Goal: Task Accomplishment & Management: Use online tool/utility

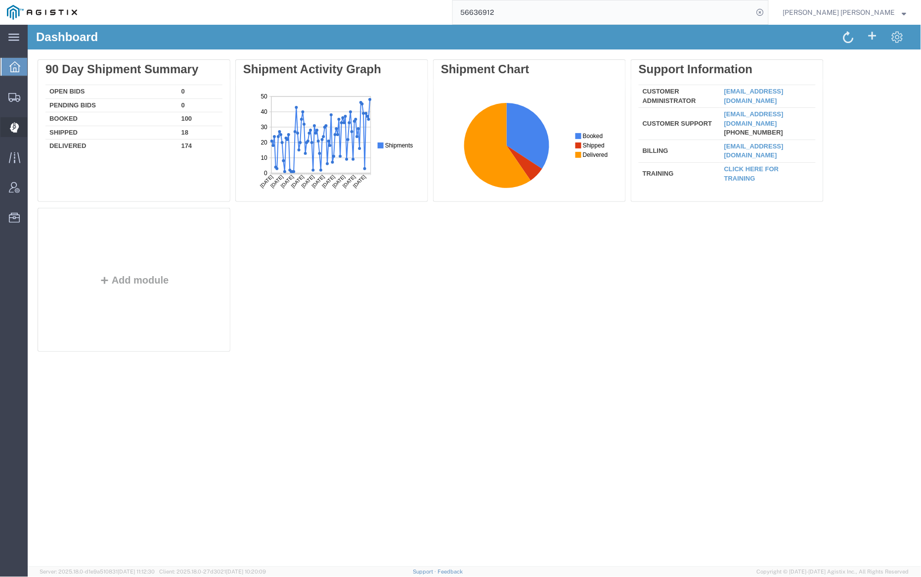
click at [34, 129] on span "Dispatch Manager" at bounding box center [30, 127] width 7 height 20
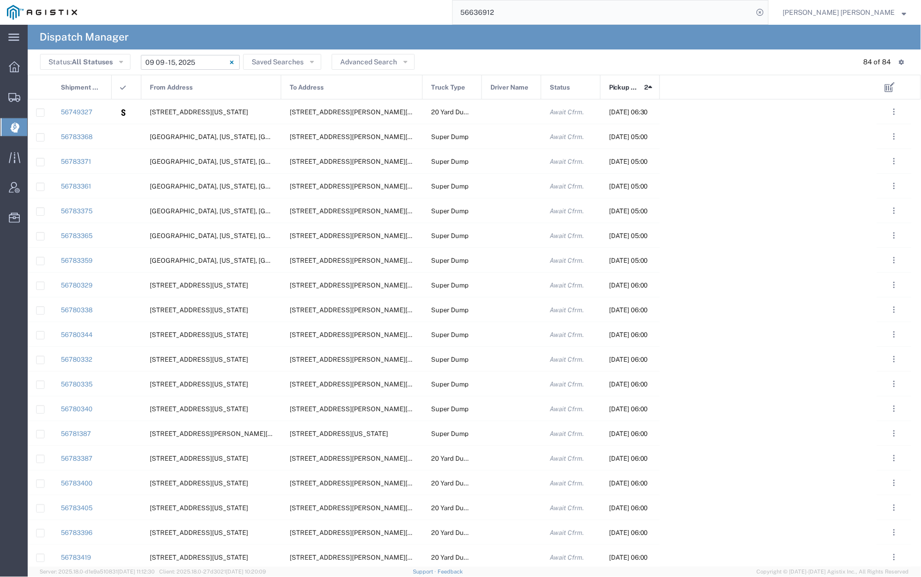
click at [203, 65] on input "[DATE] - [DATE]" at bounding box center [190, 62] width 99 height 15
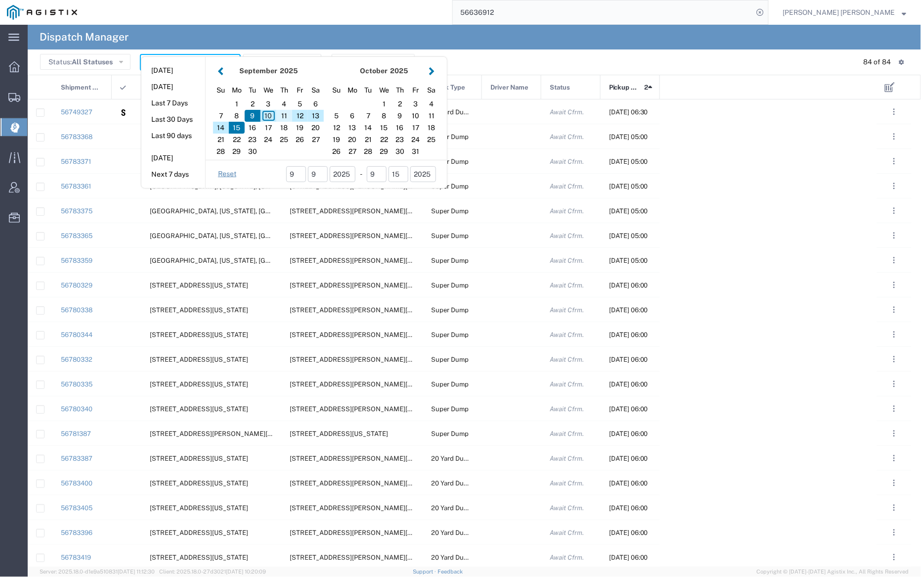
click at [285, 115] on div "11" at bounding box center [284, 116] width 16 height 12
type input "[DATE]"
type input "[DATE] - [DATE]"
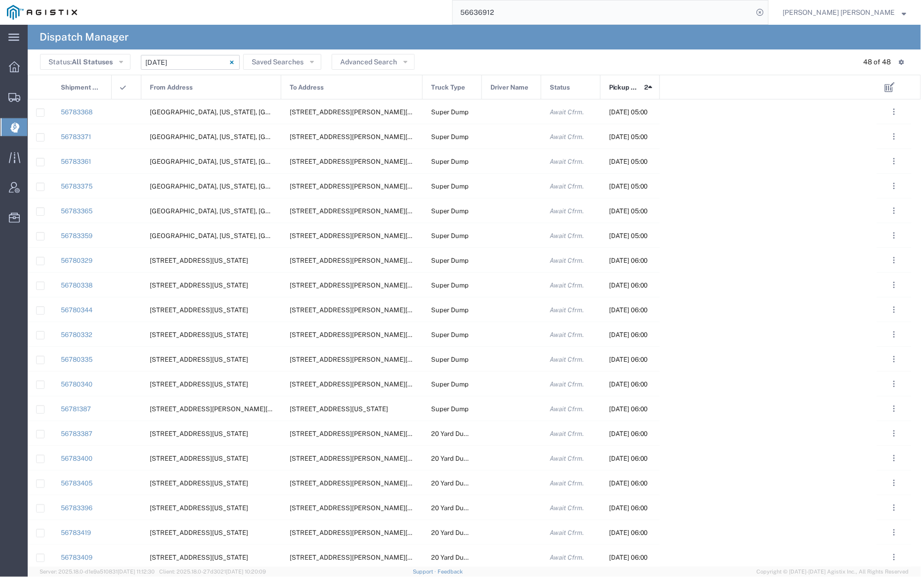
click at [213, 87] on div "From Address" at bounding box center [212, 87] width 140 height 25
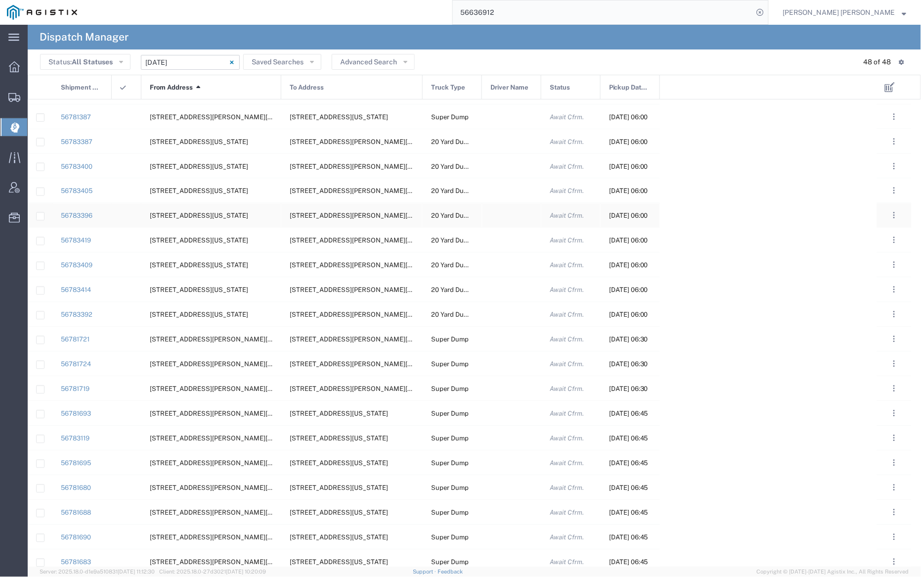
scroll to position [512, 0]
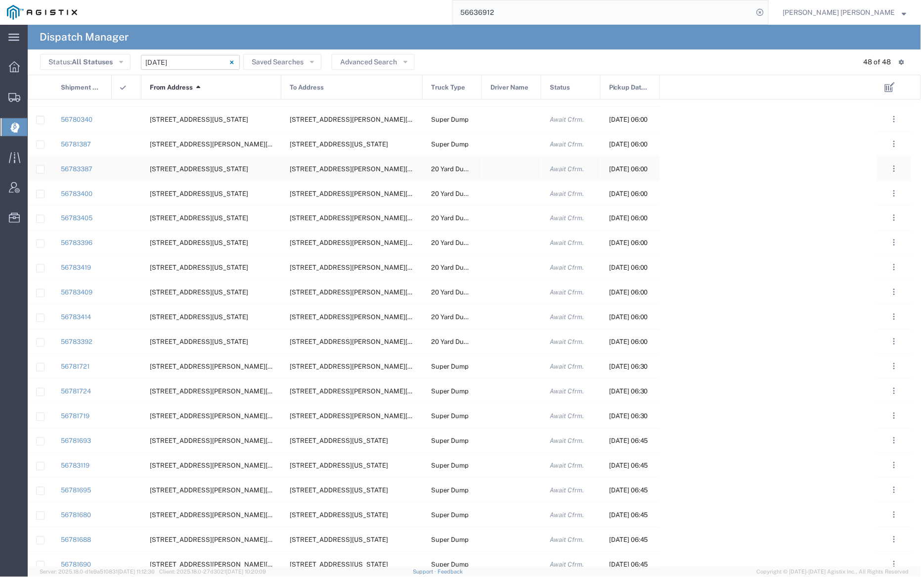
click at [503, 168] on div at bounding box center [511, 168] width 59 height 24
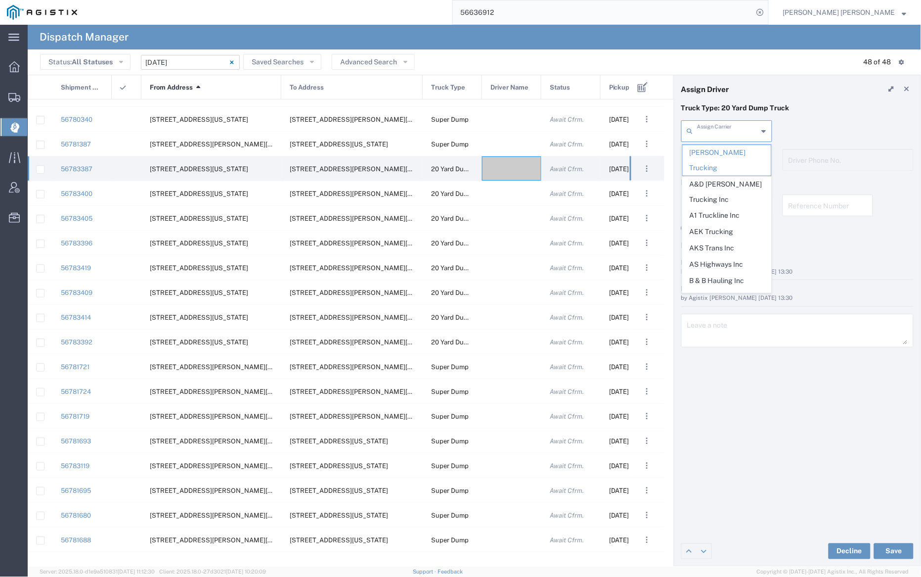
click at [722, 129] on input "text" at bounding box center [727, 130] width 61 height 17
click at [733, 177] on span "M A [PERSON_NAME] Trucking LLC" at bounding box center [727, 192] width 89 height 31
type input "M A [PERSON_NAME] Trucking LLC"
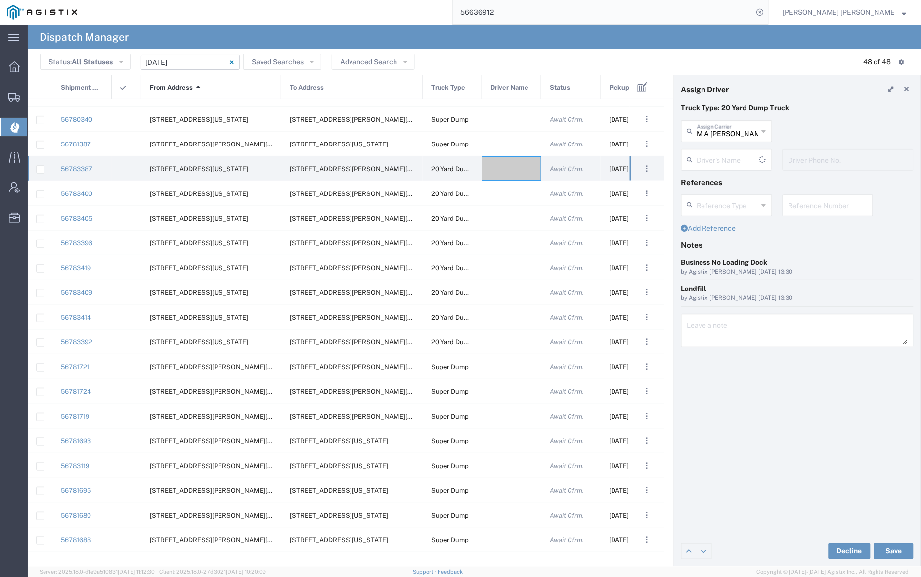
click at [728, 153] on input "text" at bounding box center [728, 158] width 62 height 17
click at [738, 184] on span "[PERSON_NAME]" at bounding box center [727, 181] width 89 height 15
type input "[PERSON_NAME]"
type input "[PHONE_NUMBER]"
click at [893, 551] on button "Save" at bounding box center [894, 551] width 40 height 16
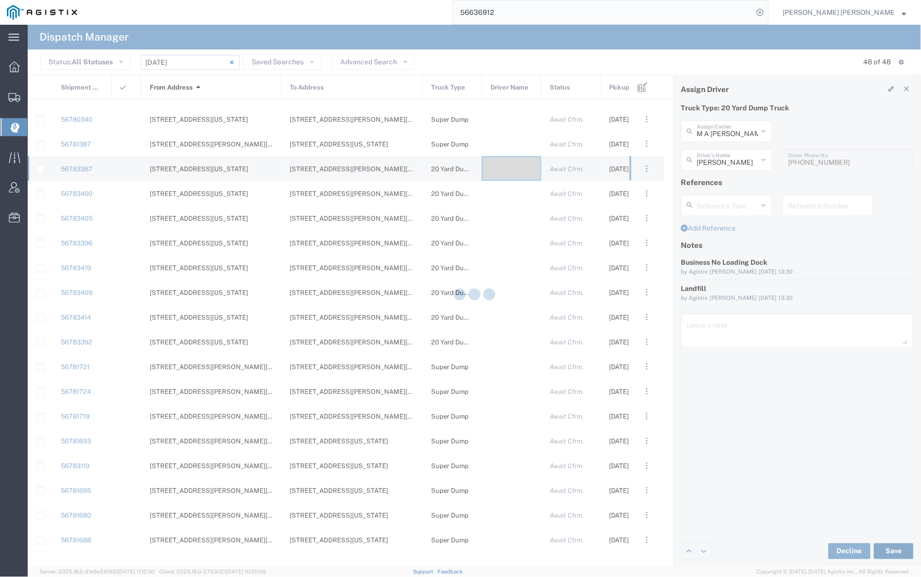
type input "[PERSON_NAME]"
type input "M A [PERSON_NAME] Trucking LLC"
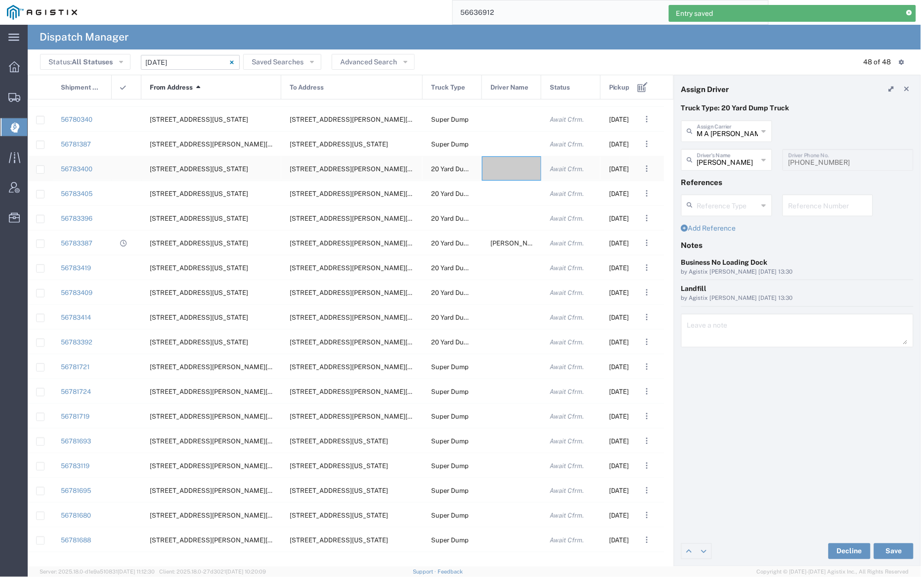
click at [511, 164] on div at bounding box center [511, 168] width 59 height 24
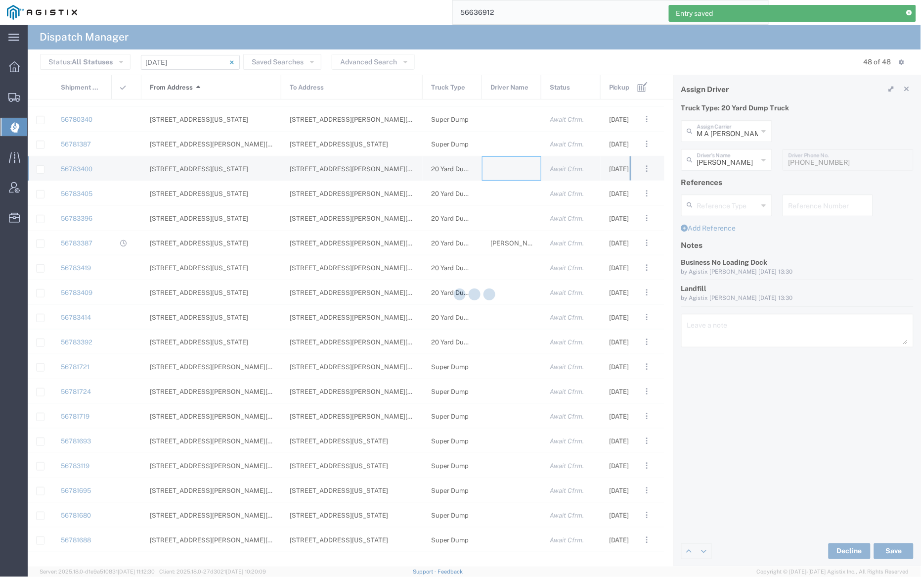
type input "[PERSON_NAME] Trucking"
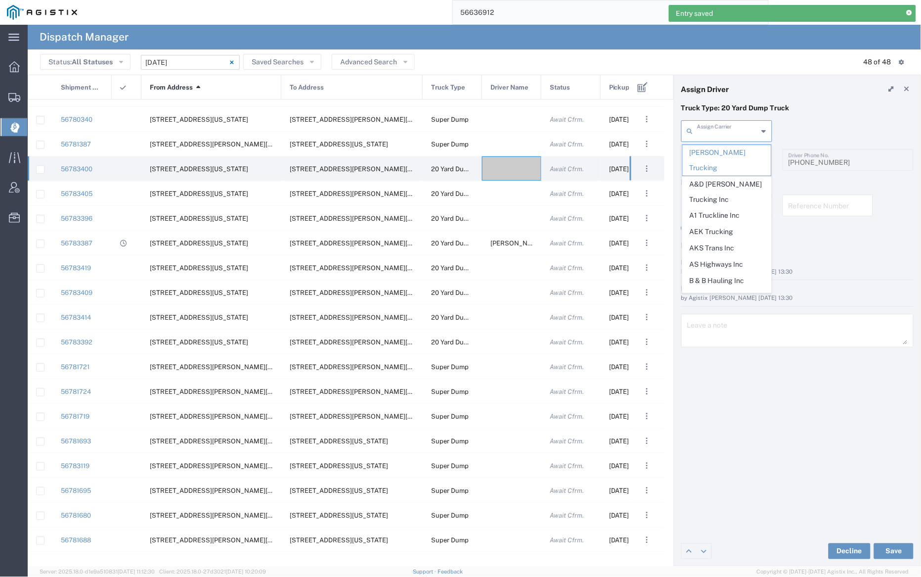
click at [740, 128] on input "text" at bounding box center [727, 130] width 61 height 17
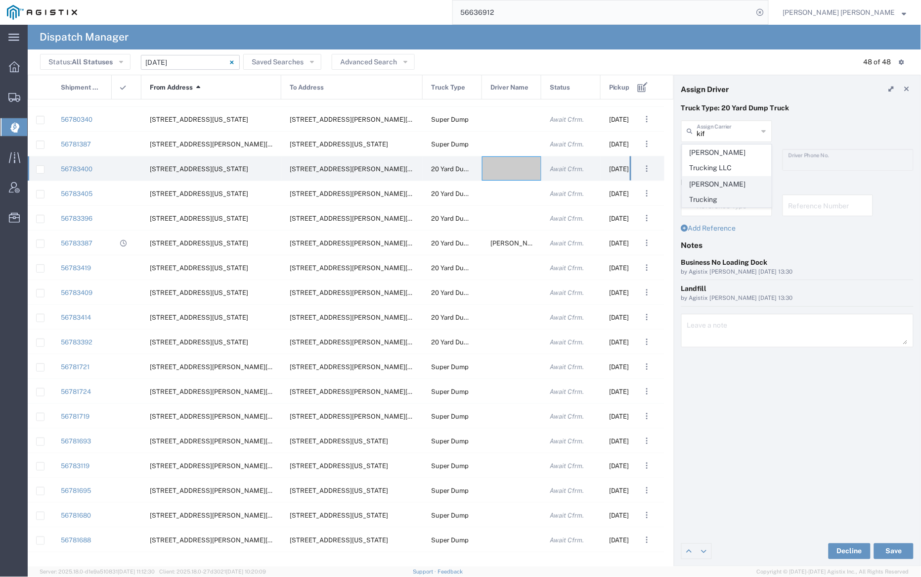
click at [737, 184] on span "[PERSON_NAME] Trucking" at bounding box center [727, 192] width 89 height 31
type input "[PERSON_NAME] Trucking"
click at [729, 159] on input "text" at bounding box center [727, 158] width 61 height 17
click at [736, 178] on span "[PERSON_NAME]" at bounding box center [727, 181] width 89 height 15
type input "[PERSON_NAME]"
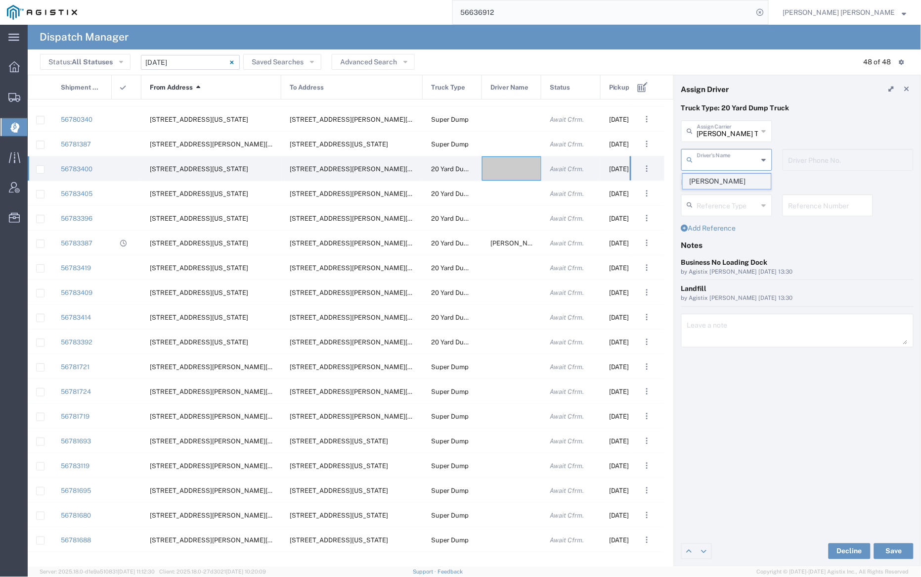
type input "9253838798"
click at [898, 552] on button "Save" at bounding box center [894, 551] width 40 height 16
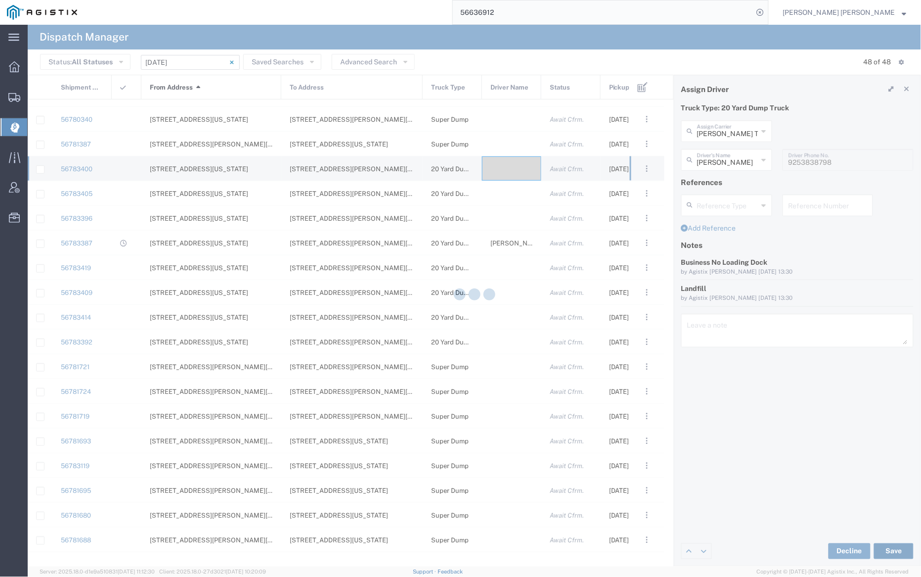
type input "[PERSON_NAME]"
type input "[PERSON_NAME] Trucking"
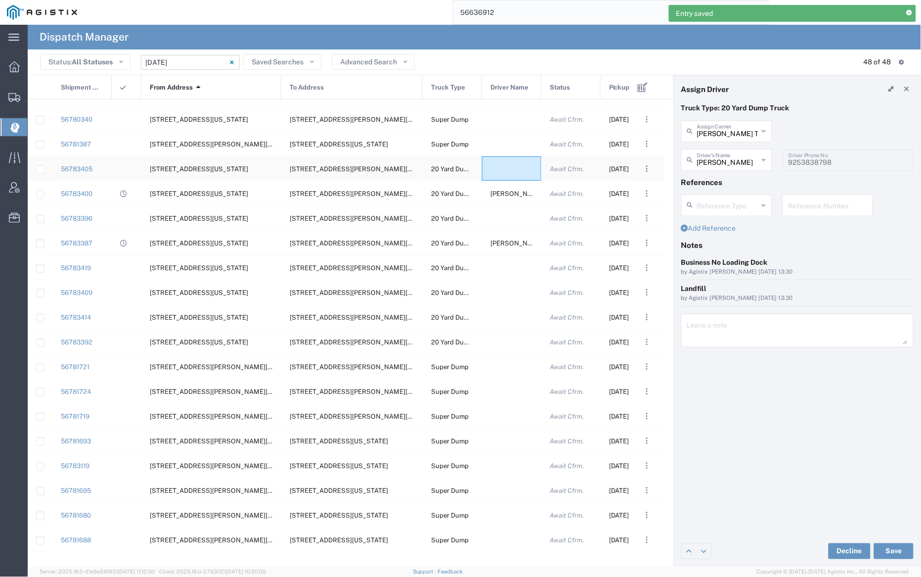
click at [504, 169] on div at bounding box center [511, 168] width 59 height 24
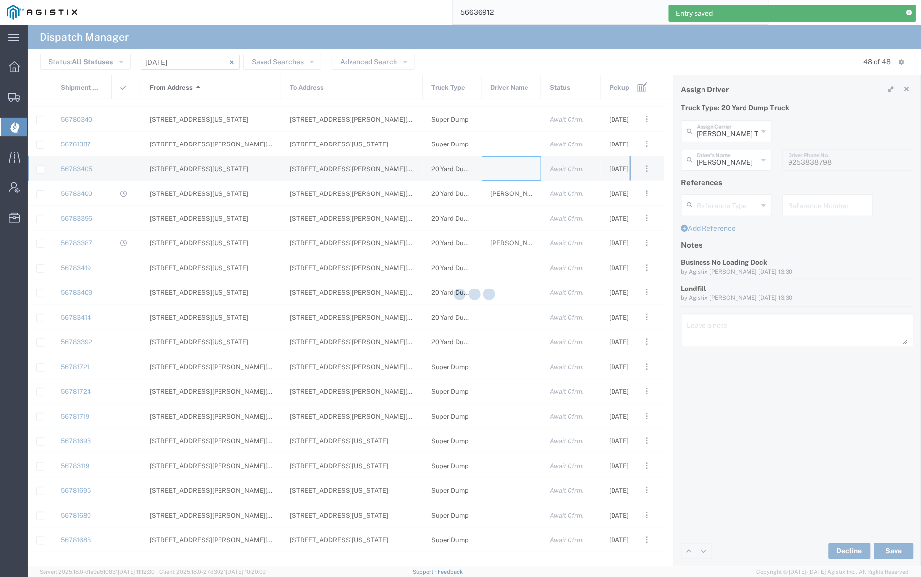
type input "[PERSON_NAME] Trucking"
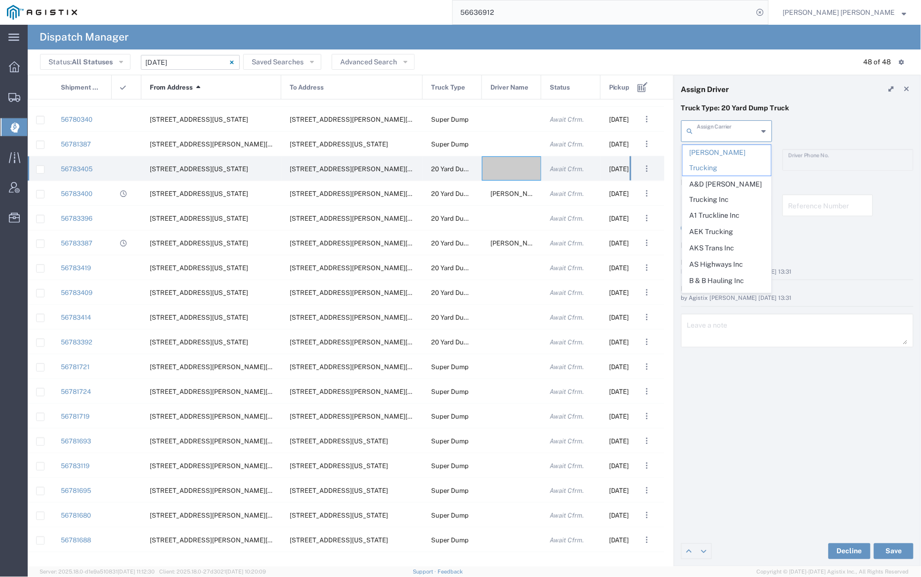
click at [745, 126] on input "text" at bounding box center [727, 130] width 61 height 17
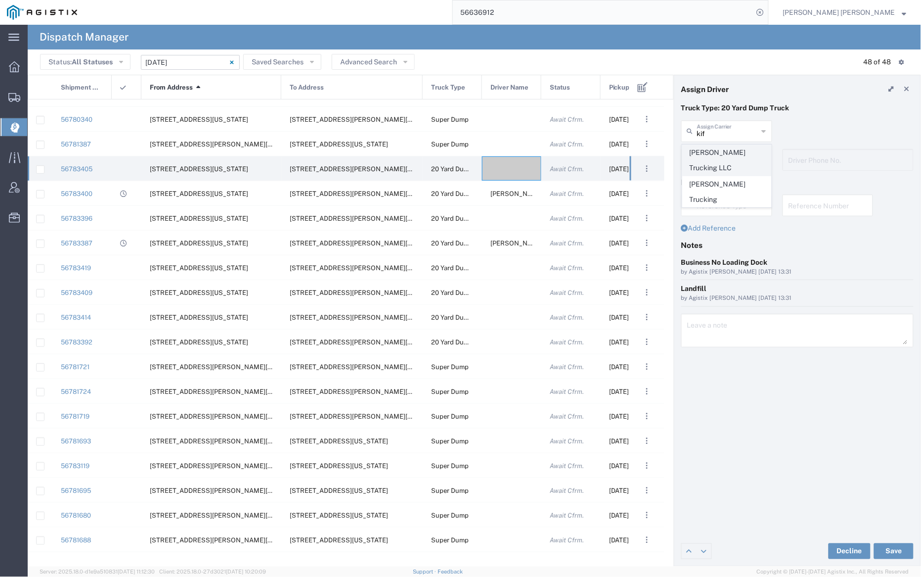
click at [750, 153] on span "[PERSON_NAME] Trucking LLC" at bounding box center [727, 160] width 89 height 31
type input "[PERSON_NAME] Trucking LLC"
click at [734, 157] on input "text" at bounding box center [728, 158] width 62 height 17
click at [737, 184] on span "[PERSON_NAME]" at bounding box center [727, 181] width 89 height 15
type input "[PERSON_NAME]"
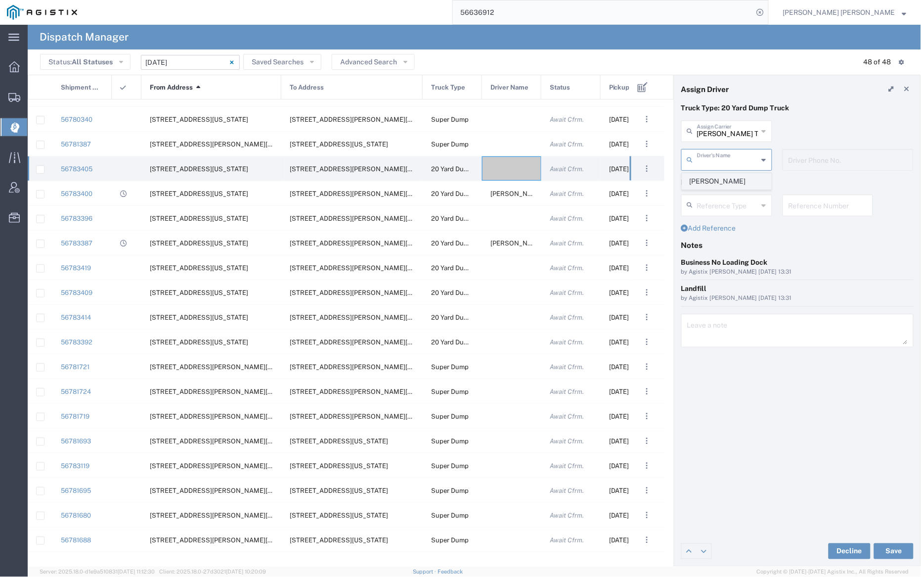
type input "9253838564"
click at [891, 553] on button "Save" at bounding box center [894, 551] width 40 height 16
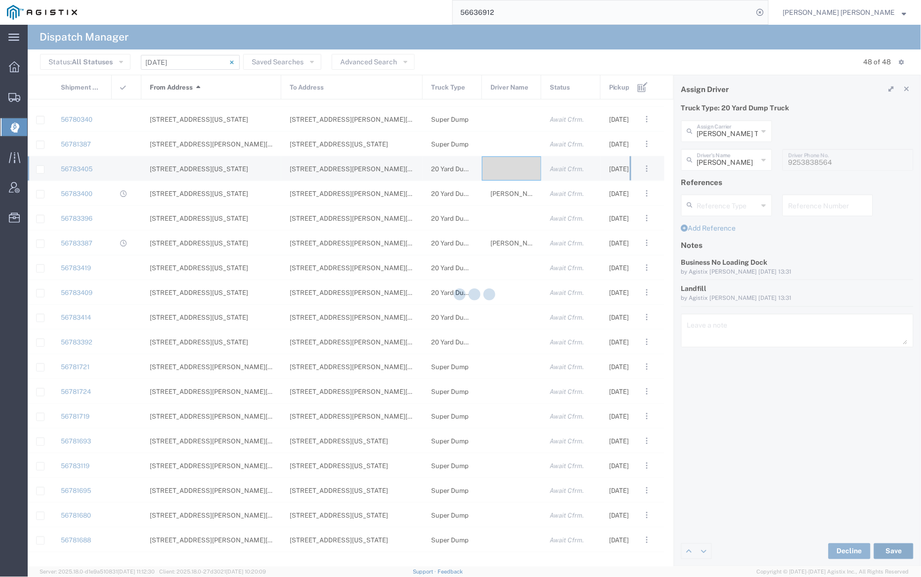
type input "[PERSON_NAME]"
type input "[PERSON_NAME] Trucking LLC"
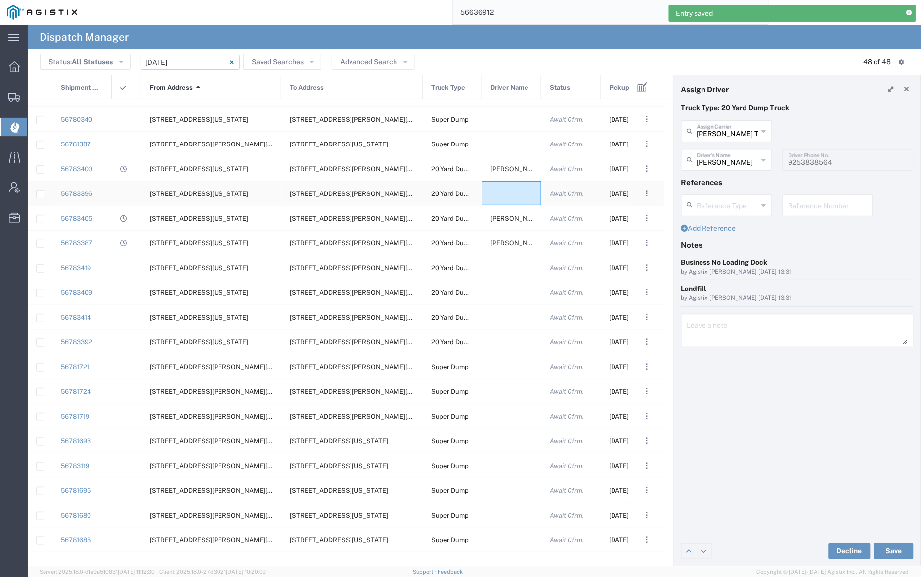
click at [511, 190] on div at bounding box center [511, 193] width 59 height 24
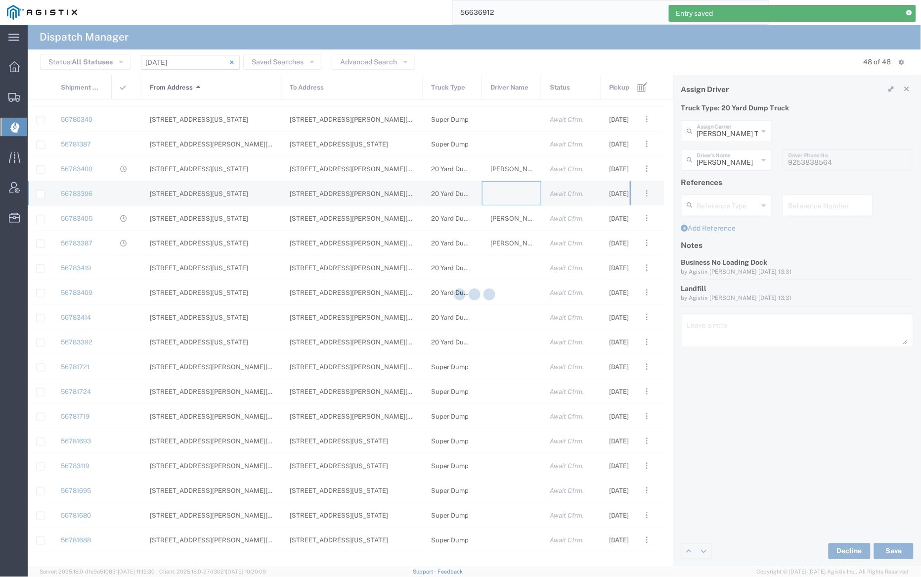
type input "[PERSON_NAME] Trucking"
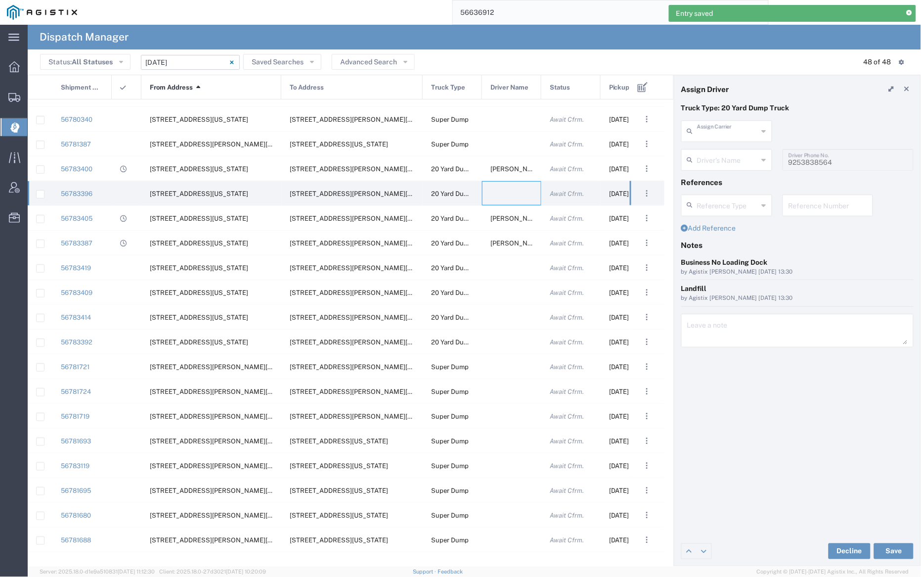
click at [730, 134] on input "text" at bounding box center [727, 130] width 61 height 17
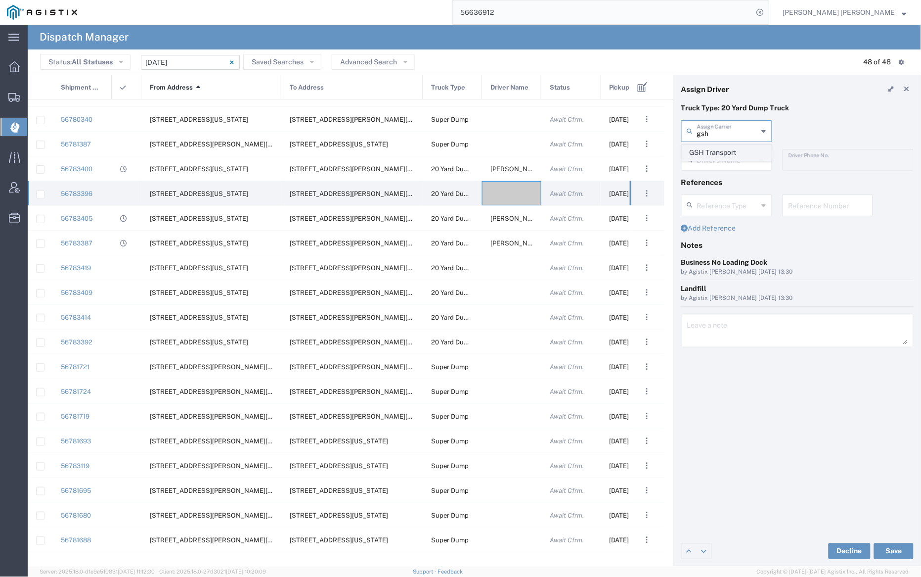
click at [730, 157] on span "GSH Transport" at bounding box center [727, 152] width 89 height 15
type input "GSH Transport"
click at [730, 157] on input "text" at bounding box center [728, 158] width 62 height 17
click at [732, 178] on span "[PERSON_NAME]" at bounding box center [727, 181] width 89 height 15
type input "[PERSON_NAME]"
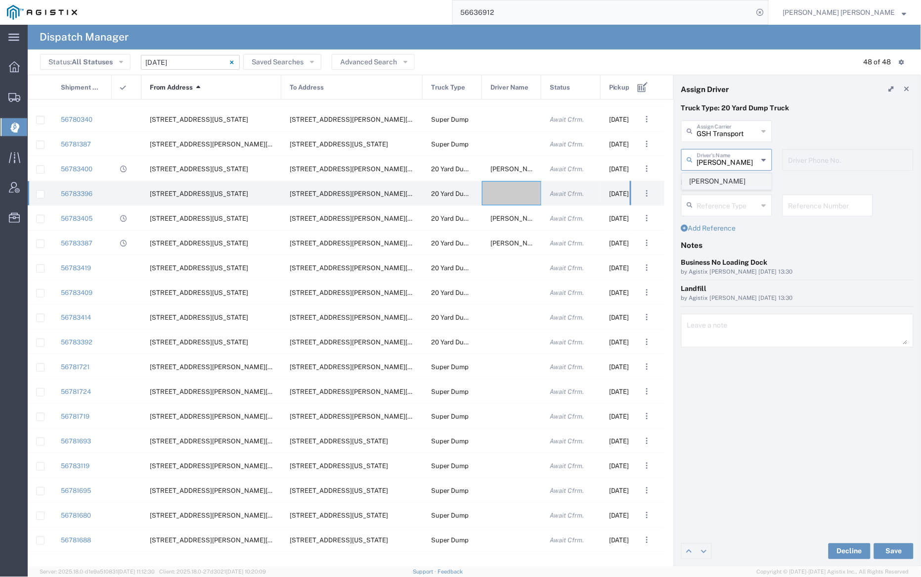
type input "4086873968"
click at [901, 548] on button "Save" at bounding box center [894, 551] width 40 height 16
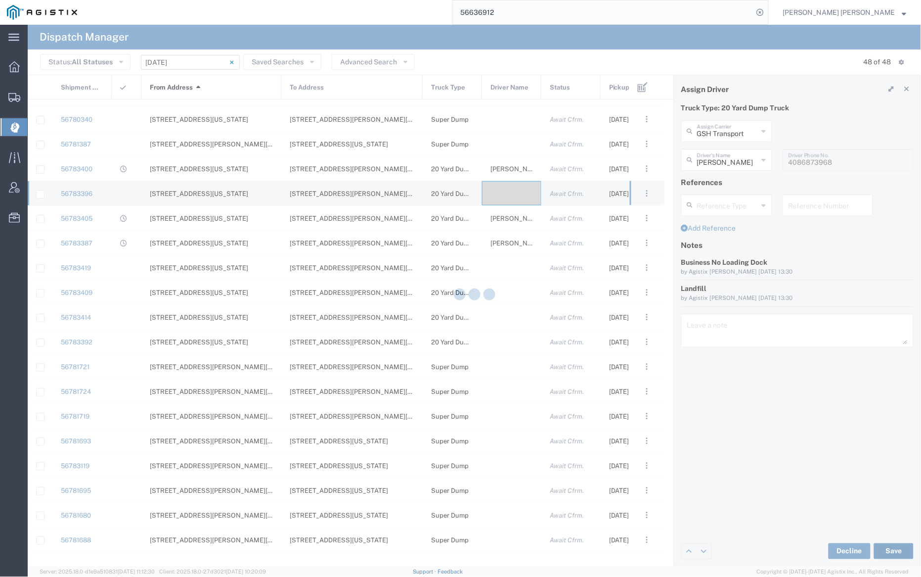
type input "[PERSON_NAME]"
type input "GSH Transport"
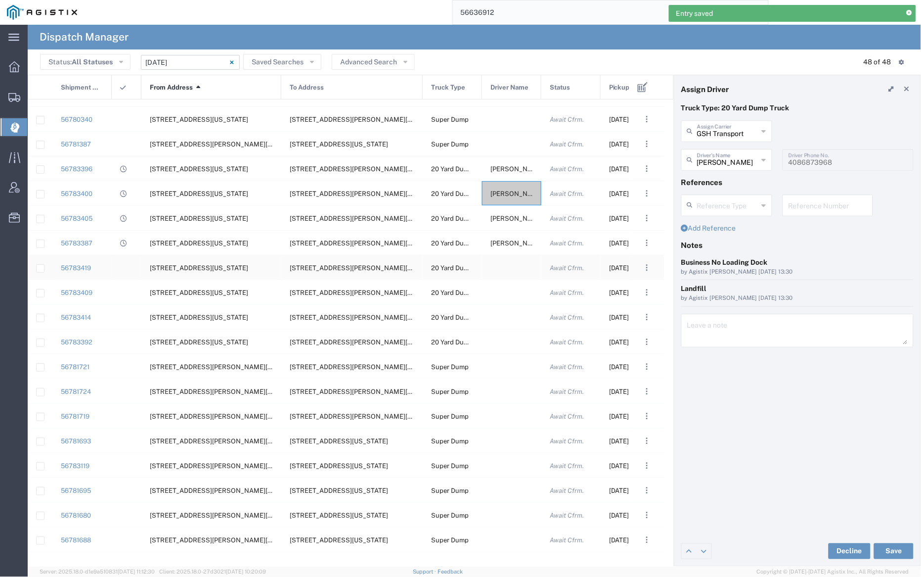
click at [510, 267] on div at bounding box center [511, 267] width 59 height 24
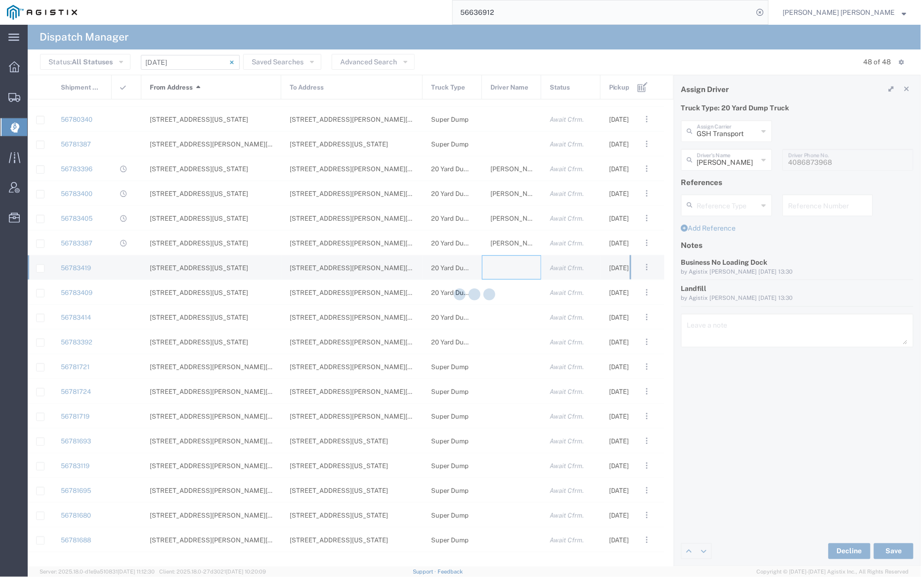
type input "[PERSON_NAME] Trucking"
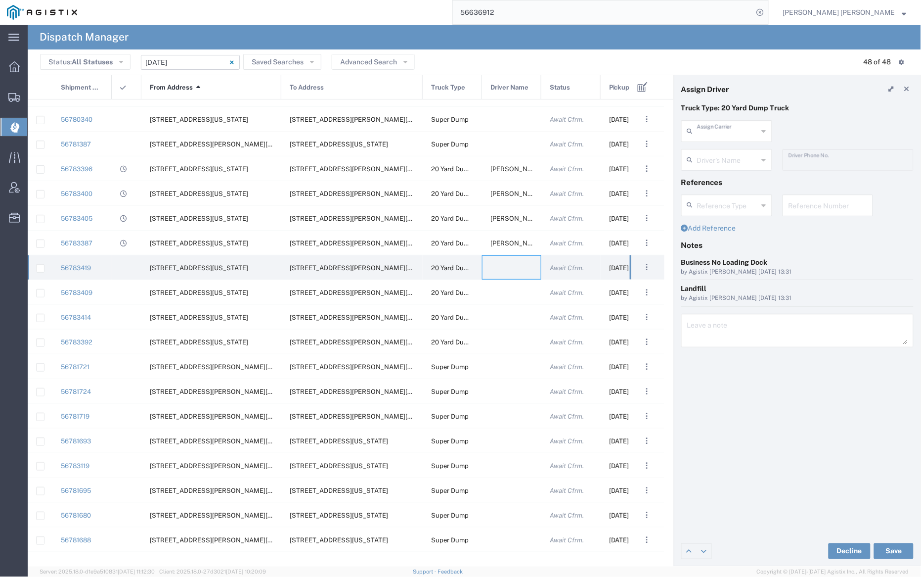
click at [712, 134] on input "text" at bounding box center [727, 130] width 61 height 17
click at [712, 151] on span "[PERSON_NAME] Trucking" at bounding box center [727, 160] width 89 height 31
type input "[PERSON_NAME] Trucking"
click at [719, 172] on div "Driver's Name [PERSON_NAME] [PERSON_NAME] [PERSON_NAME] [PERSON_NAME] [PERSON_N…" at bounding box center [727, 163] width 101 height 29
click at [719, 160] on input "text" at bounding box center [727, 158] width 61 height 17
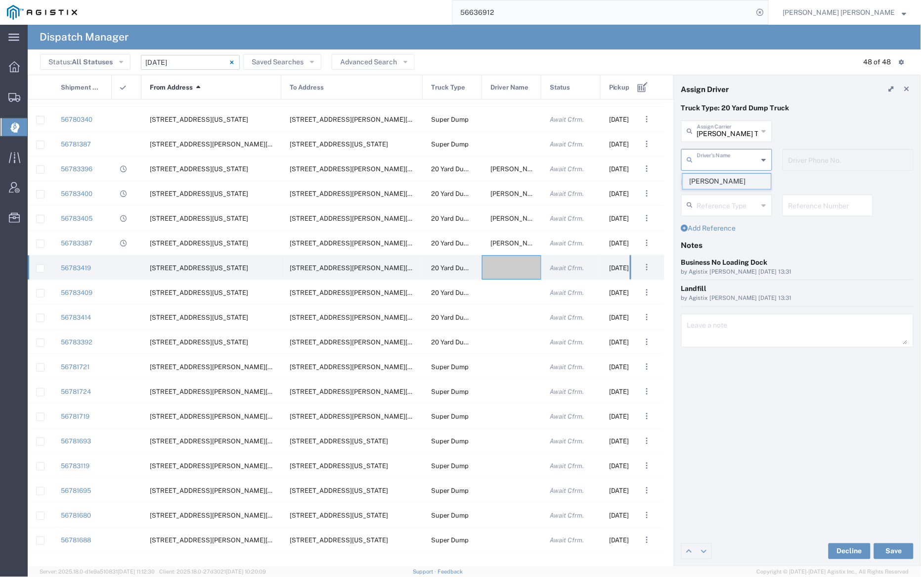
click at [720, 179] on span "[PERSON_NAME]" at bounding box center [727, 181] width 89 height 15
type input "[PERSON_NAME]"
type input "5107505775"
click at [903, 551] on button "Save" at bounding box center [894, 551] width 40 height 16
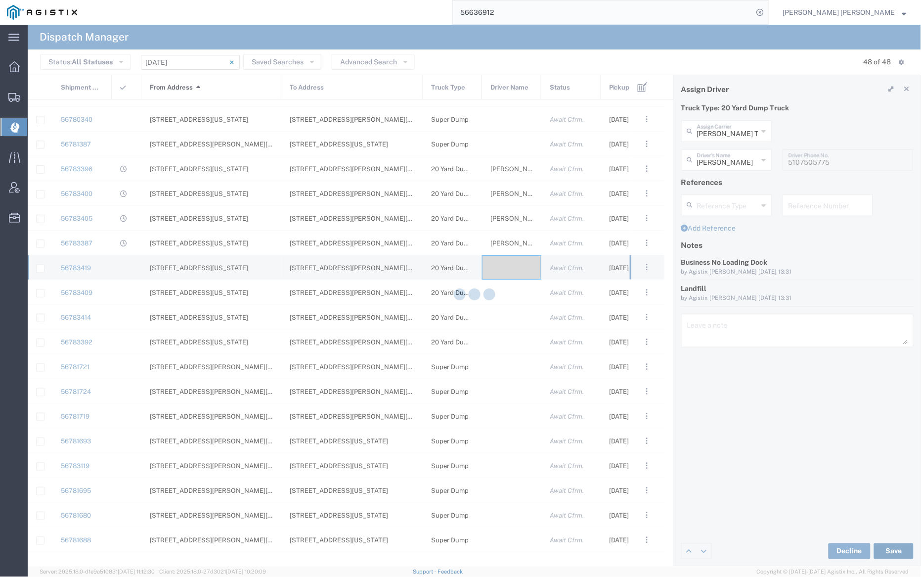
type input "[PERSON_NAME]"
type input "[PERSON_NAME] Trucking"
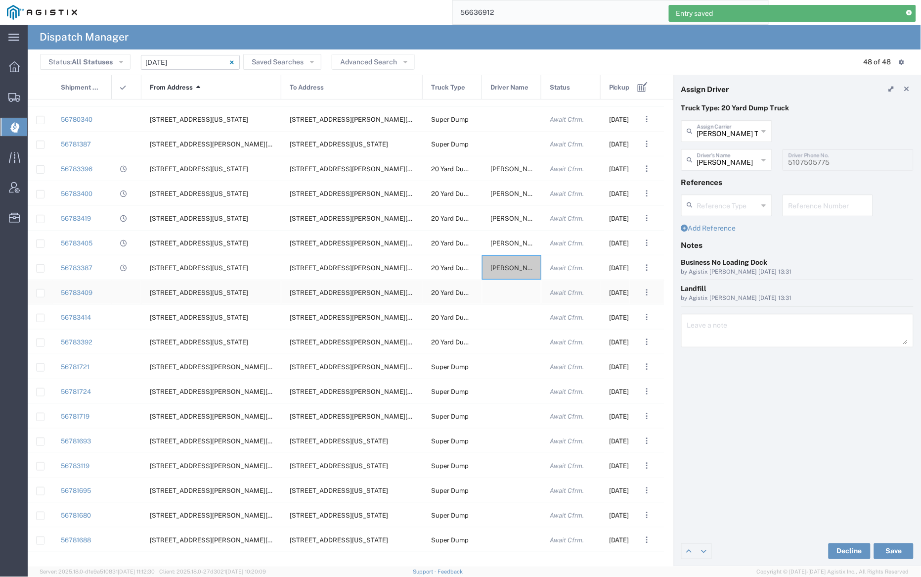
click at [511, 290] on div at bounding box center [511, 292] width 59 height 24
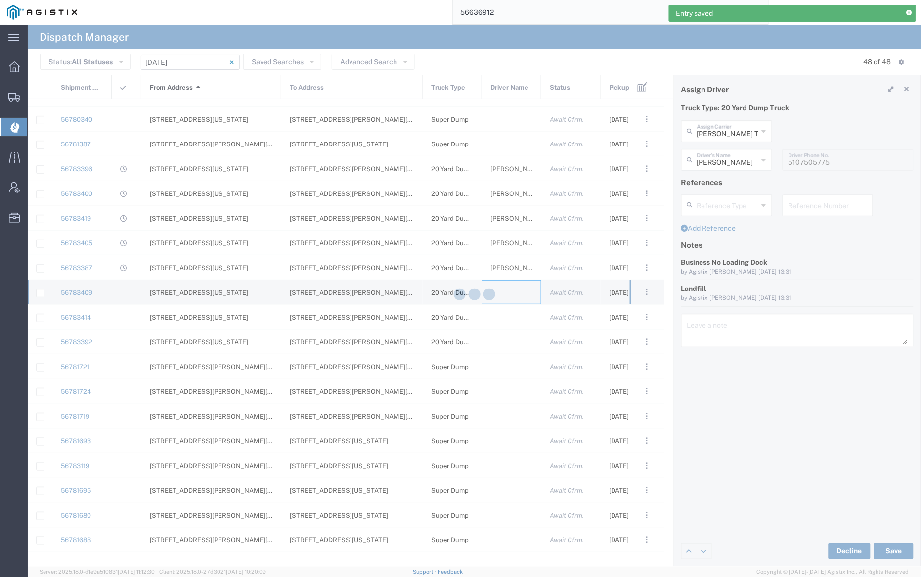
type input "[PERSON_NAME] Trucking"
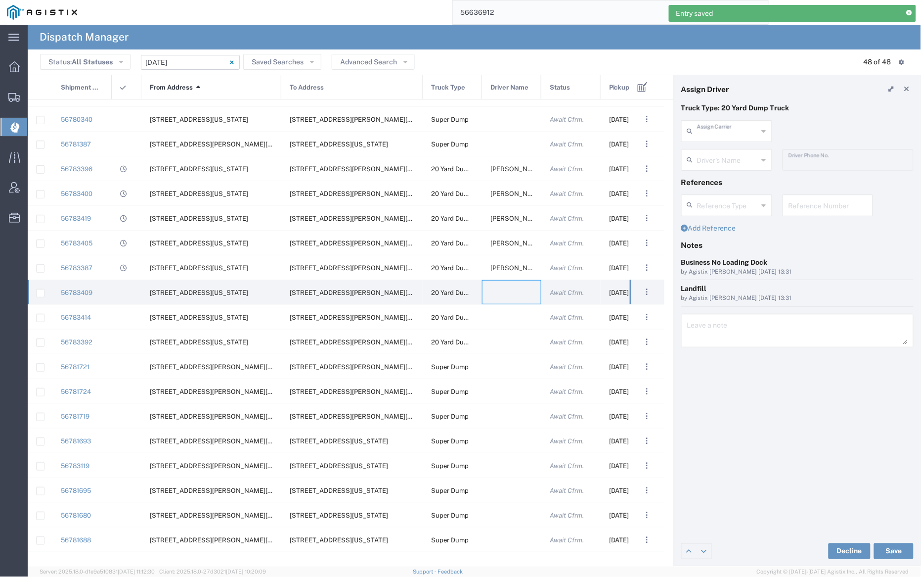
drag, startPoint x: 733, startPoint y: 129, endPoint x: 736, endPoint y: 140, distance: 12.4
click at [733, 129] on input "text" at bounding box center [727, 130] width 61 height 17
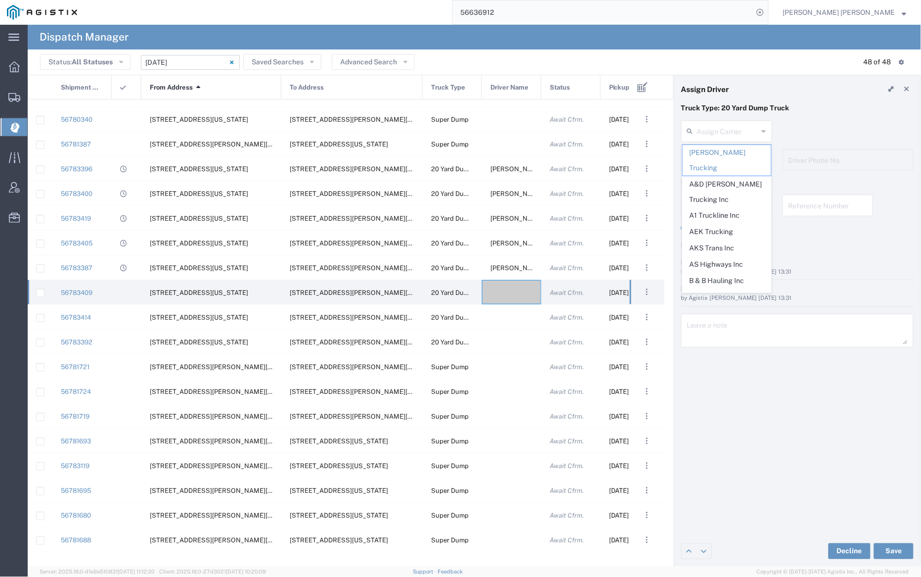
drag, startPoint x: 740, startPoint y: 220, endPoint x: 735, endPoint y: 184, distance: 36.4
click at [740, 224] on span "AEK Trucking" at bounding box center [727, 231] width 89 height 15
type input "AEK Trucking"
click at [733, 154] on input "text" at bounding box center [728, 158] width 62 height 17
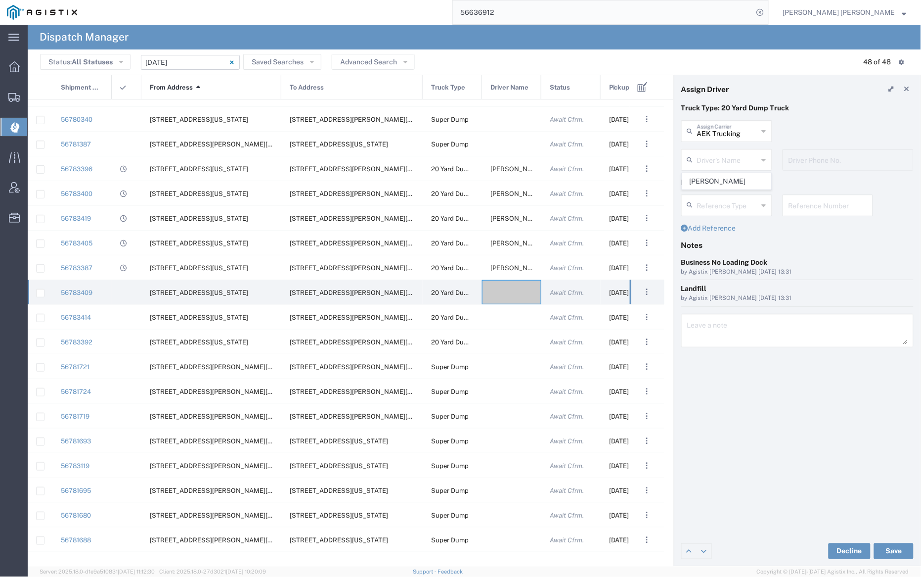
drag, startPoint x: 736, startPoint y: 180, endPoint x: 742, endPoint y: 187, distance: 9.9
click at [736, 180] on span "[PERSON_NAME]" at bounding box center [727, 181] width 89 height 15
type input "[PERSON_NAME]"
type input "7075800290"
click at [889, 547] on button "Save" at bounding box center [894, 551] width 40 height 16
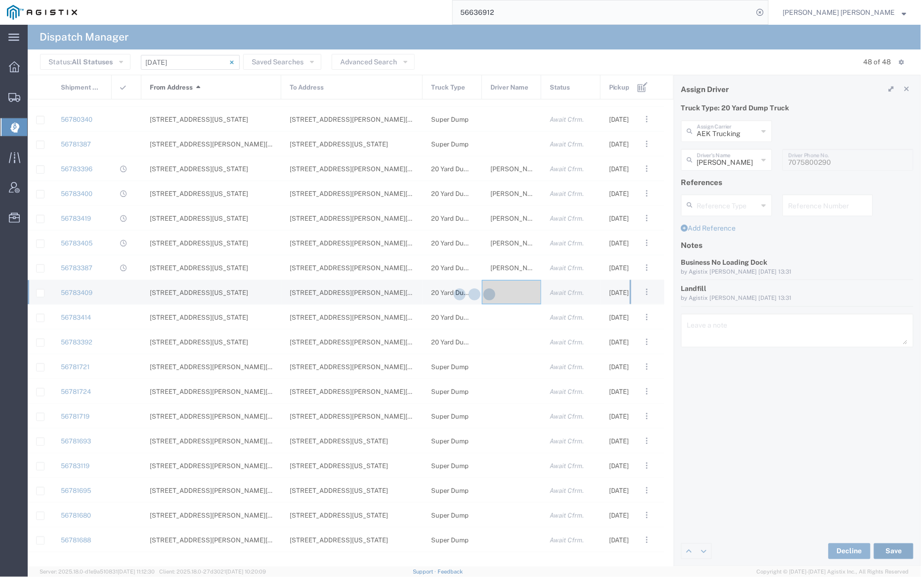
type input "[PERSON_NAME]"
type input "AEK Trucking"
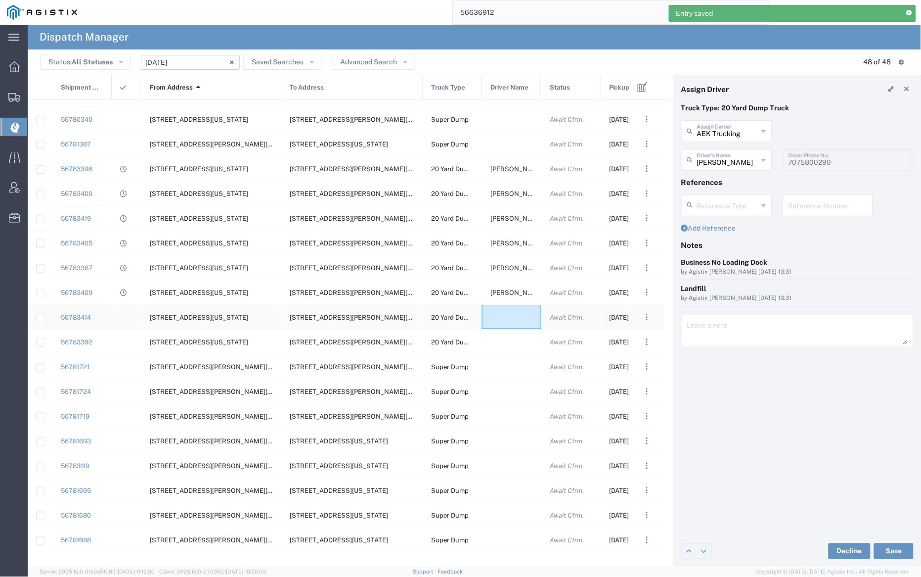
click at [505, 313] on div at bounding box center [511, 317] width 59 height 24
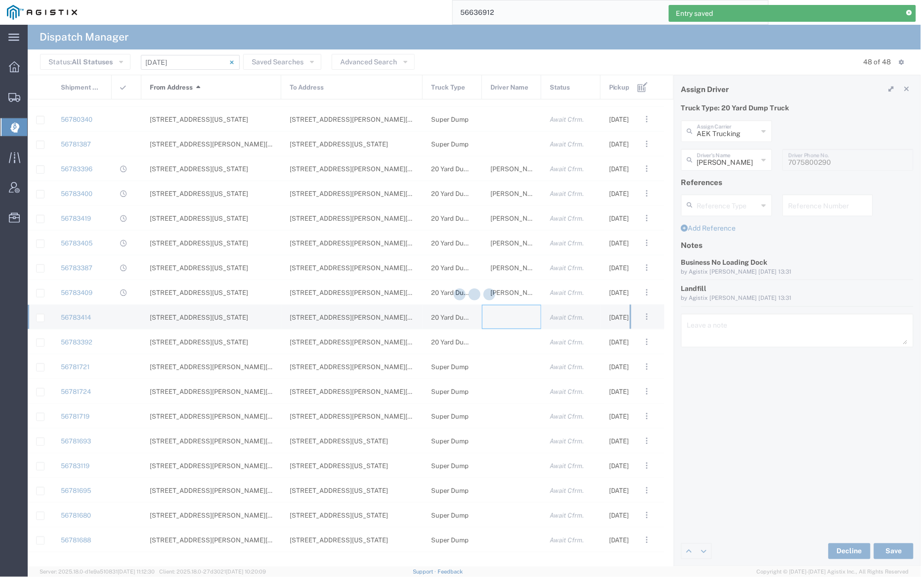
type input "[PERSON_NAME] Trucking"
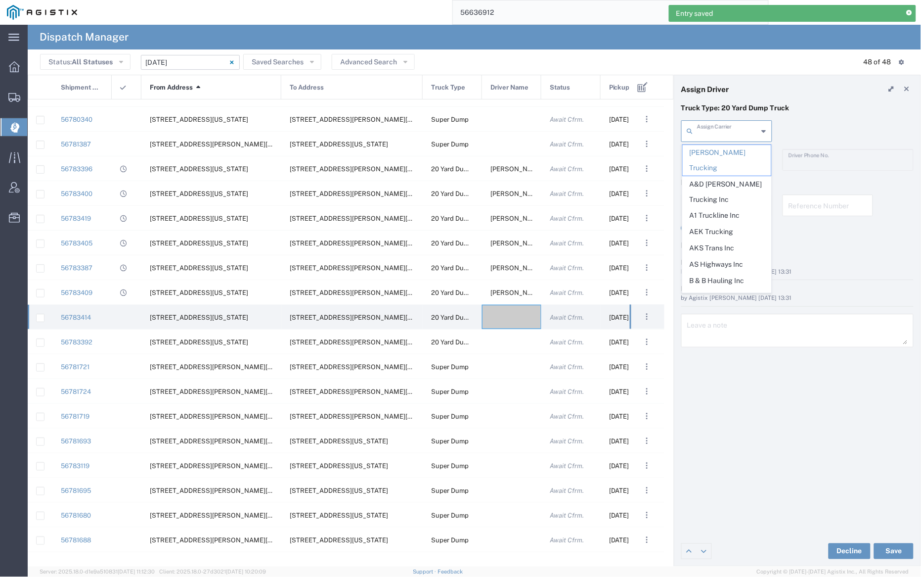
click at [725, 131] on input "text" at bounding box center [727, 130] width 61 height 17
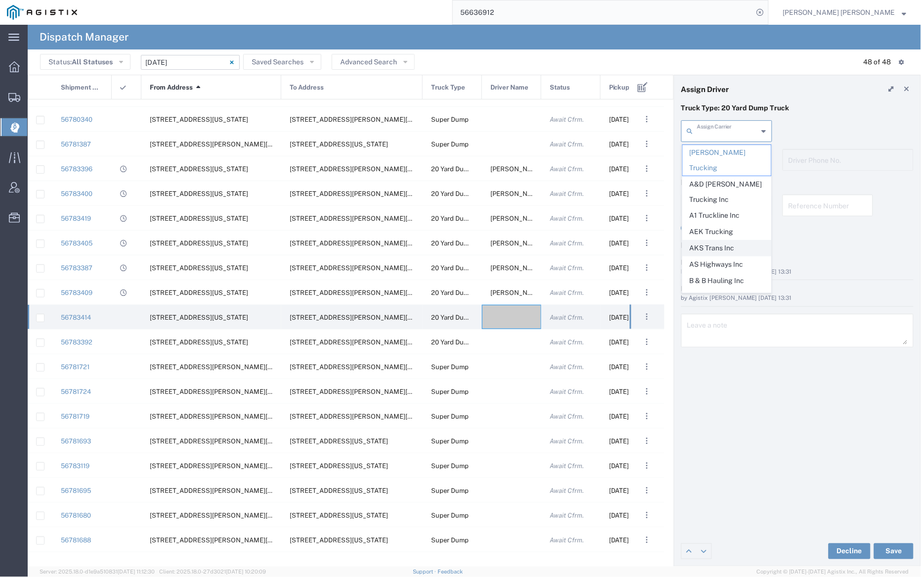
click at [735, 240] on span "AKS Trans Inc" at bounding box center [727, 247] width 89 height 15
type input "AKS Trans Inc"
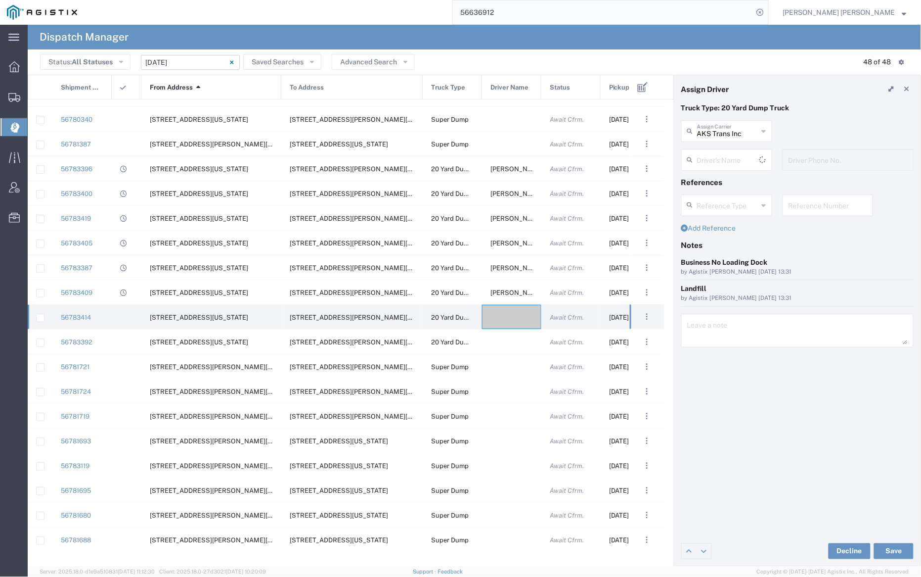
click at [728, 159] on input "text" at bounding box center [728, 158] width 62 height 17
drag, startPoint x: 731, startPoint y: 176, endPoint x: 768, endPoint y: 239, distance: 73.4
click at [731, 176] on span "Ak Rohit" at bounding box center [727, 181] width 89 height 15
type input "Ak Rohit"
type input "7077313133"
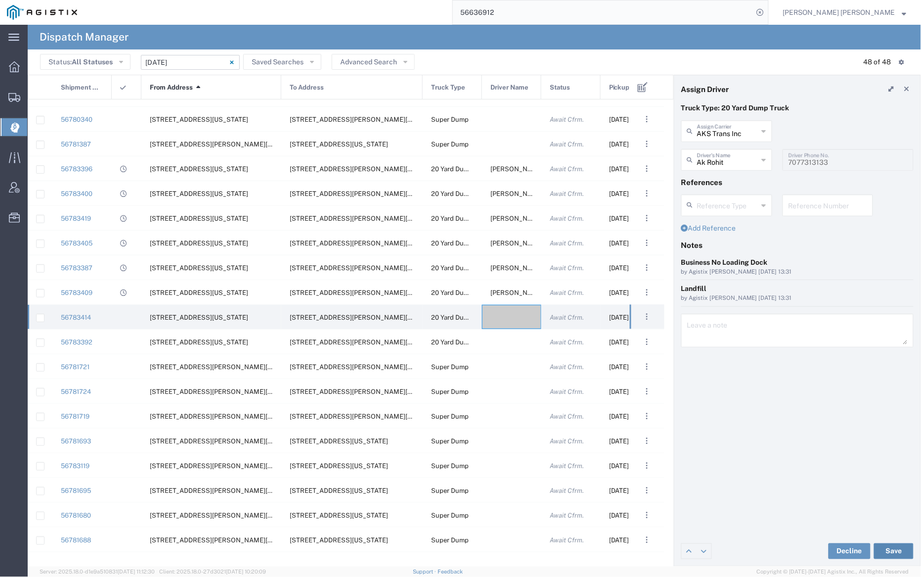
click at [896, 550] on button "Save" at bounding box center [894, 551] width 40 height 16
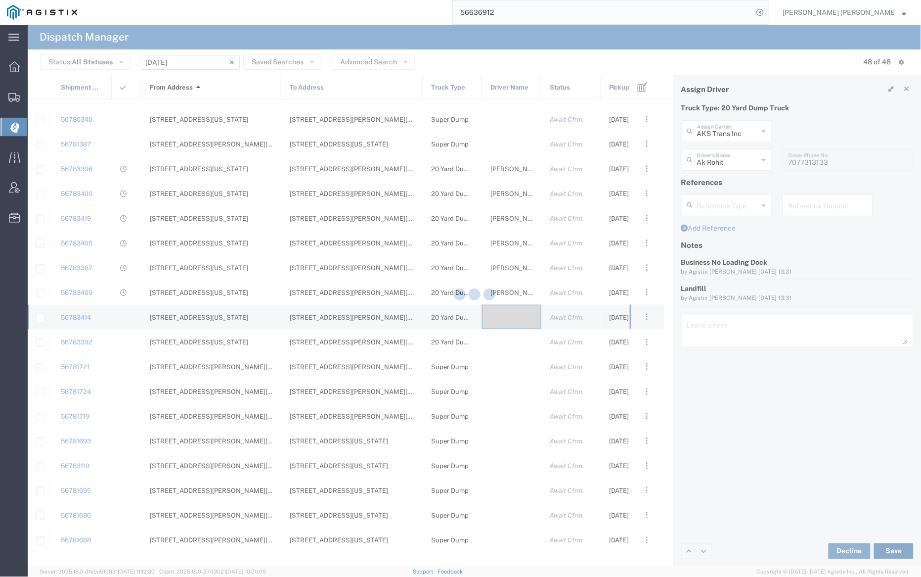
type input "Ak Rohit"
type input "AKS Trans Inc"
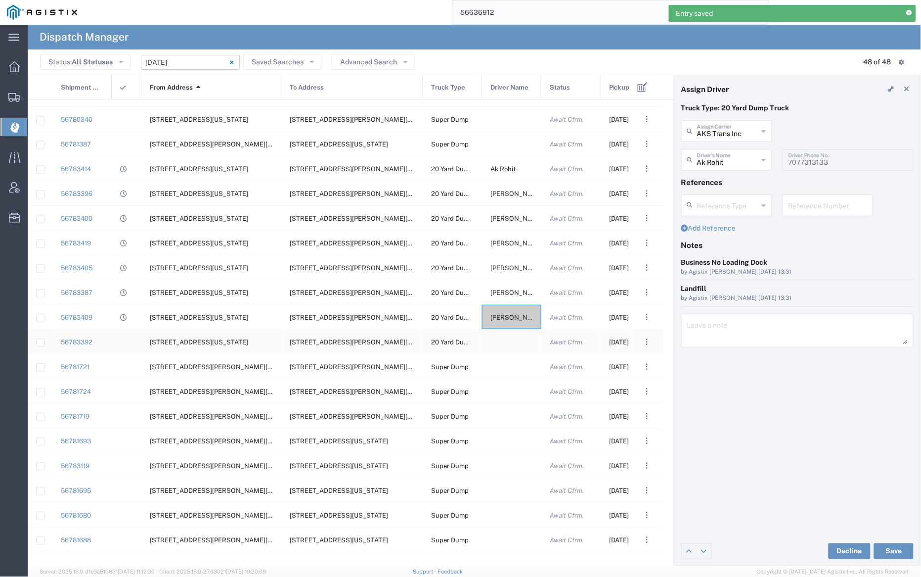
click at [513, 342] on div at bounding box center [511, 341] width 59 height 24
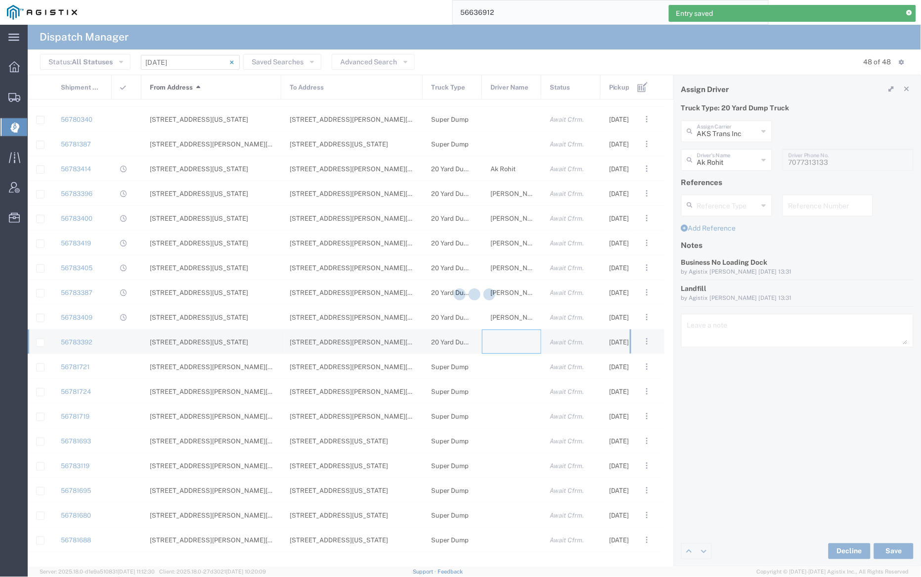
type input "[PERSON_NAME] Trucking"
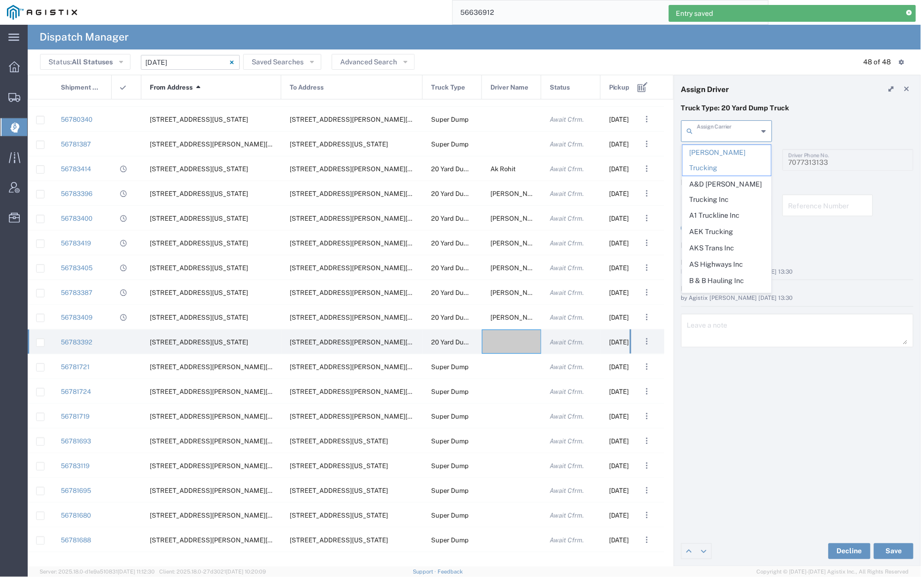
click at [712, 123] on input "text" at bounding box center [727, 130] width 61 height 17
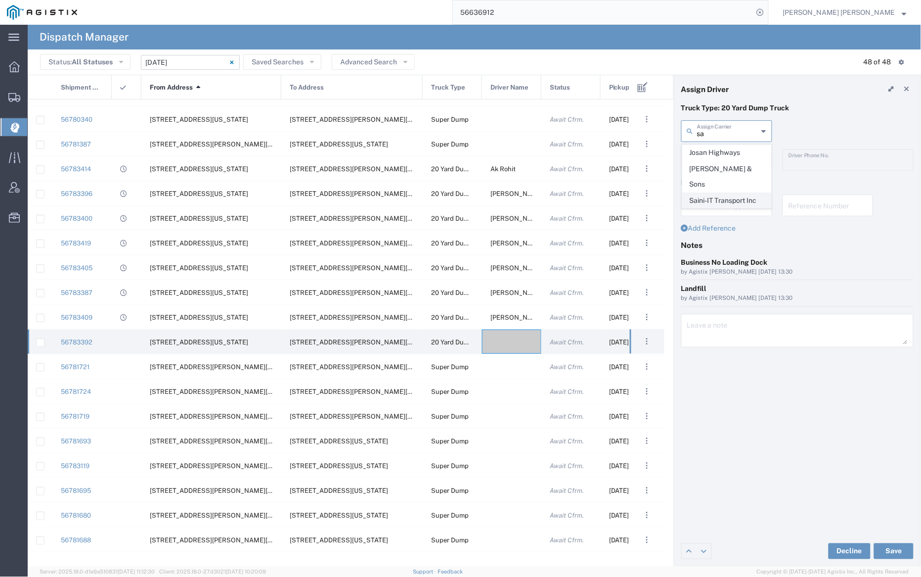
click at [719, 193] on span "Saini-IT Transport Inc" at bounding box center [727, 200] width 89 height 15
type input "Saini-IT Transport Inc"
click at [718, 158] on input "text" at bounding box center [727, 158] width 61 height 17
click at [722, 177] on span "[PERSON_NAME]" at bounding box center [727, 181] width 89 height 15
type input "[PERSON_NAME]"
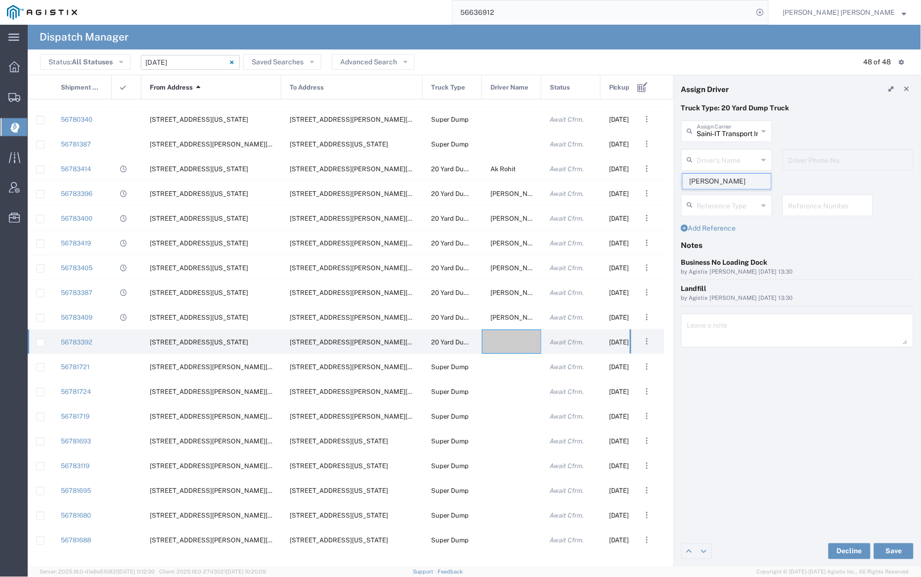
type input "7076486708"
click at [895, 551] on button "Save" at bounding box center [894, 551] width 40 height 16
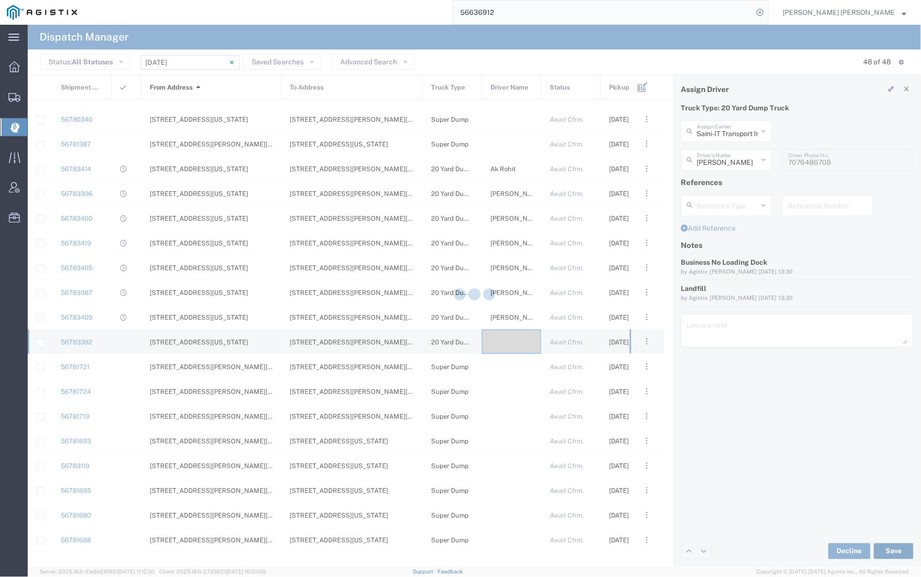
type input "[PERSON_NAME]"
type input "Saini-IT Transport Inc"
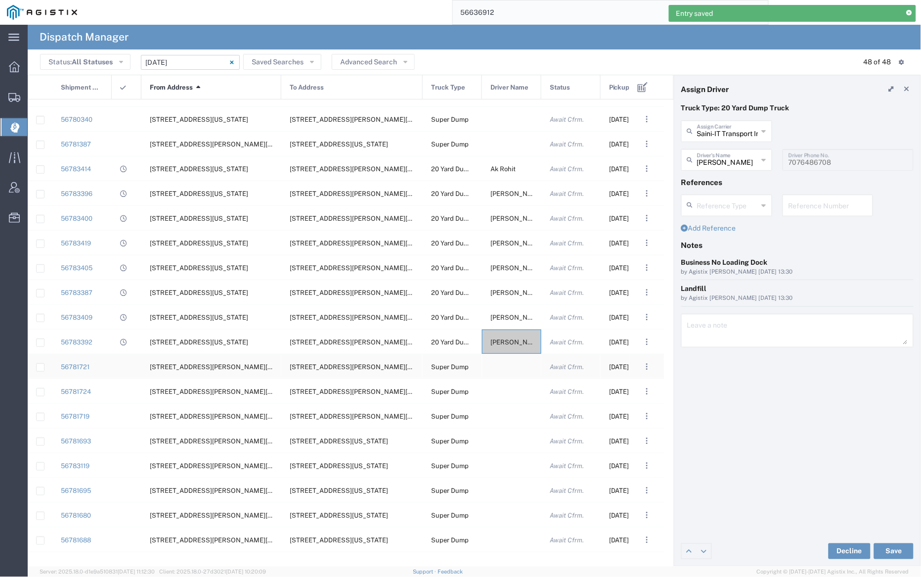
click at [511, 367] on div at bounding box center [511, 366] width 59 height 24
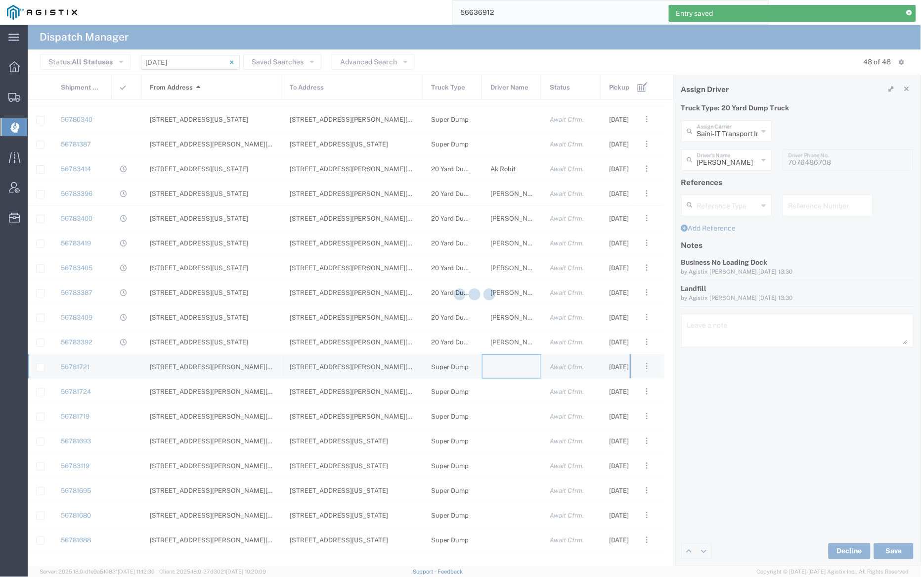
type input "[PERSON_NAME] Trucking"
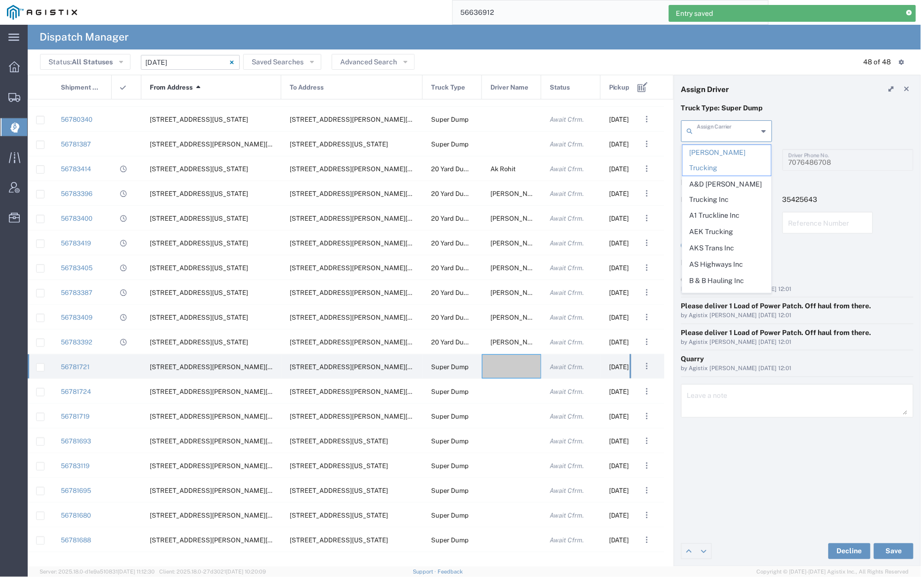
click at [729, 132] on input "text" at bounding box center [727, 130] width 61 height 17
click at [733, 208] on span "A1 Truckline Inc" at bounding box center [727, 215] width 89 height 15
type input "A1 Truckline Inc"
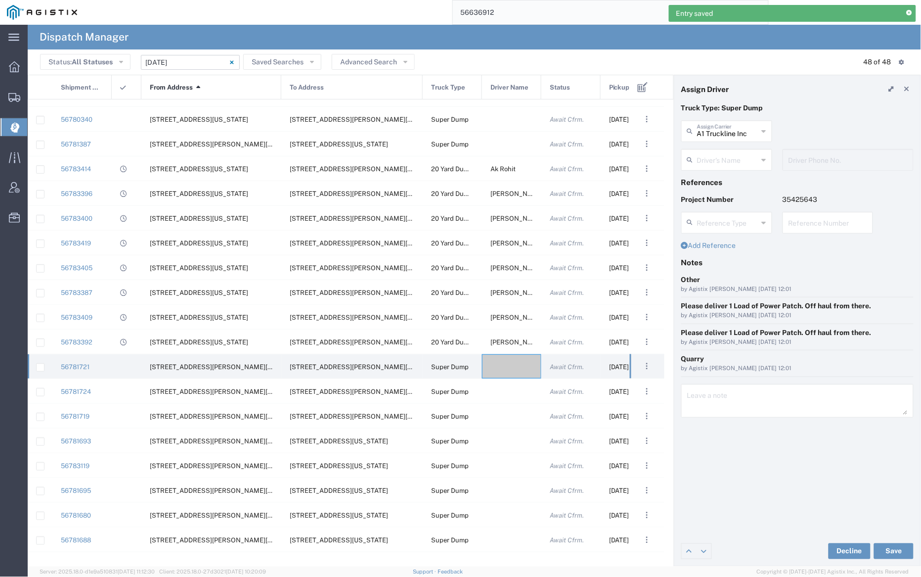
click at [726, 155] on input "text" at bounding box center [727, 158] width 61 height 17
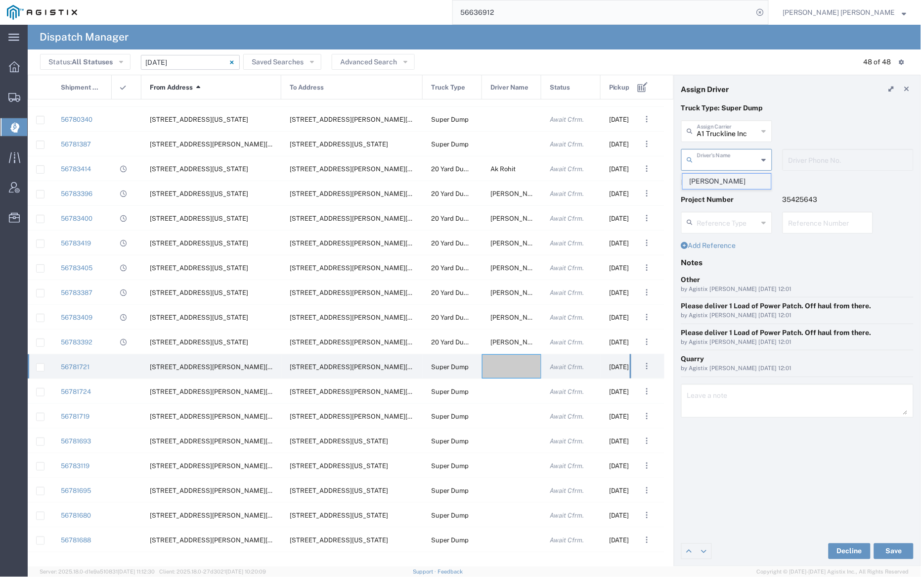
click at [731, 181] on span "[PERSON_NAME]" at bounding box center [727, 181] width 89 height 15
type input "[PERSON_NAME]"
type input "7076997422"
click at [895, 551] on button "Save" at bounding box center [894, 551] width 40 height 16
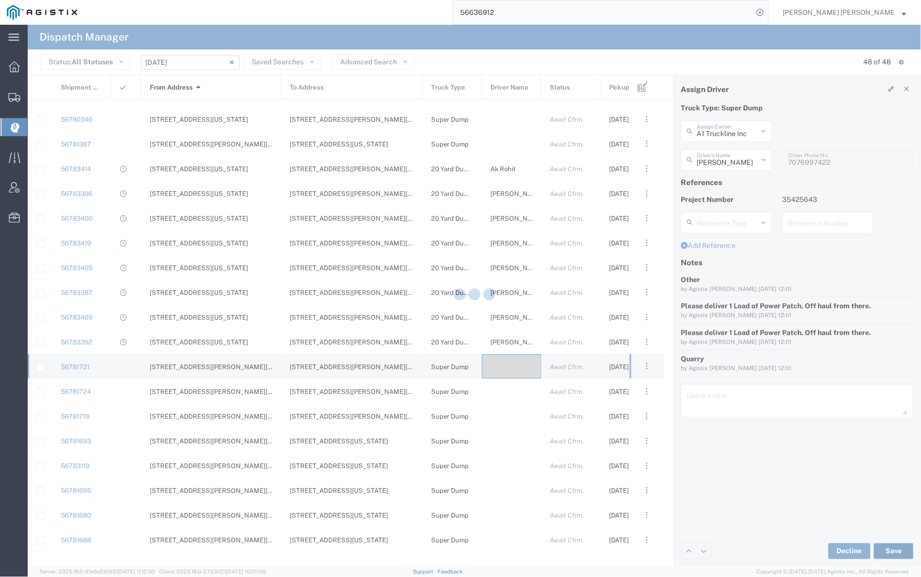
type input "[PERSON_NAME]"
type input "A1 Truckline Inc"
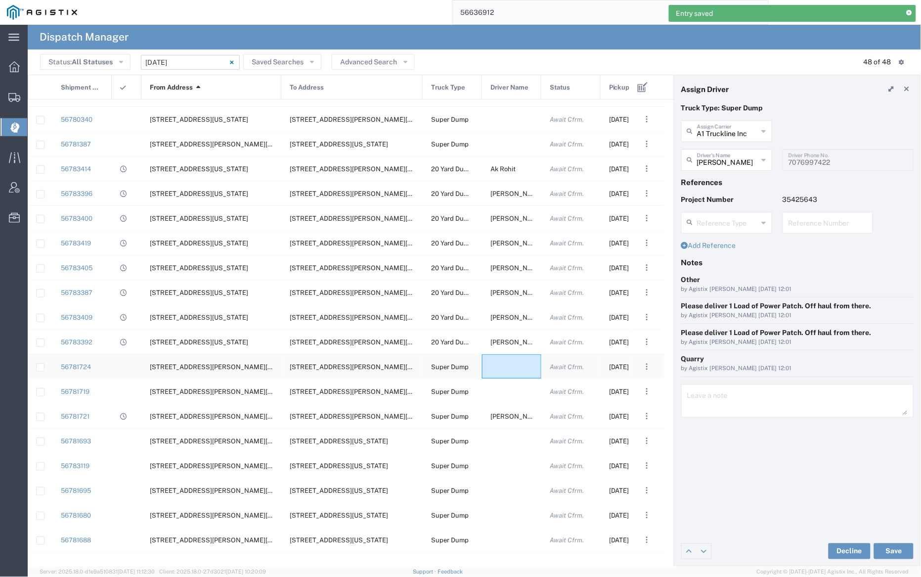
click at [508, 368] on div at bounding box center [511, 366] width 59 height 24
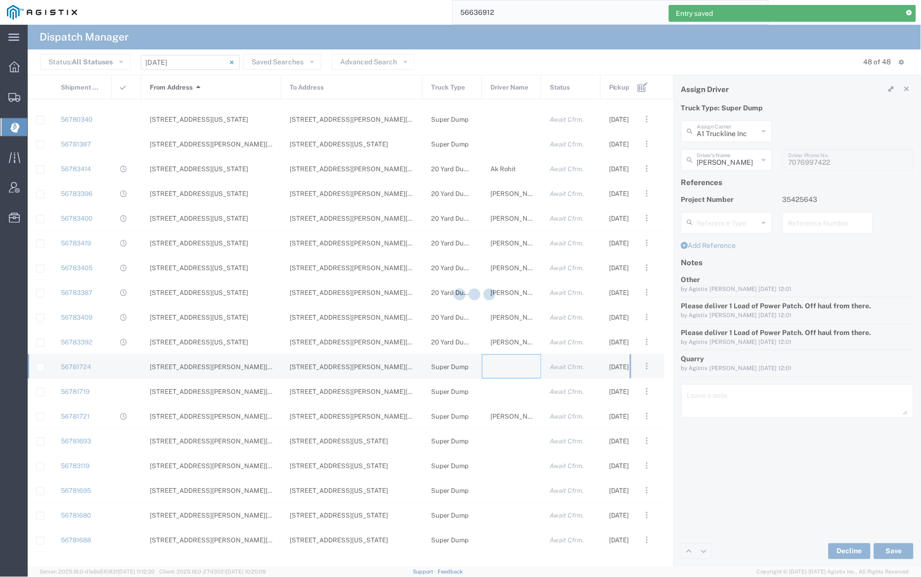
type input "[PERSON_NAME] Trucking"
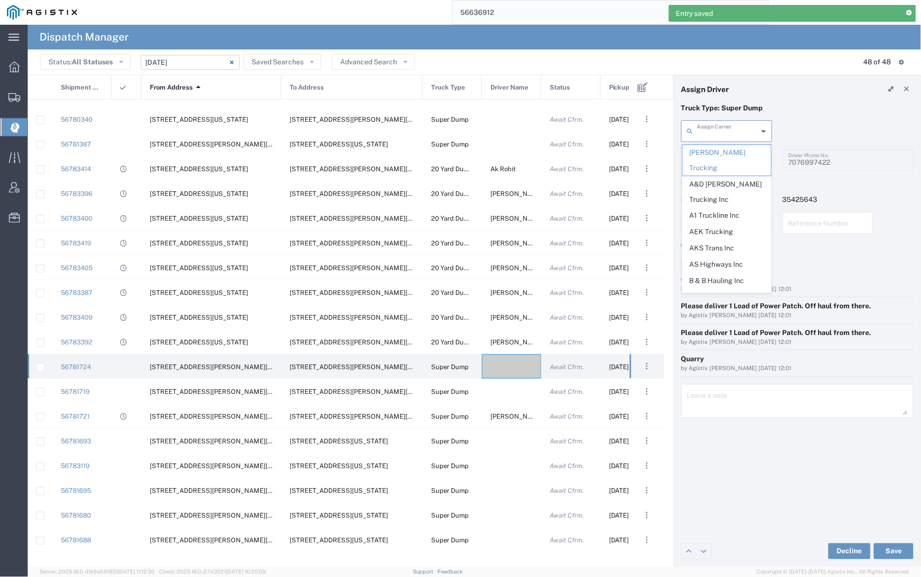
click at [742, 128] on input "text" at bounding box center [727, 130] width 61 height 17
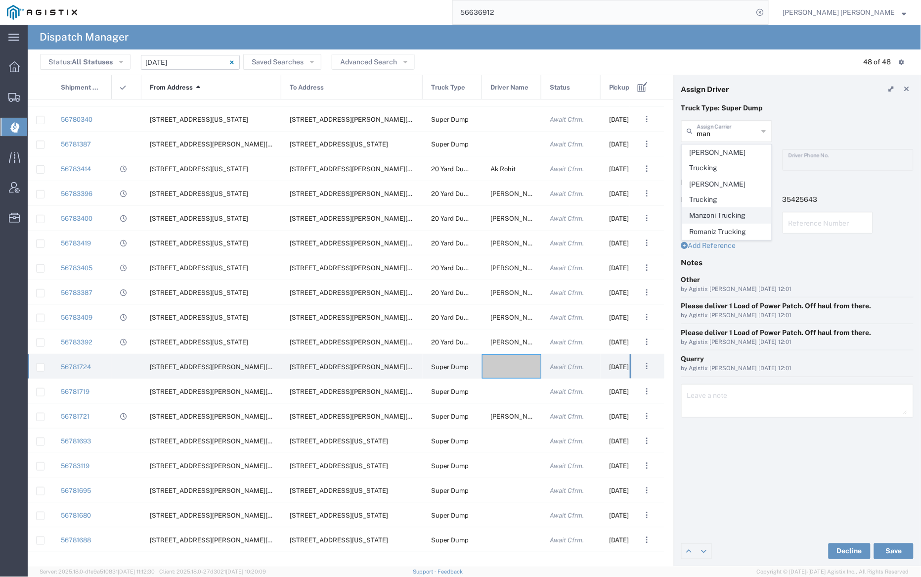
click at [750, 208] on span "Manzoni Trucking" at bounding box center [727, 215] width 89 height 15
type input "Manzoni Trucking"
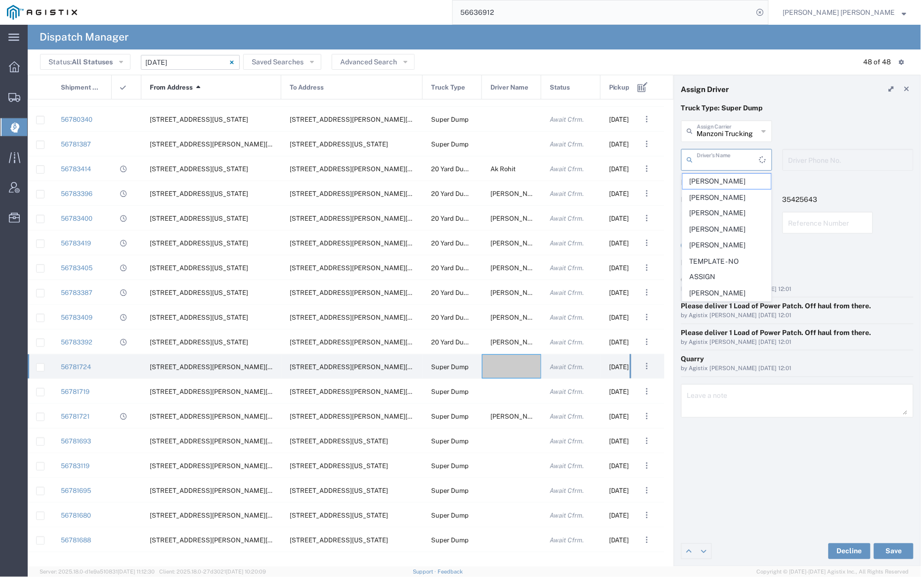
click at [740, 152] on input "text" at bounding box center [728, 158] width 62 height 17
click at [741, 184] on span "[PERSON_NAME]" at bounding box center [727, 181] width 89 height 15
type input "[PERSON_NAME]"
type input "[PHONE_NUMBER]"
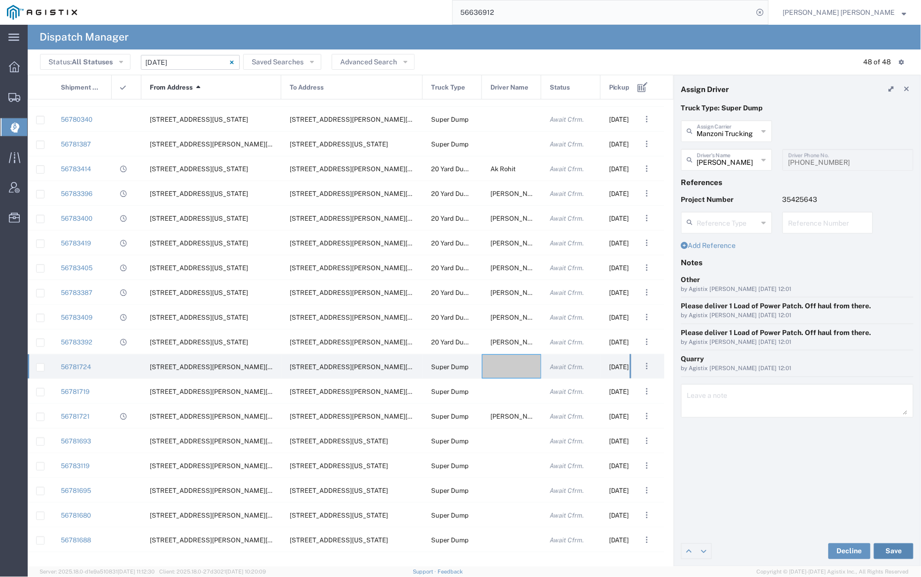
click at [899, 549] on button "Save" at bounding box center [894, 551] width 40 height 16
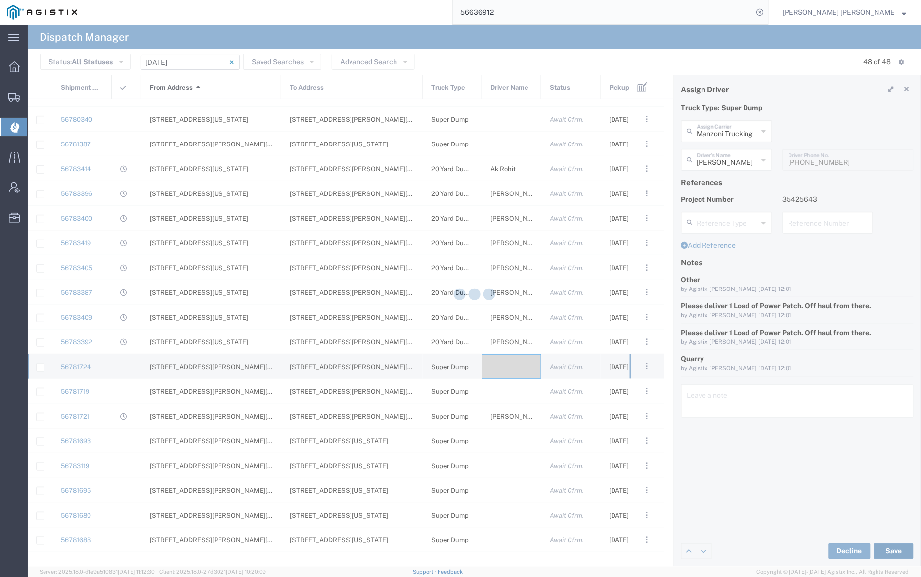
type input "[PERSON_NAME]"
type input "Manzoni Trucking"
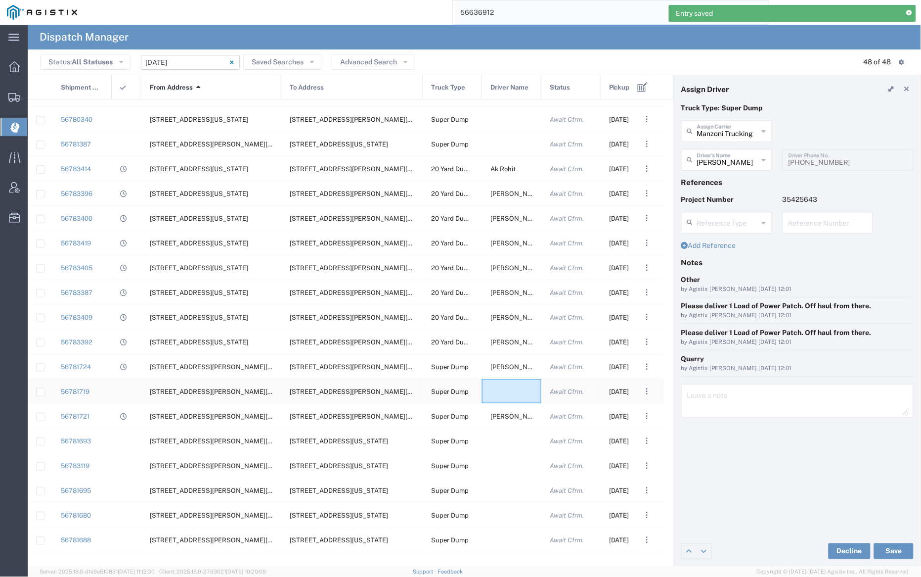
click at [512, 387] on div at bounding box center [511, 391] width 59 height 24
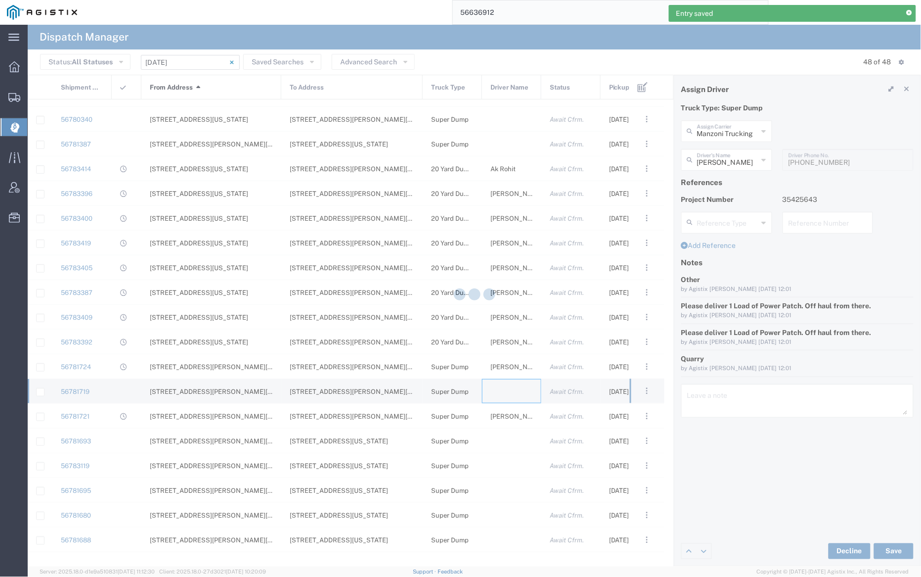
type input "[PERSON_NAME] Trucking"
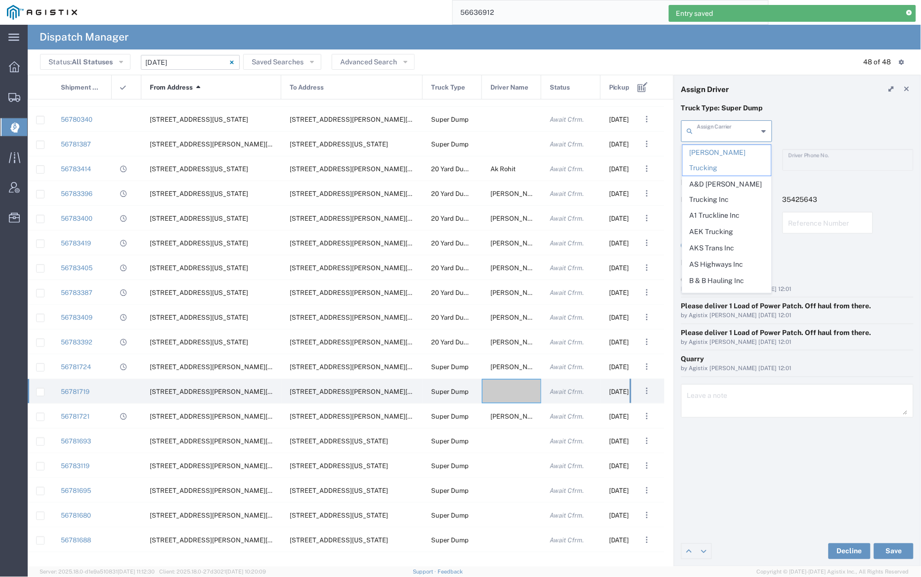
click at [721, 127] on input "text" at bounding box center [727, 130] width 61 height 17
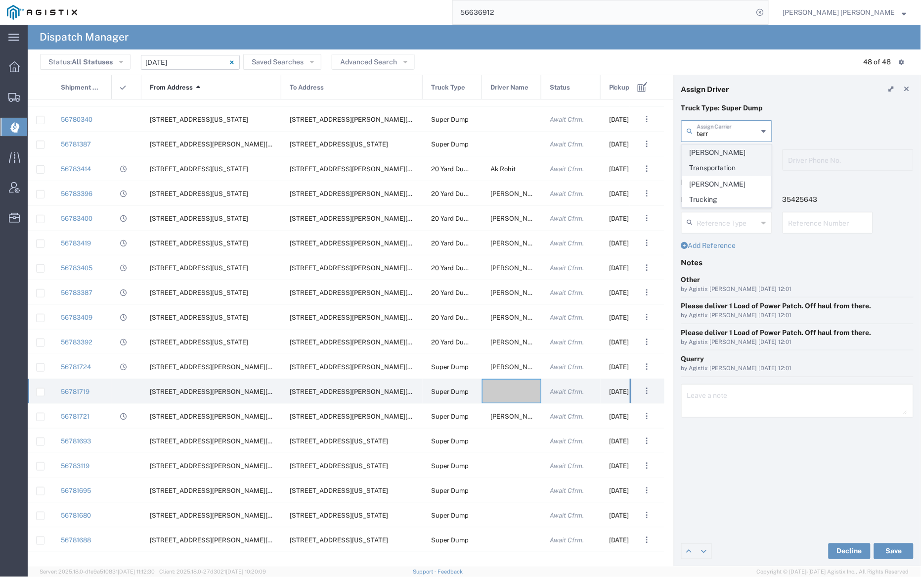
click at [721, 153] on span "[PERSON_NAME] Transportation" at bounding box center [727, 160] width 89 height 31
type input "[PERSON_NAME] Transportation"
click at [723, 156] on input "text" at bounding box center [728, 158] width 62 height 17
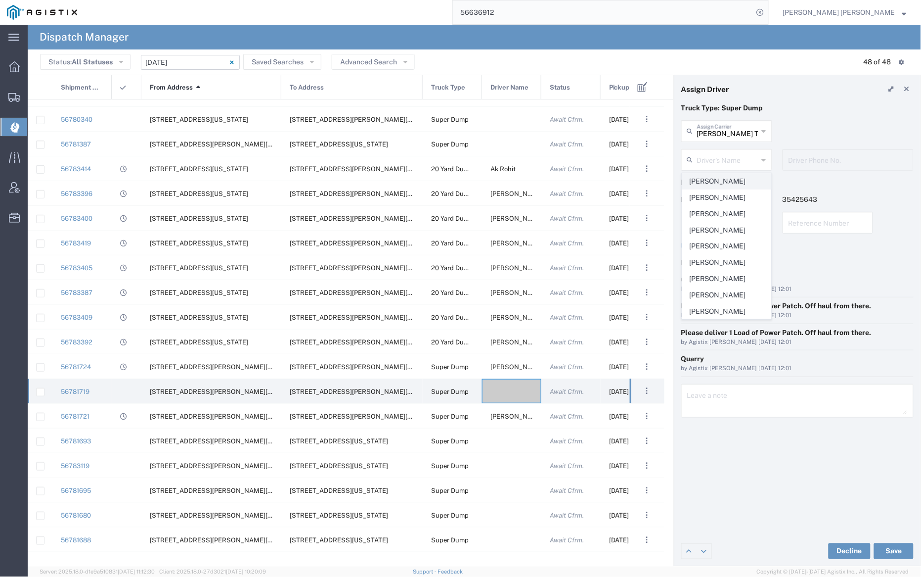
click at [754, 178] on span "[PERSON_NAME]" at bounding box center [727, 181] width 89 height 15
type input "[PERSON_NAME]"
type input "7073334890"
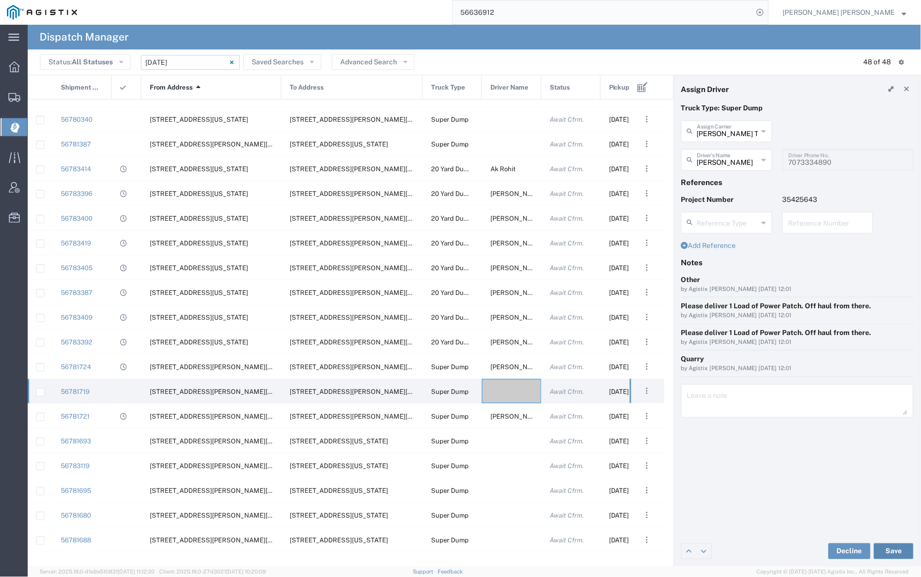
click at [896, 550] on button "Save" at bounding box center [894, 551] width 40 height 16
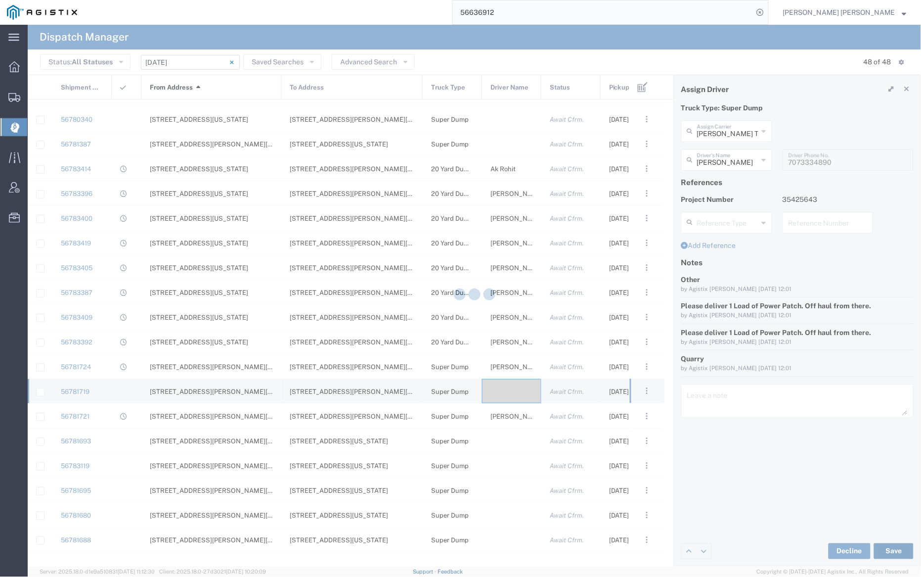
type input "[PERSON_NAME]"
type input "[PERSON_NAME] Transportation"
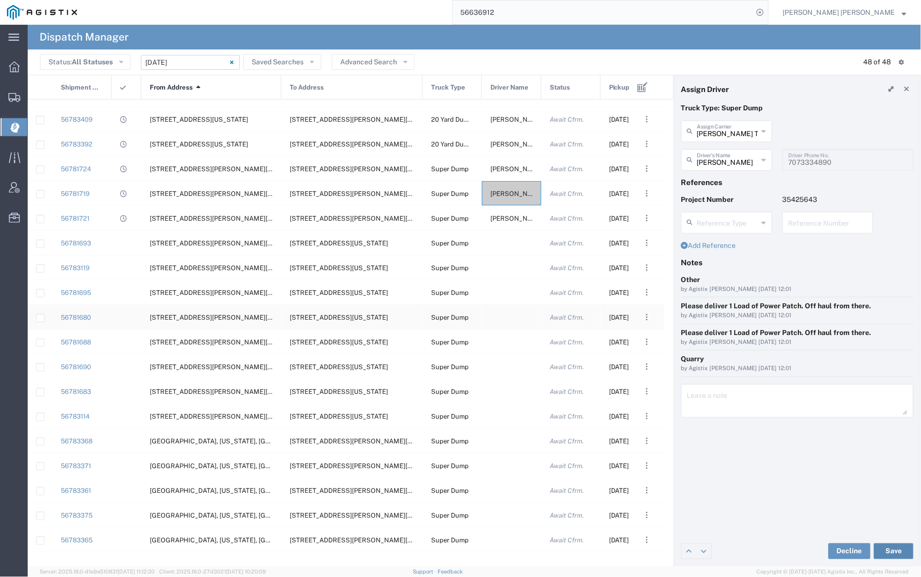
scroll to position [730, 0]
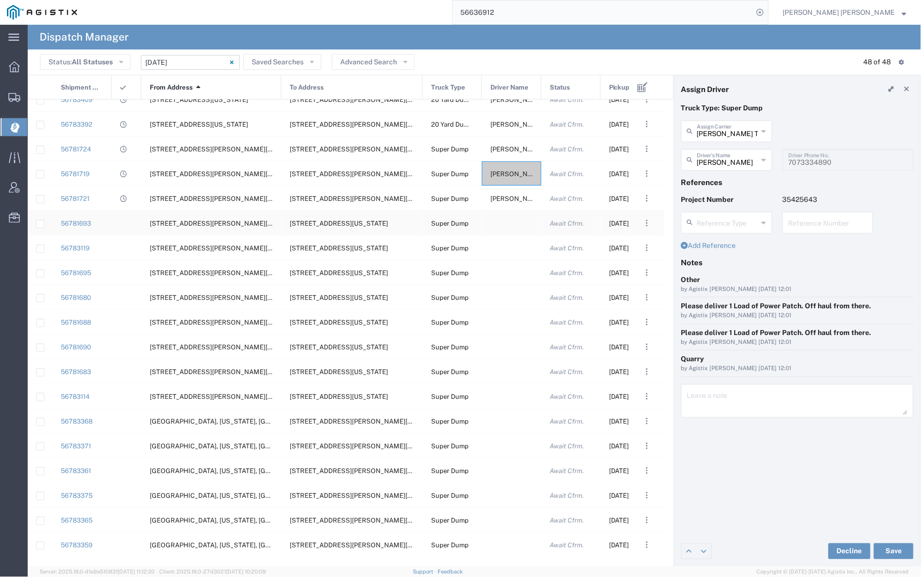
click at [506, 218] on div at bounding box center [511, 223] width 59 height 24
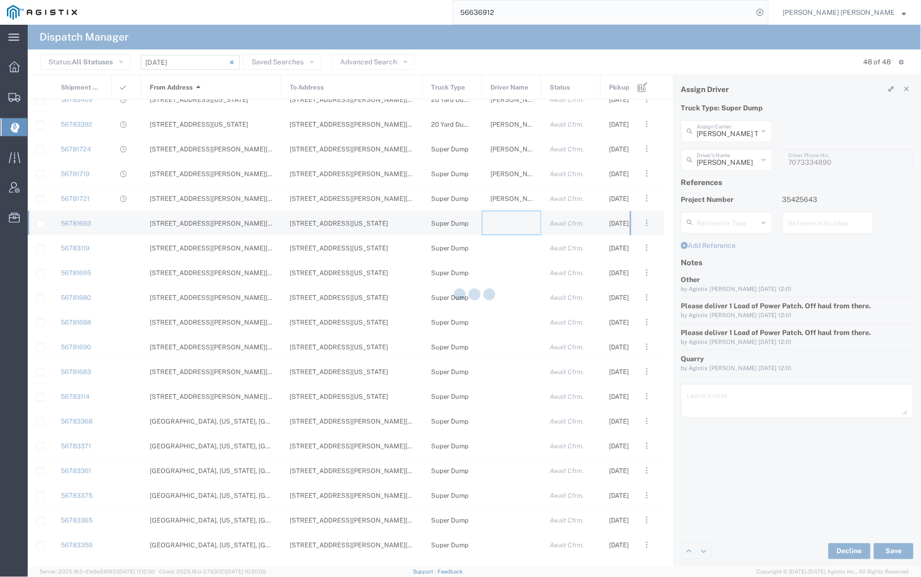
type input "[PERSON_NAME] Trucking"
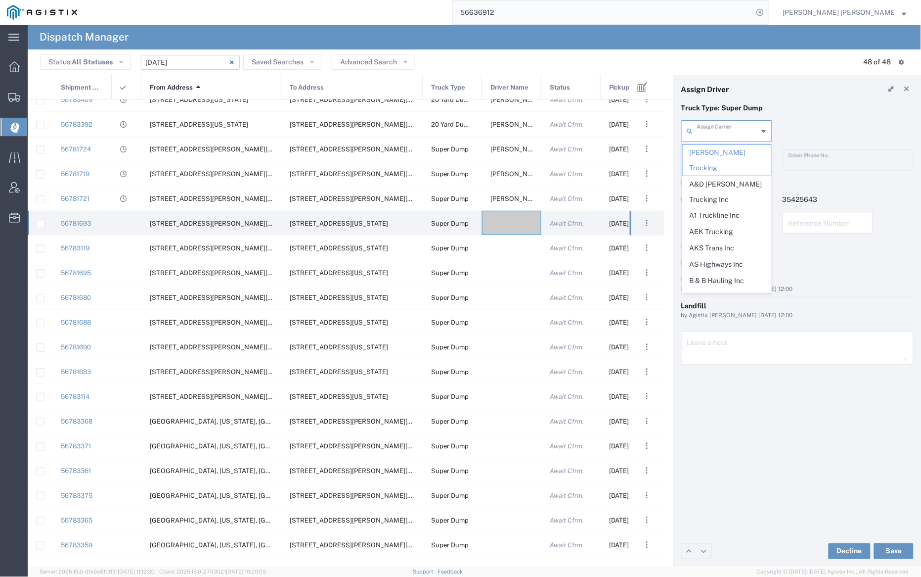
click at [709, 133] on input "text" at bounding box center [727, 130] width 61 height 17
click at [722, 208] on span "Manzoni Trucking" at bounding box center [727, 215] width 89 height 15
type input "Manzoni Trucking"
click at [721, 163] on input "text" at bounding box center [728, 158] width 62 height 17
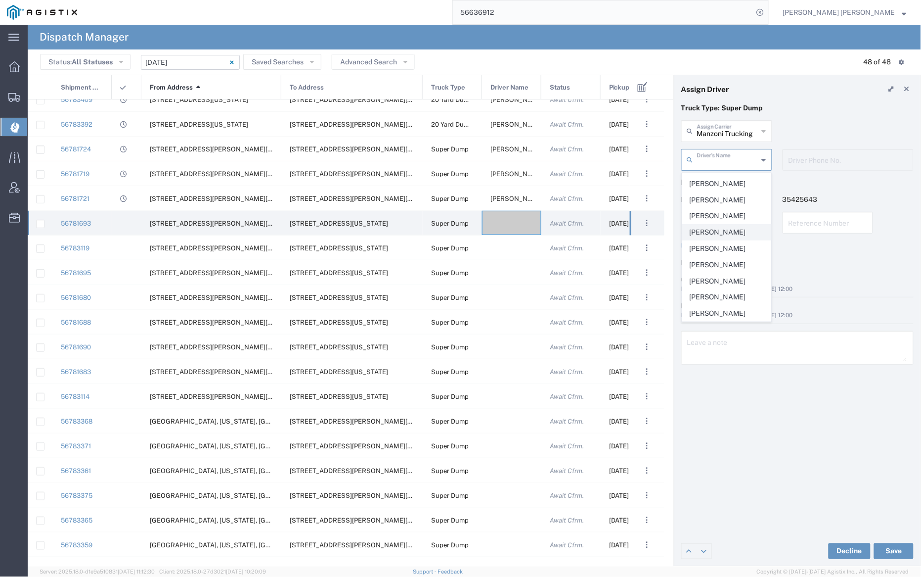
click at [726, 230] on span "[PERSON_NAME]" at bounding box center [727, 232] width 89 height 15
type input "[PERSON_NAME]"
type input "7079345664"
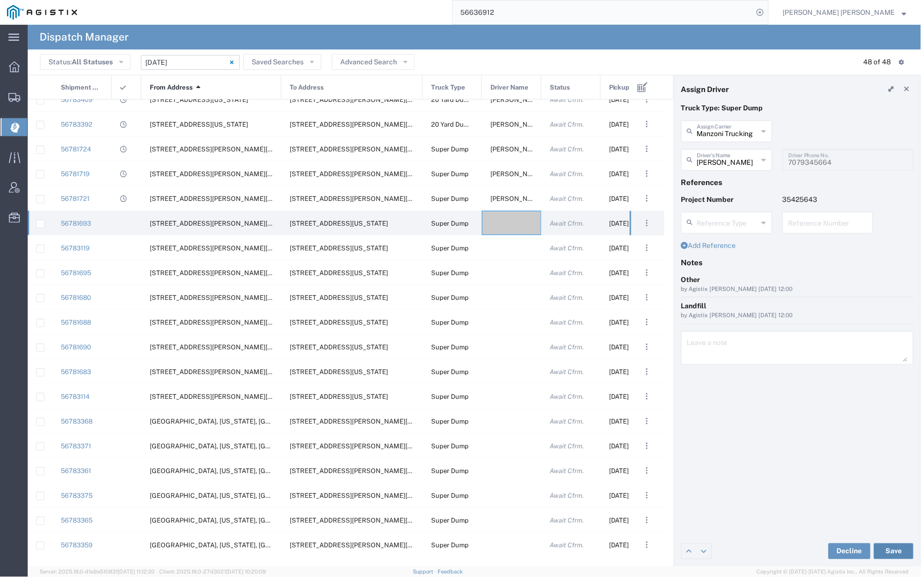
click at [892, 546] on button "Save" at bounding box center [894, 551] width 40 height 16
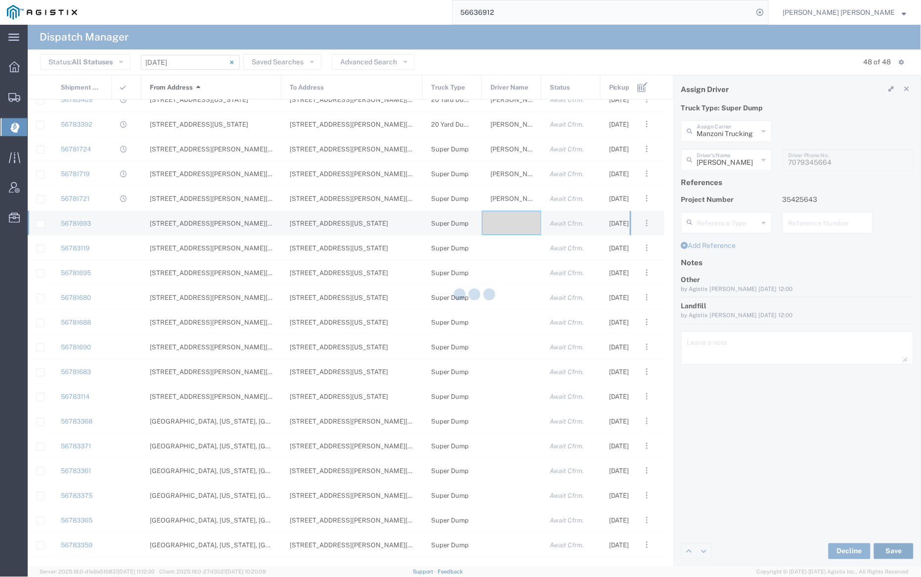
type input "[PERSON_NAME]"
type input "Manzoni Trucking"
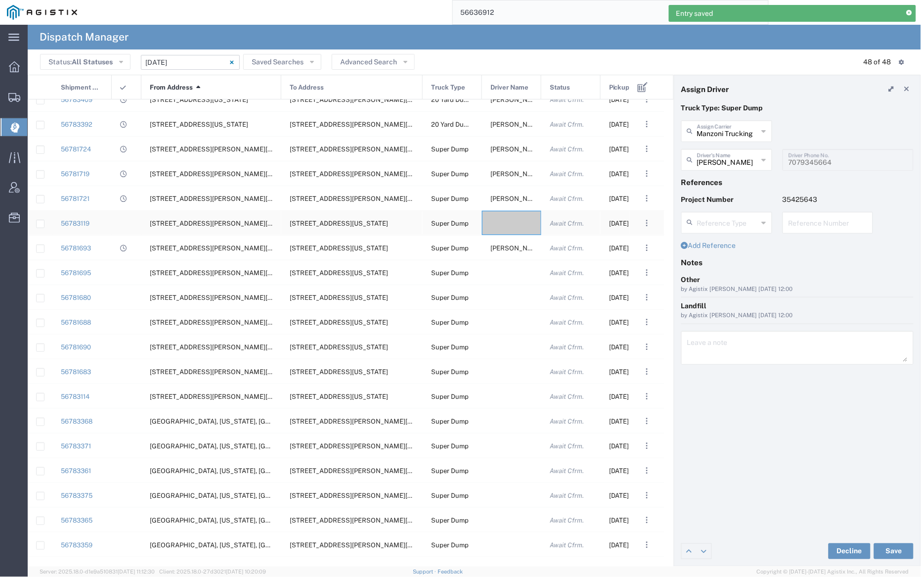
click at [505, 221] on div at bounding box center [511, 223] width 59 height 24
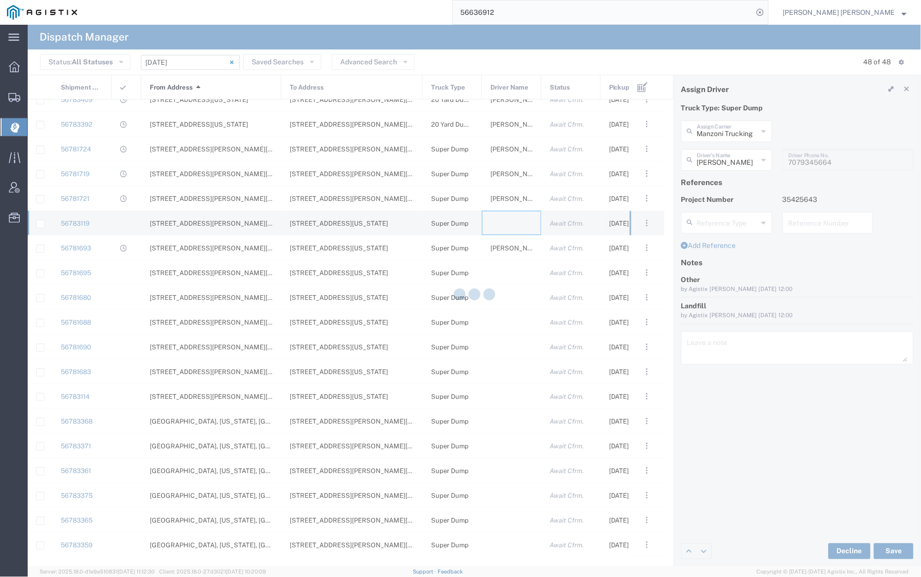
type input "[PERSON_NAME] Trucking"
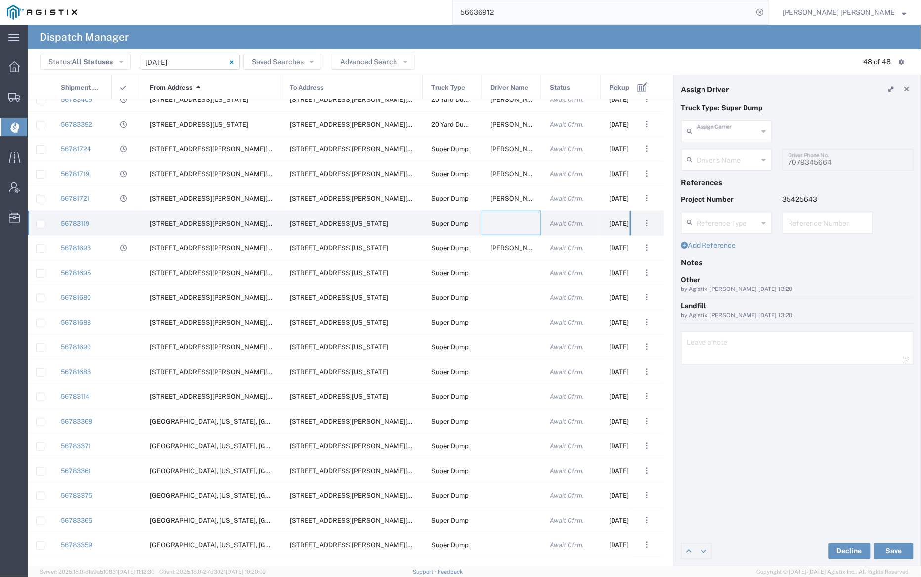
click at [738, 135] on input "text" at bounding box center [727, 130] width 61 height 17
click at [738, 156] on span "Neles Trucking" at bounding box center [727, 152] width 89 height 15
type input "Neles Trucking"
click at [736, 160] on input "text" at bounding box center [728, 158] width 62 height 17
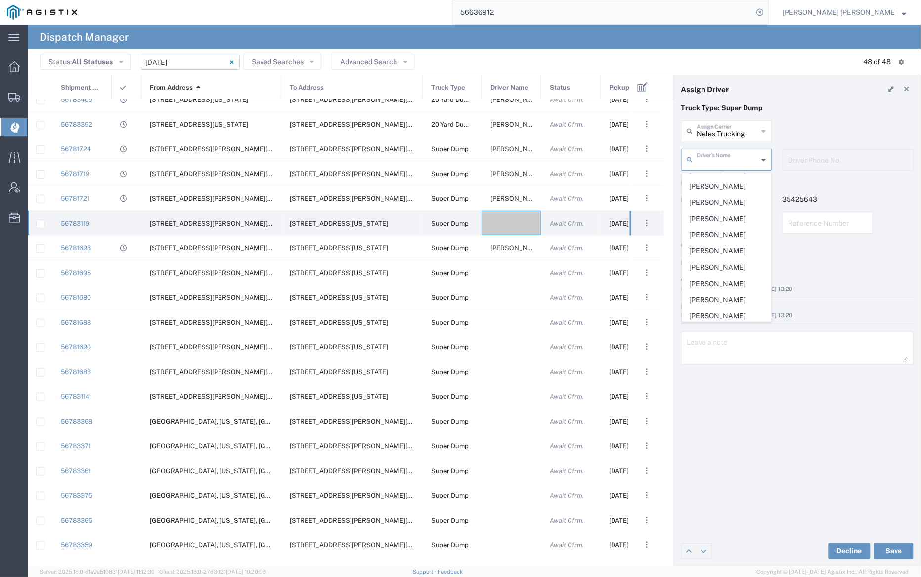
scroll to position [280, 0]
click at [708, 217] on span "[PERSON_NAME]" at bounding box center [727, 209] width 89 height 15
type input "[PERSON_NAME]"
type input "7074952054"
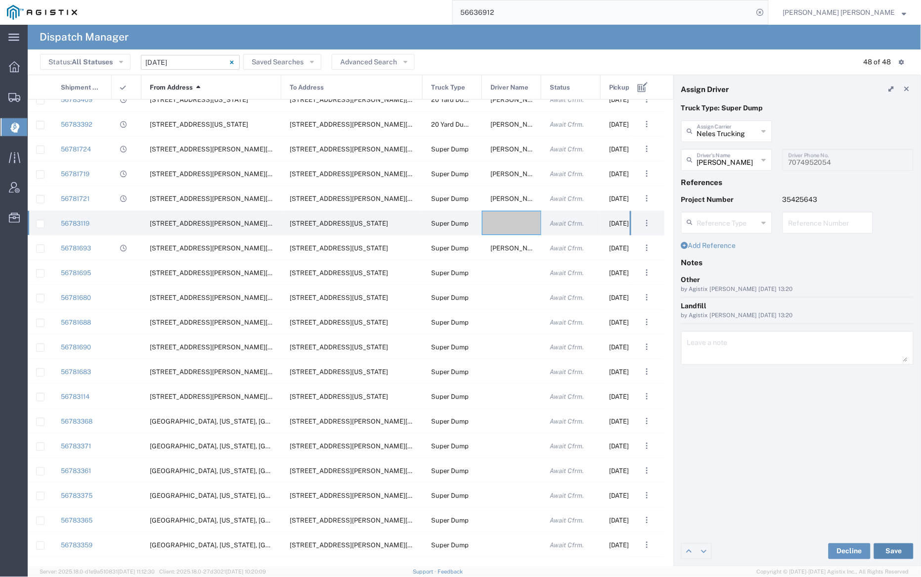
click at [896, 552] on button "Save" at bounding box center [894, 551] width 40 height 16
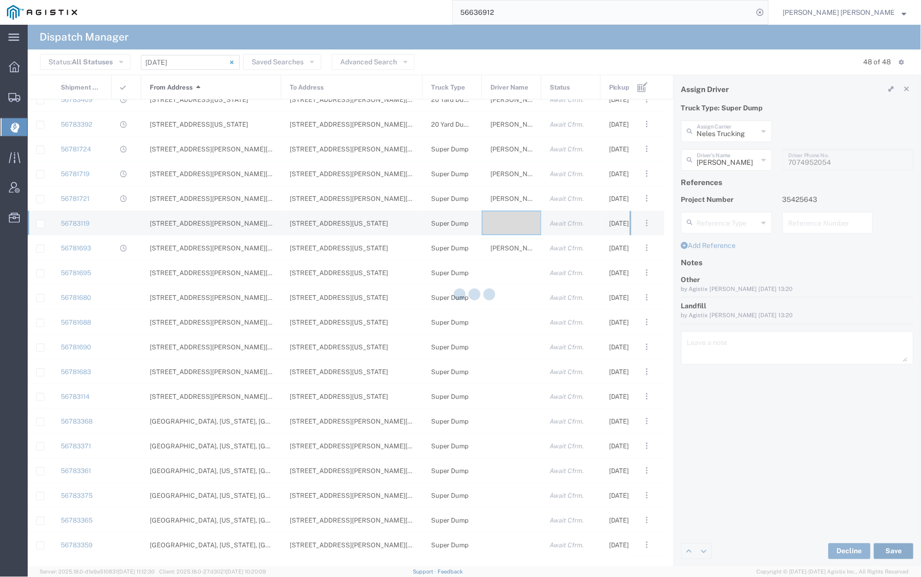
type input "[PERSON_NAME]"
type input "Neles Trucking"
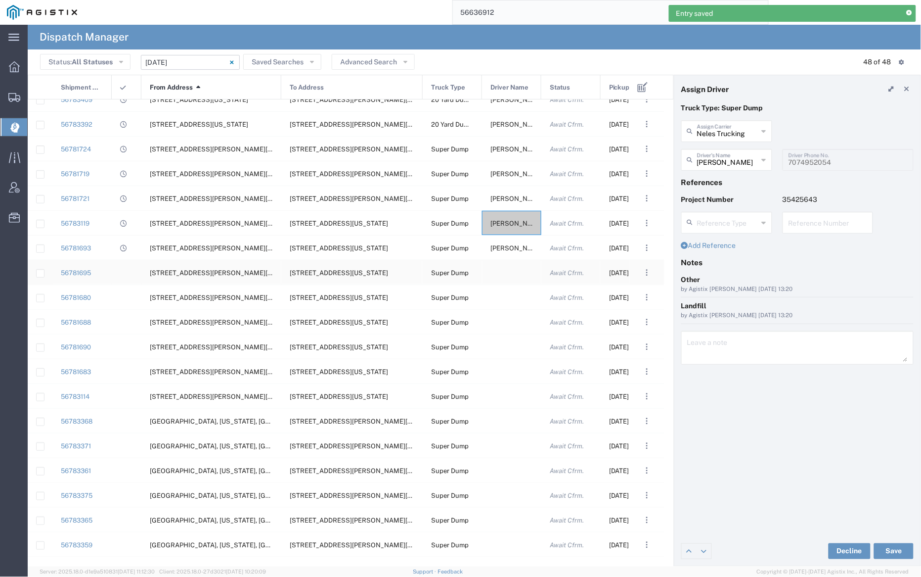
click at [505, 266] on div at bounding box center [511, 272] width 59 height 24
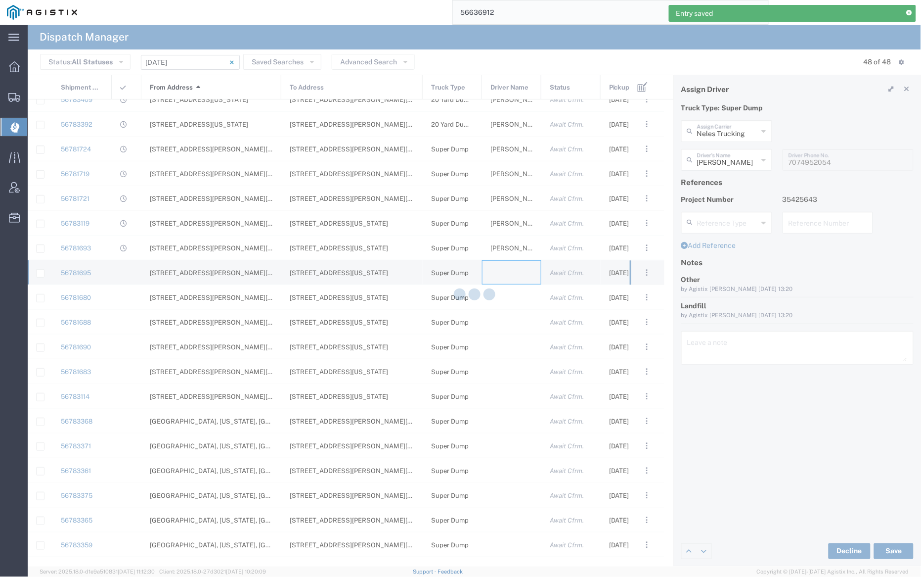
type input "[PERSON_NAME] Trucking"
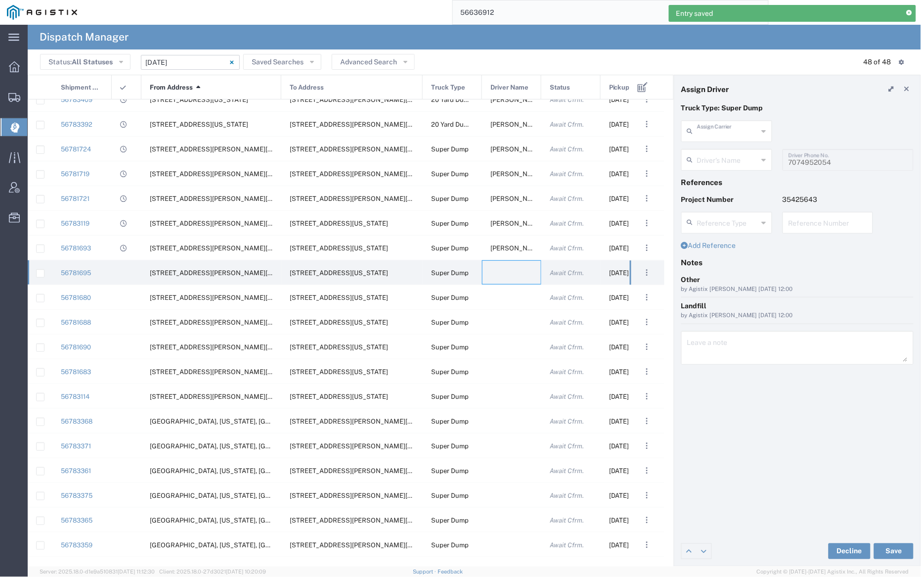
click at [717, 132] on input "text" at bounding box center [727, 130] width 61 height 17
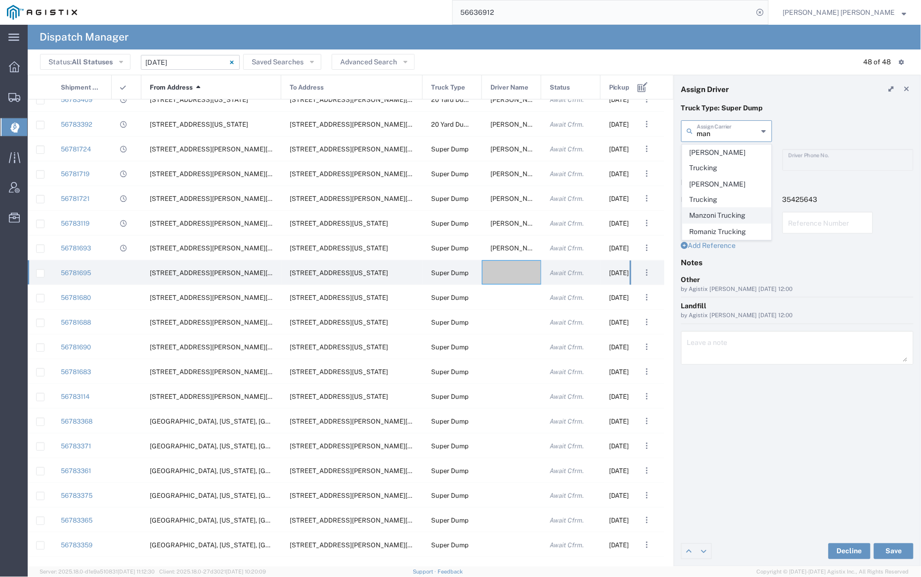
click at [717, 208] on span "Manzoni Trucking" at bounding box center [727, 215] width 89 height 15
type input "Manzoni Trucking"
click at [721, 157] on input "text" at bounding box center [727, 158] width 61 height 17
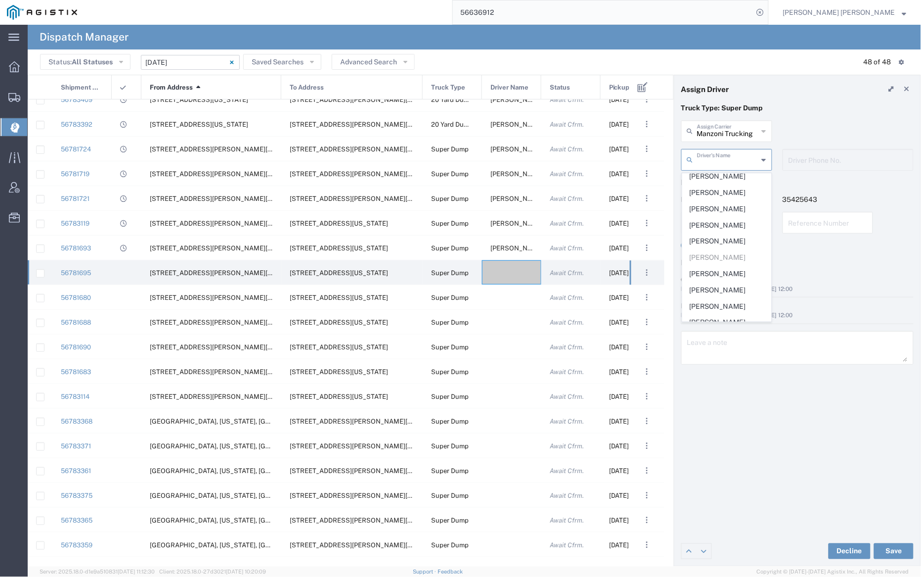
scroll to position [171, 0]
click at [724, 261] on span "[PERSON_NAME]" at bounding box center [727, 253] width 89 height 15
type input "[PERSON_NAME]"
type input "7072410213"
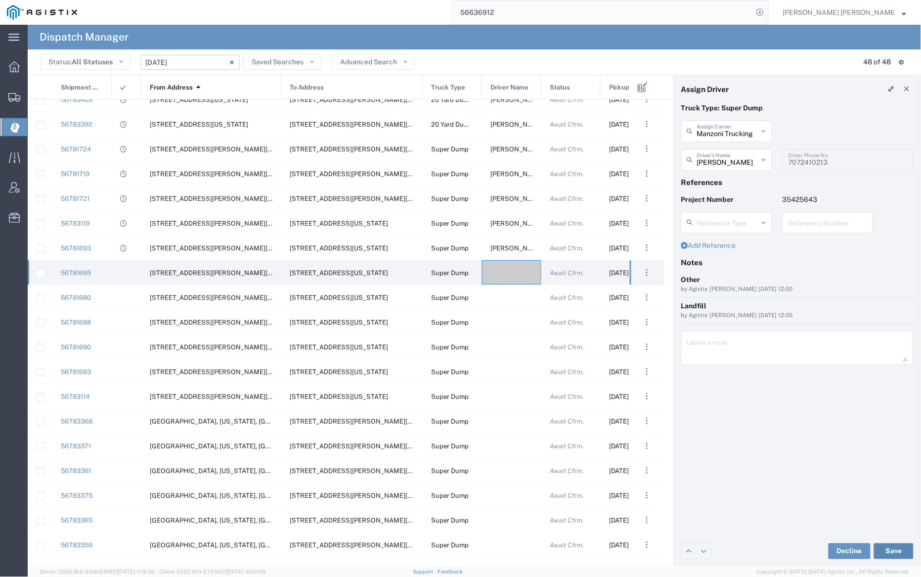
click at [896, 550] on button "Save" at bounding box center [894, 551] width 40 height 16
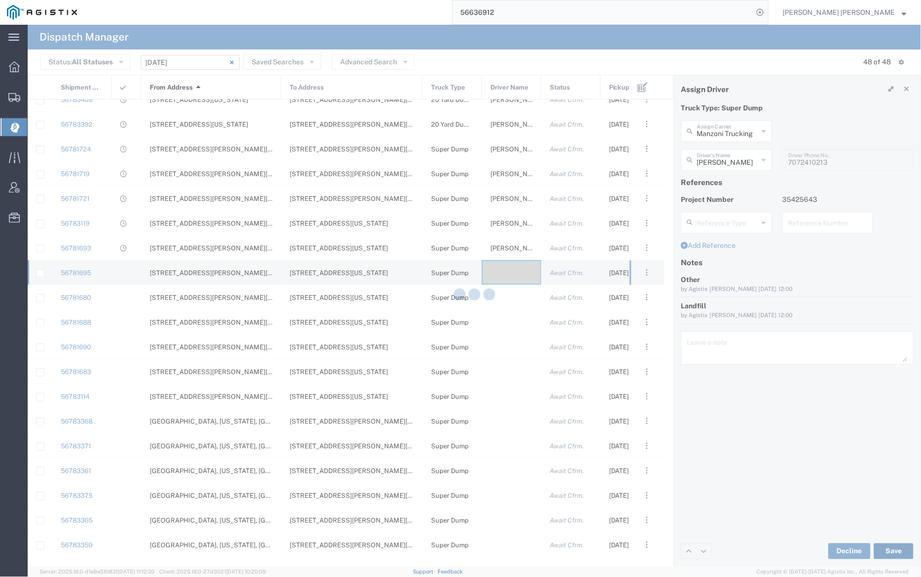
type input "[PERSON_NAME]"
type input "Manzoni Trucking"
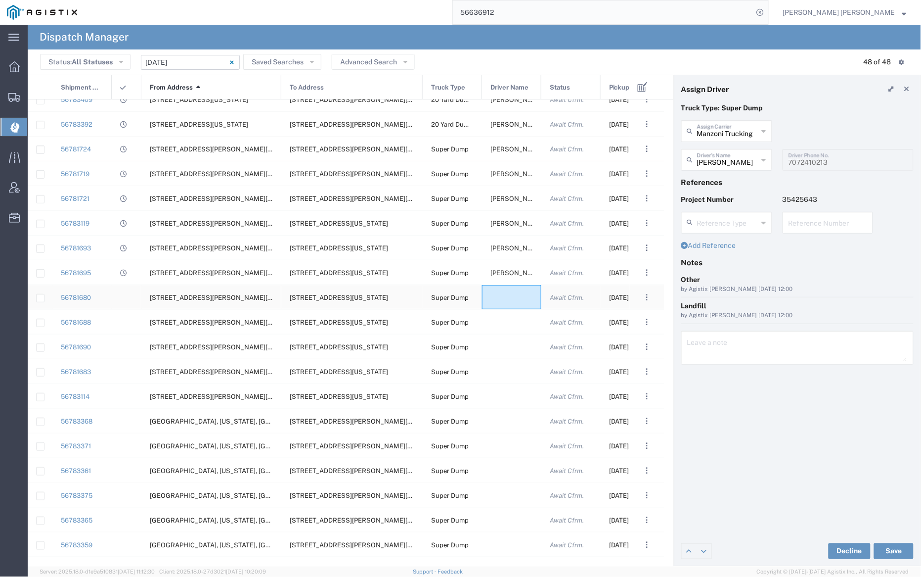
click at [507, 303] on div at bounding box center [511, 297] width 59 height 24
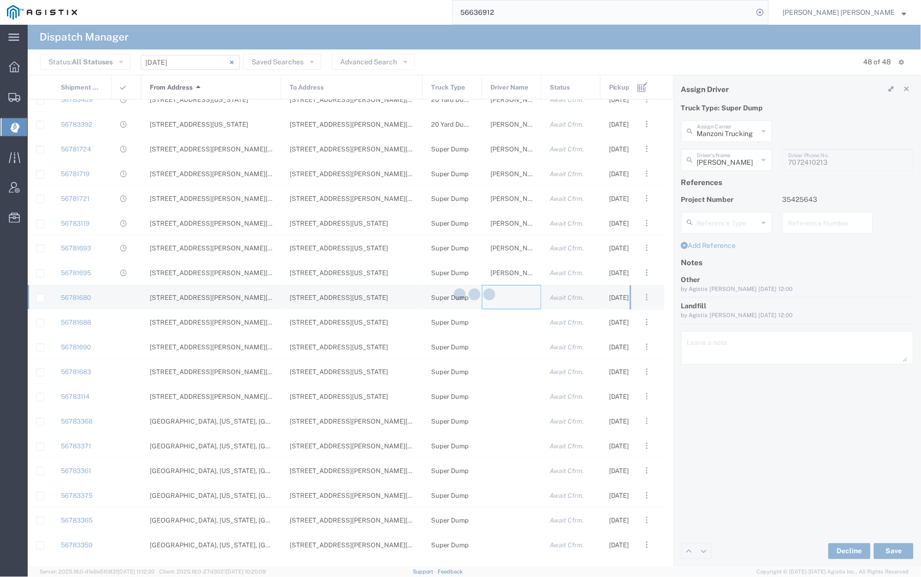
type input "[PERSON_NAME] Trucking"
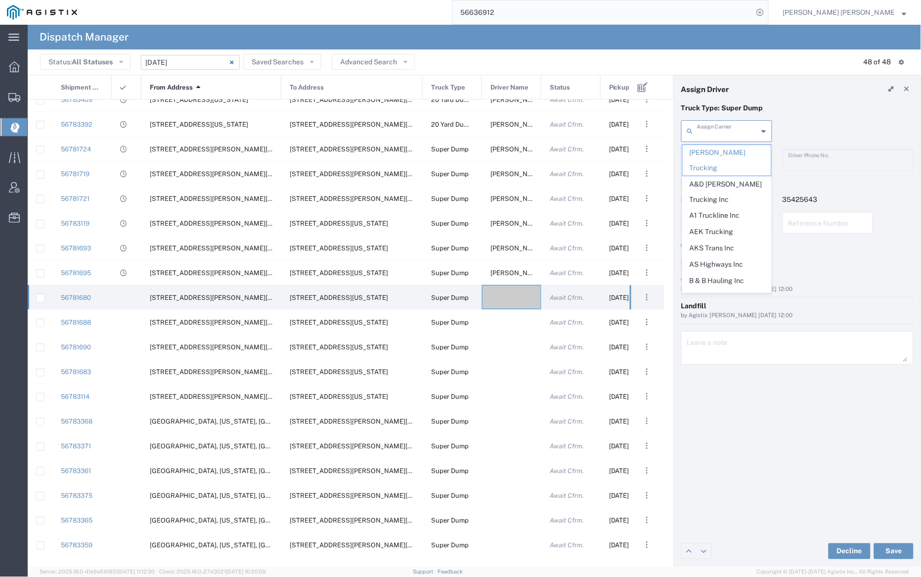
click at [717, 135] on input "text" at bounding box center [727, 130] width 61 height 17
click at [728, 177] on span "B & B Hauling Inc" at bounding box center [727, 184] width 89 height 15
type input "B & B Hauling Inc"
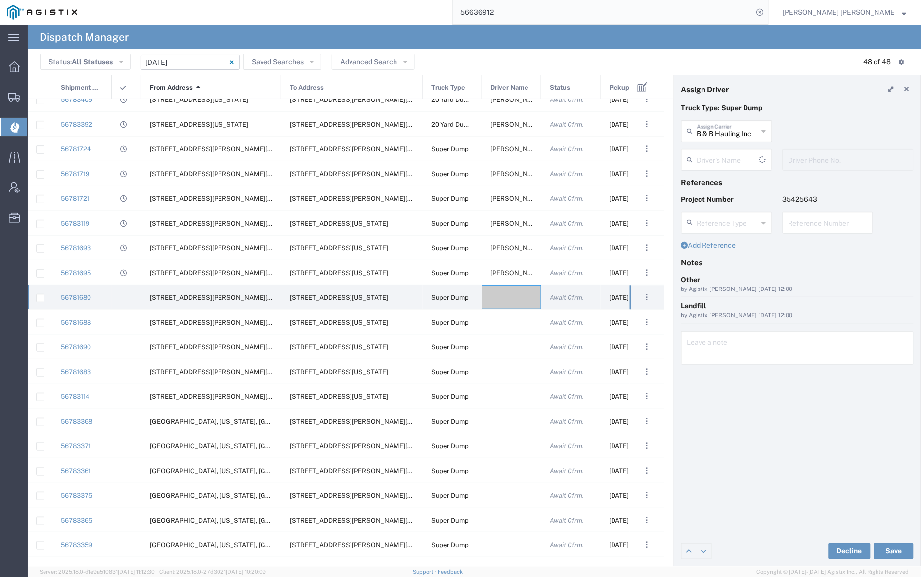
click at [725, 162] on input "text" at bounding box center [728, 158] width 62 height 17
click at [727, 184] on span "[PERSON_NAME]" at bounding box center [727, 181] width 89 height 15
type input "[PERSON_NAME]"
type input "7075533221"
click at [893, 549] on button "Save" at bounding box center [894, 551] width 40 height 16
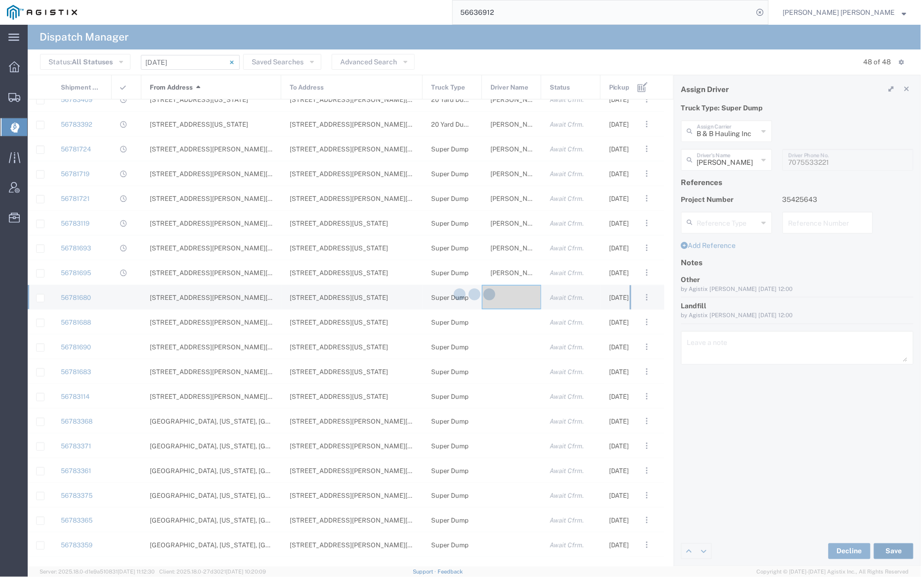
type input "[PERSON_NAME]"
type input "B & B Hauling Inc"
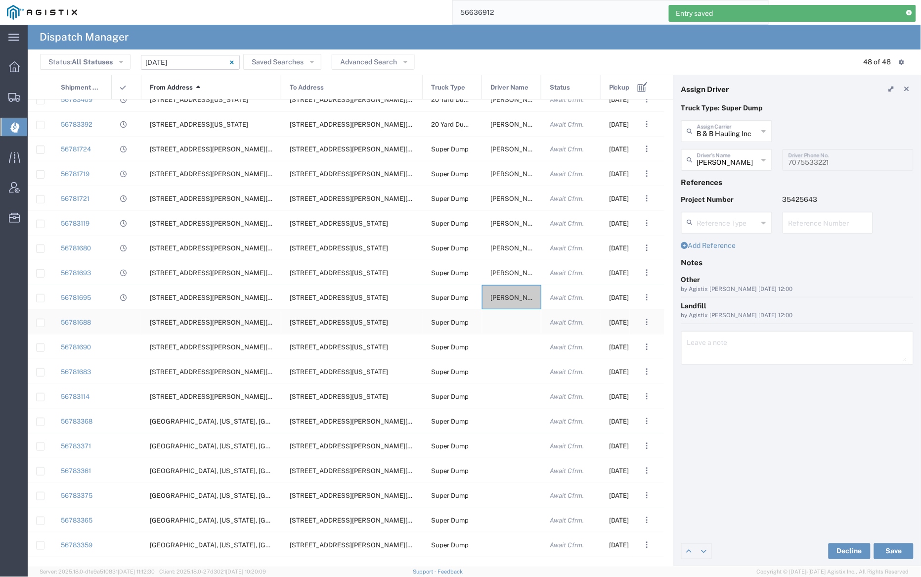
click at [505, 321] on div at bounding box center [511, 322] width 59 height 24
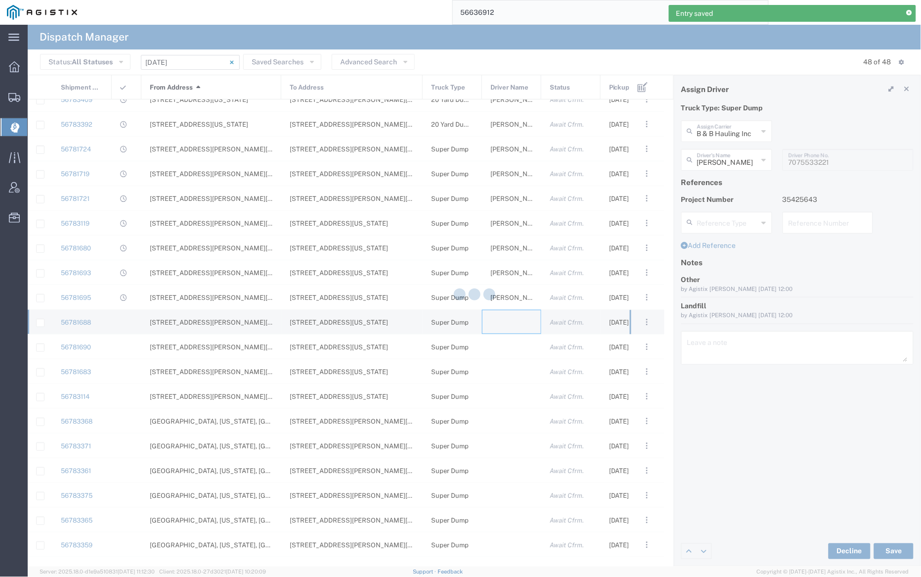
type input "[PERSON_NAME] Trucking"
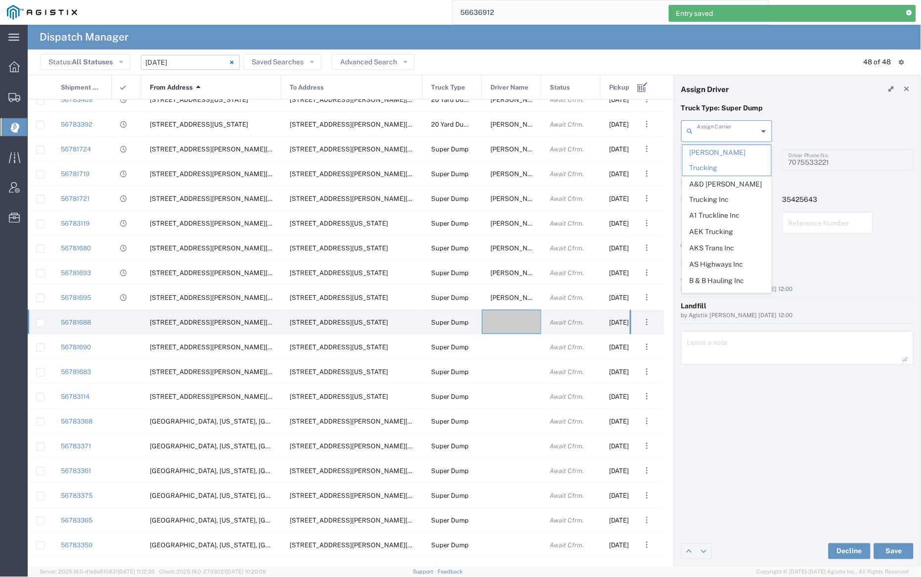
click at [712, 133] on input "text" at bounding box center [727, 130] width 61 height 17
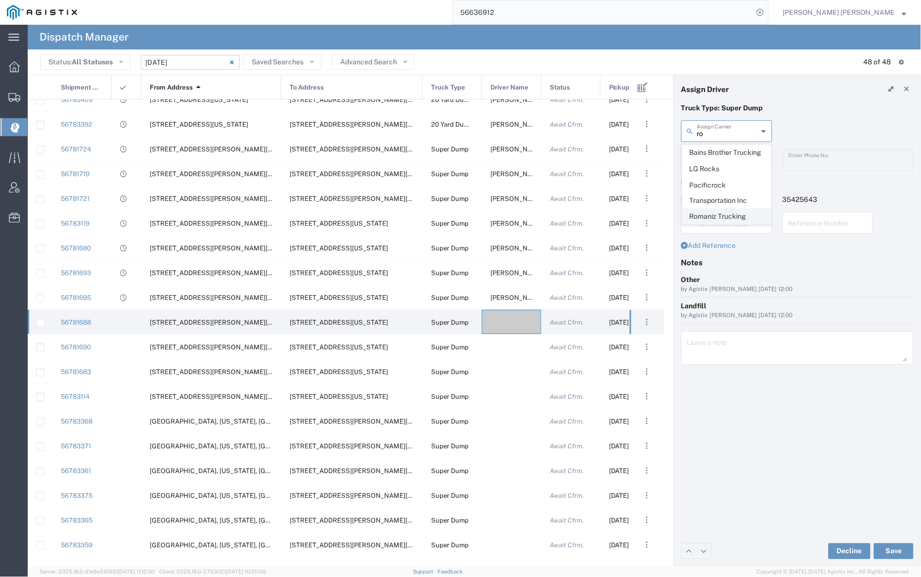
click at [719, 217] on span "Romaniz Trucking" at bounding box center [727, 216] width 89 height 15
type input "Romaniz Trucking"
click at [721, 157] on input "text" at bounding box center [728, 158] width 62 height 17
click at [725, 181] on span "[PERSON_NAME]" at bounding box center [727, 181] width 89 height 15
type input "[PERSON_NAME]"
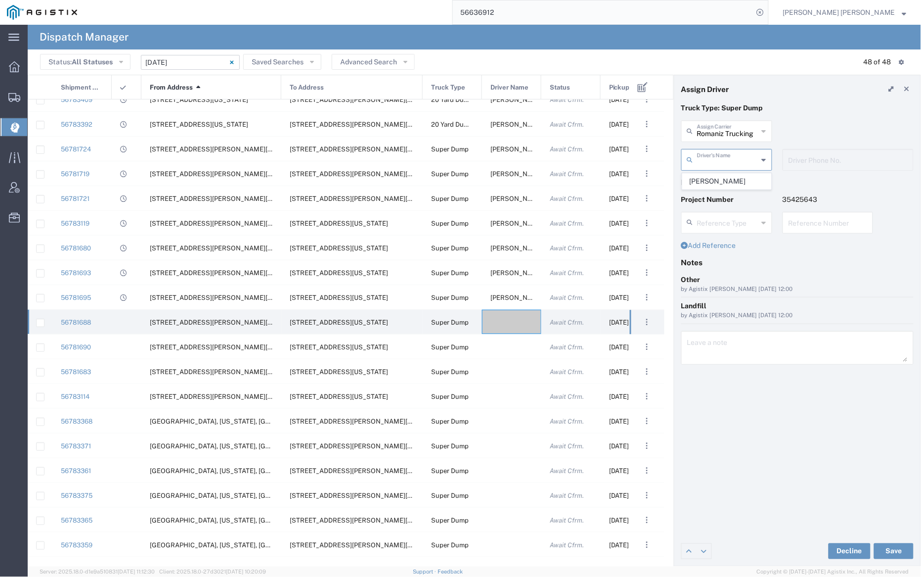
type input "[PHONE_NUMBER]"
click at [891, 551] on button "Save" at bounding box center [894, 551] width 40 height 16
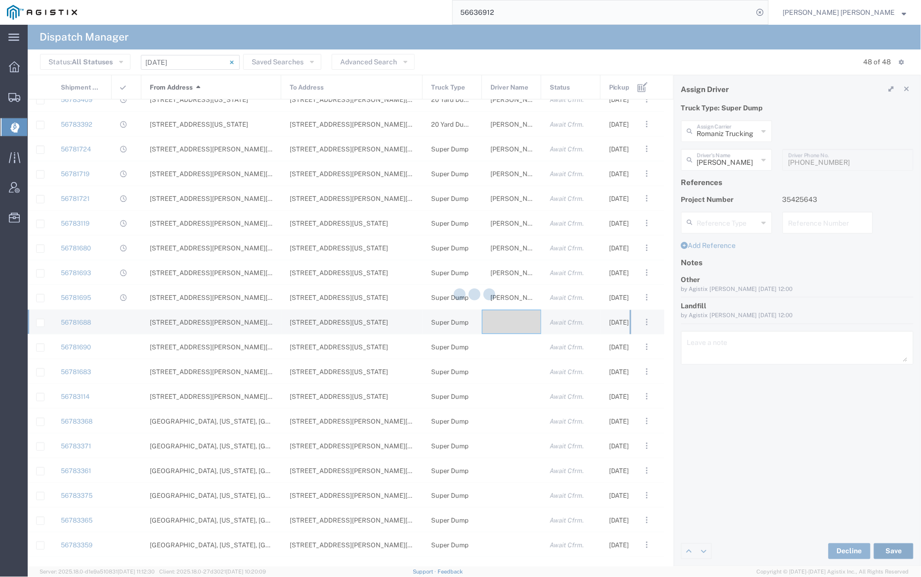
type input "[PERSON_NAME]"
type input "Romaniz Trucking"
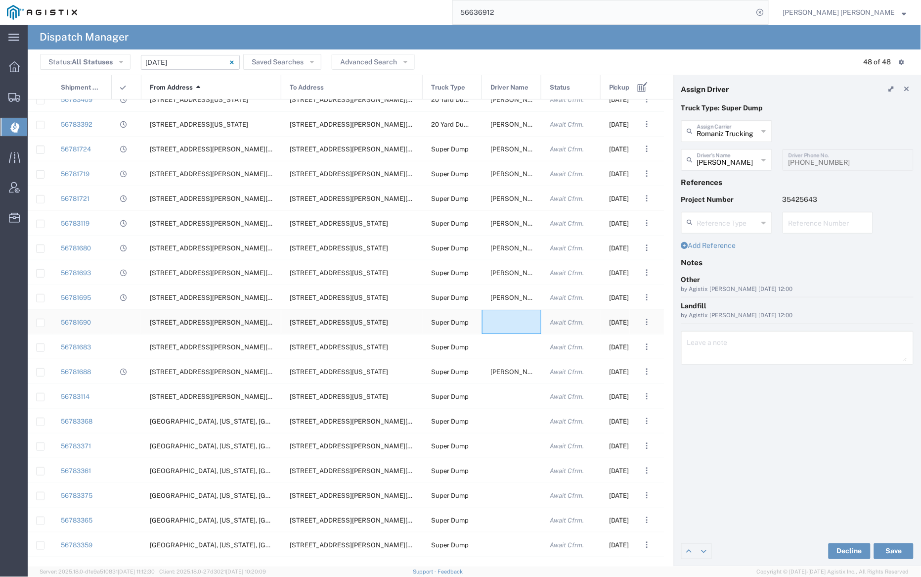
click at [507, 317] on div at bounding box center [511, 322] width 59 height 24
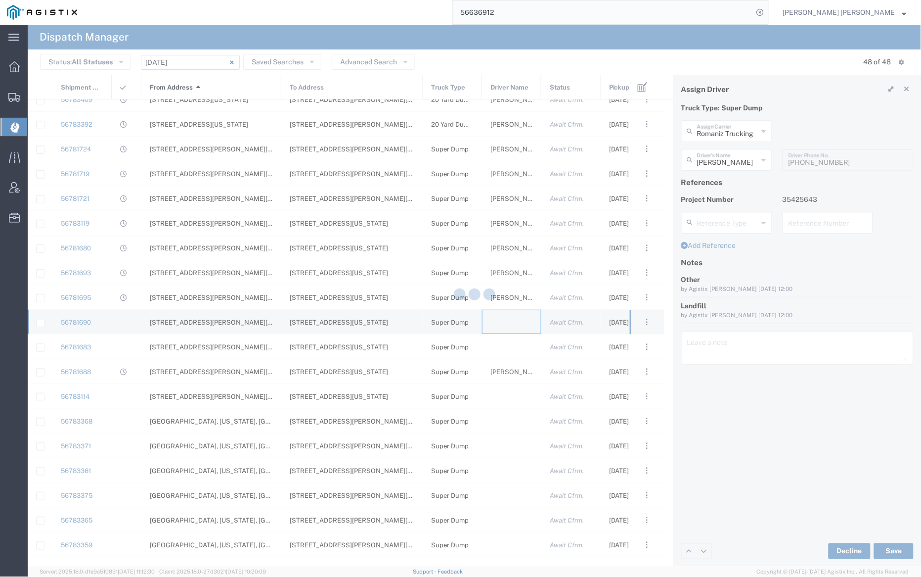
type input "[PERSON_NAME] Trucking"
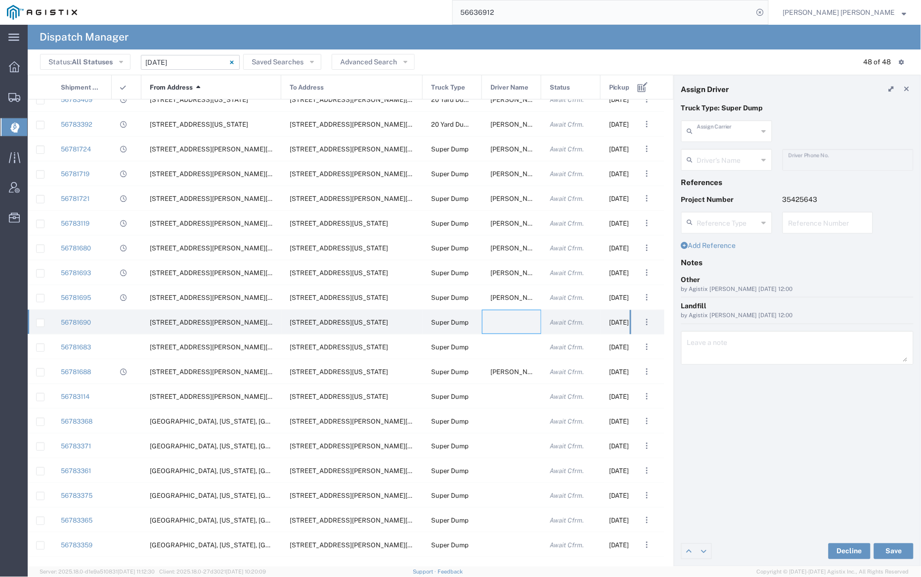
click at [735, 133] on input "text" at bounding box center [727, 130] width 61 height 17
click at [736, 208] on span "Manzoni Trucking" at bounding box center [727, 215] width 89 height 15
type input "Manzoni Trucking"
click at [729, 155] on input "text" at bounding box center [728, 158] width 62 height 17
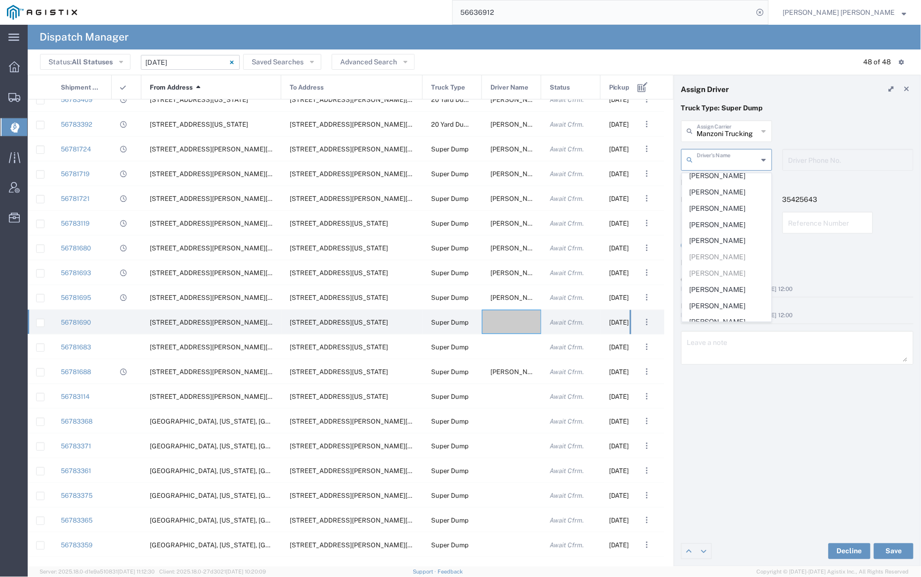
scroll to position [196, 0]
click at [726, 177] on span "[PERSON_NAME]" at bounding box center [727, 183] width 89 height 15
type input "[PERSON_NAME]"
type input "[PHONE_NUMBER]"
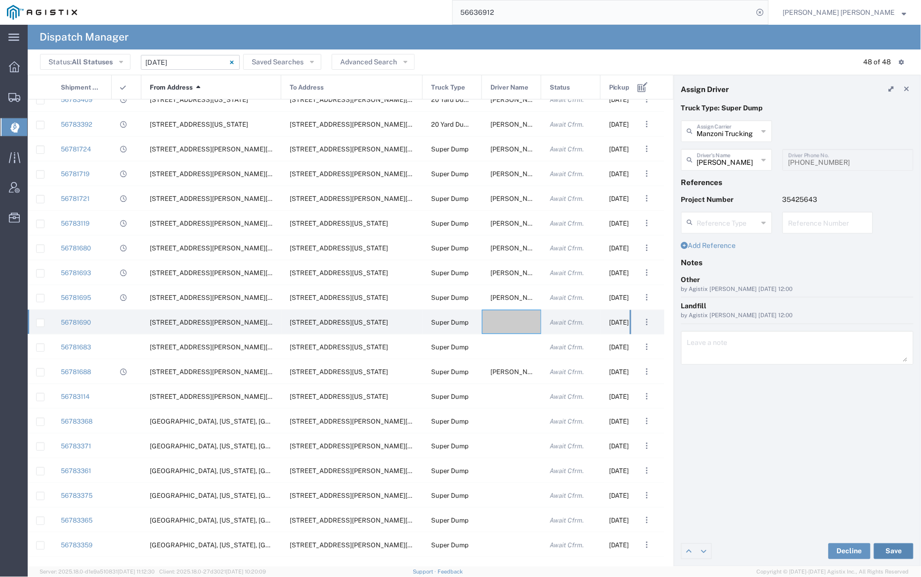
click at [895, 550] on button "Save" at bounding box center [894, 551] width 40 height 16
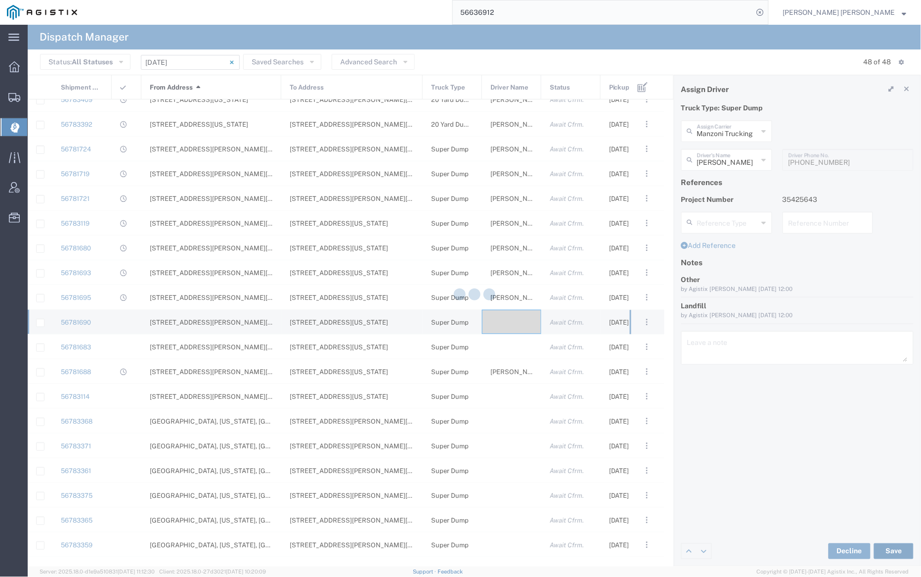
type input "[PERSON_NAME]"
type input "Manzoni Trucking"
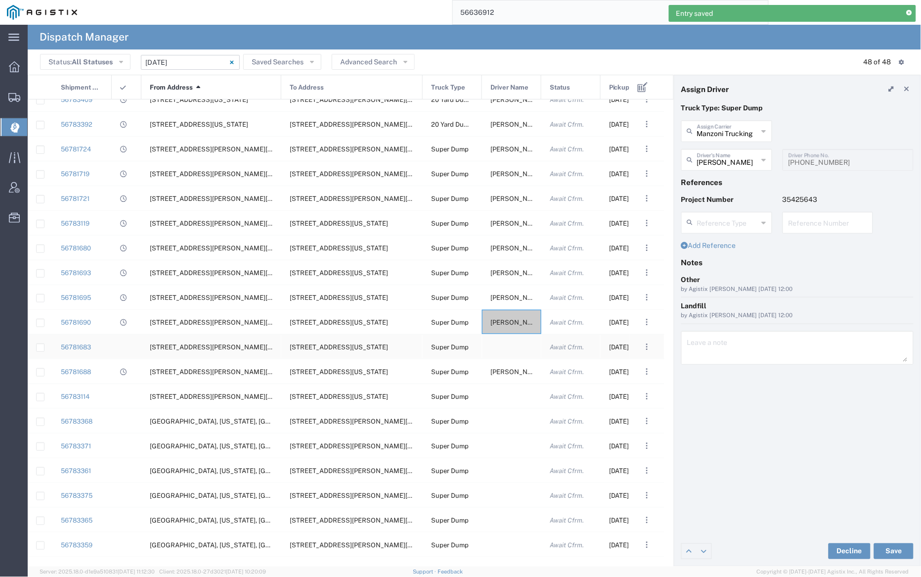
click at [510, 346] on div at bounding box center [511, 346] width 59 height 24
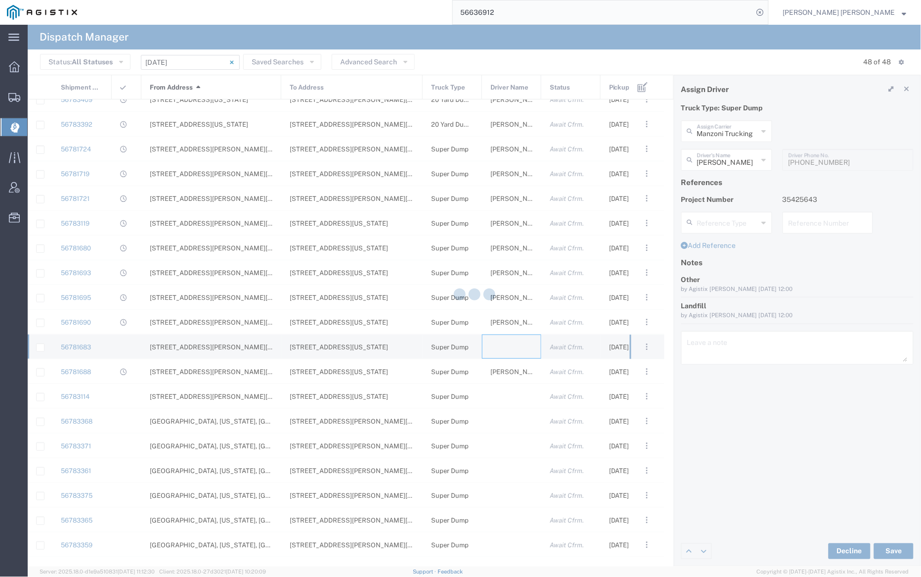
type input "[PERSON_NAME] Trucking"
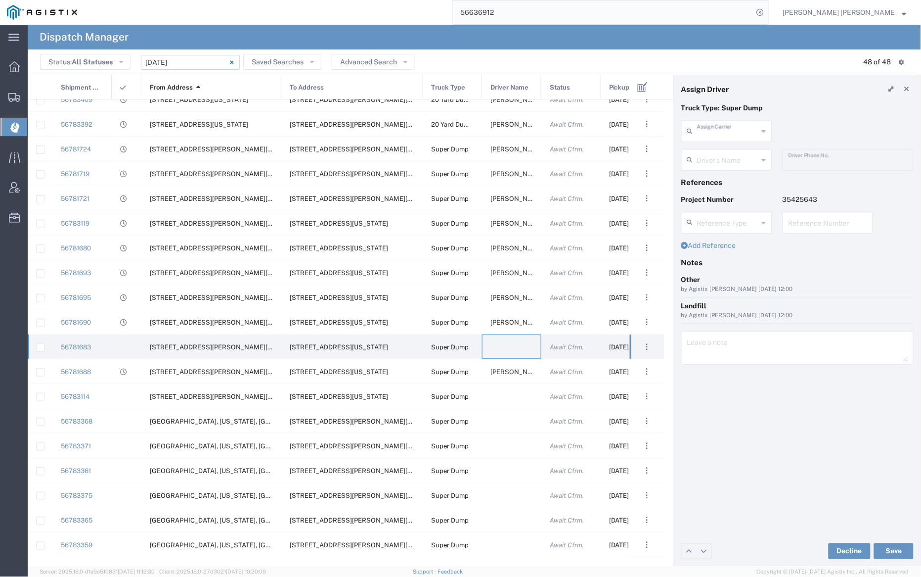
click at [722, 135] on input "text" at bounding box center [727, 130] width 61 height 17
click at [721, 167] on span "[PERSON_NAME] Construction Inc" at bounding box center [727, 160] width 89 height 31
type input "[PERSON_NAME] Construction Inc"
click at [722, 168] on div "Driver's Name" at bounding box center [727, 160] width 91 height 22
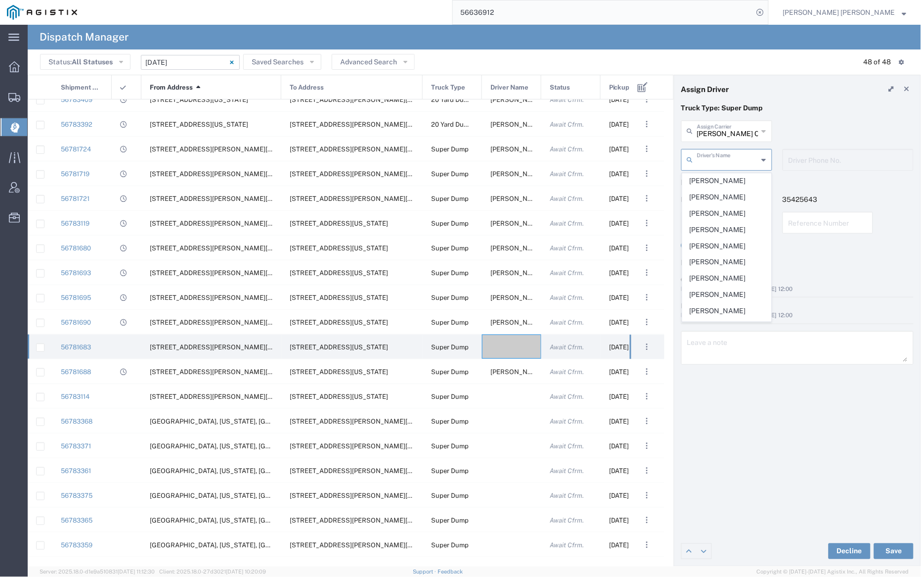
scroll to position [313, 0]
click at [736, 314] on span "[PERSON_NAME]" at bounding box center [727, 321] width 89 height 15
type input "[PERSON_NAME]"
type input "7074830071"
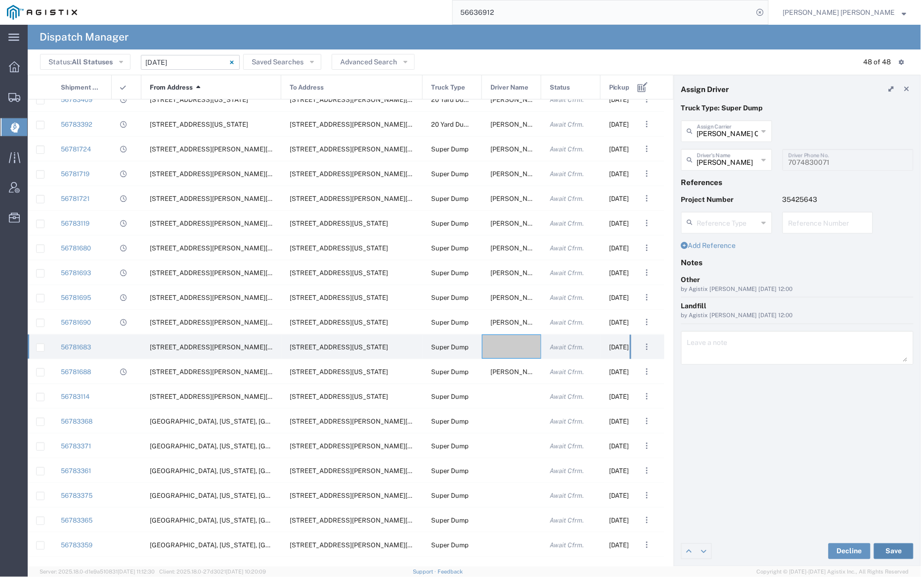
click at [900, 548] on button "Save" at bounding box center [894, 551] width 40 height 16
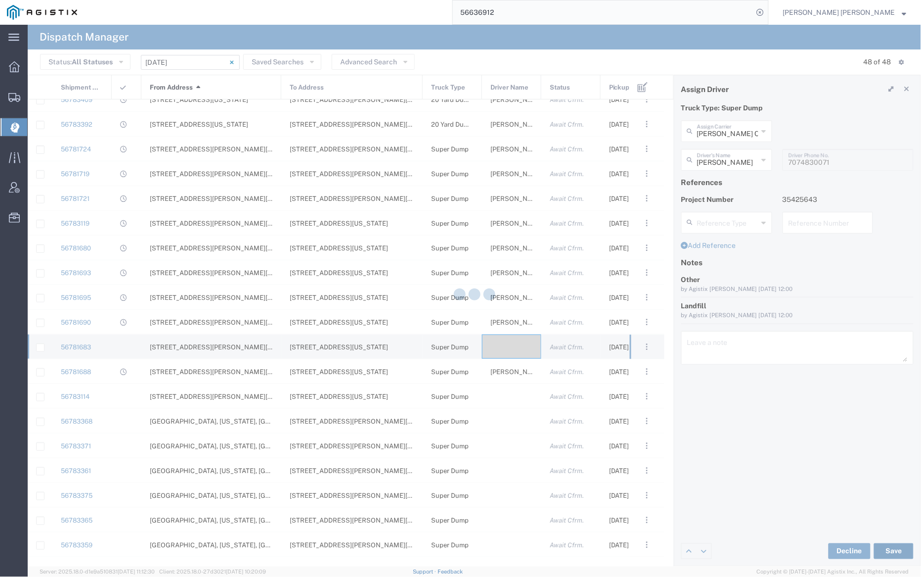
type input "[PERSON_NAME]"
type input "[PERSON_NAME] Construction Inc"
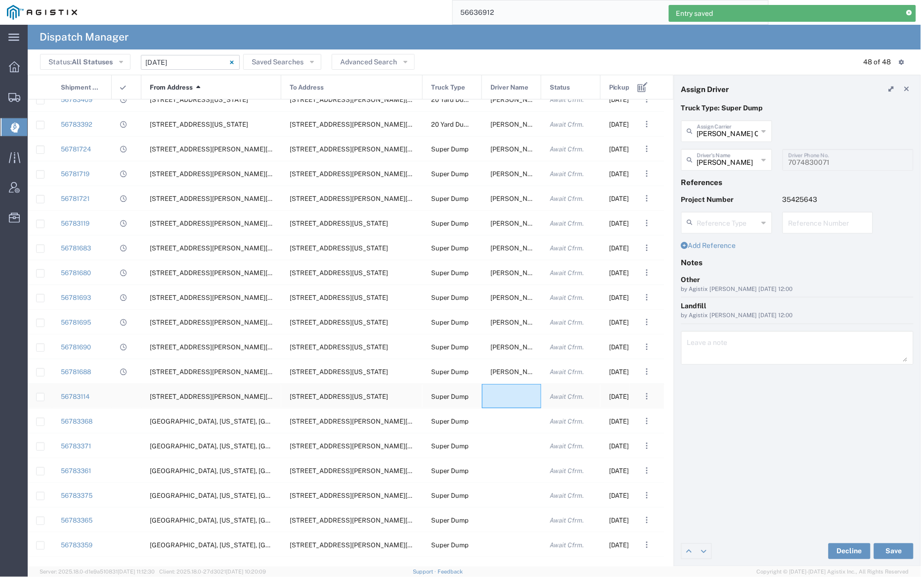
click at [510, 393] on div at bounding box center [511, 396] width 59 height 24
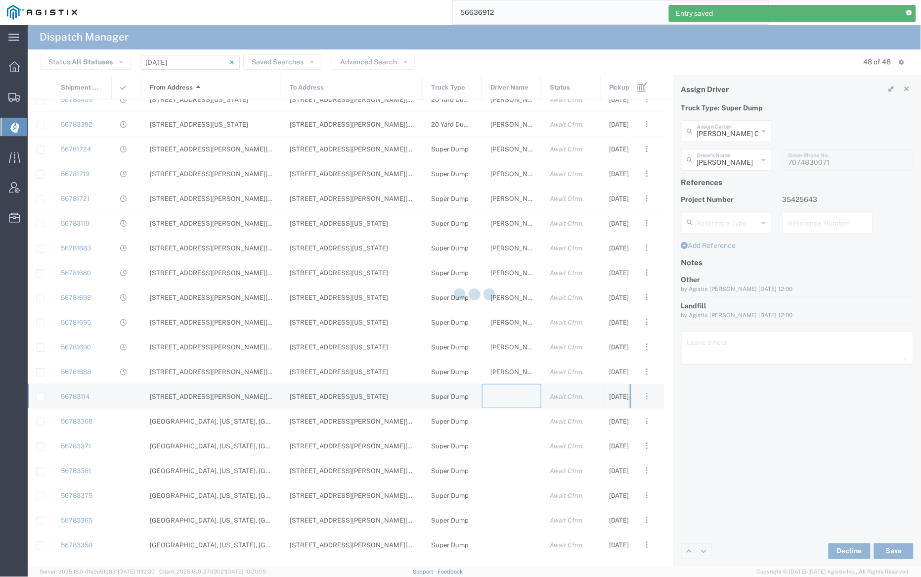
type input "[PERSON_NAME] Trucking"
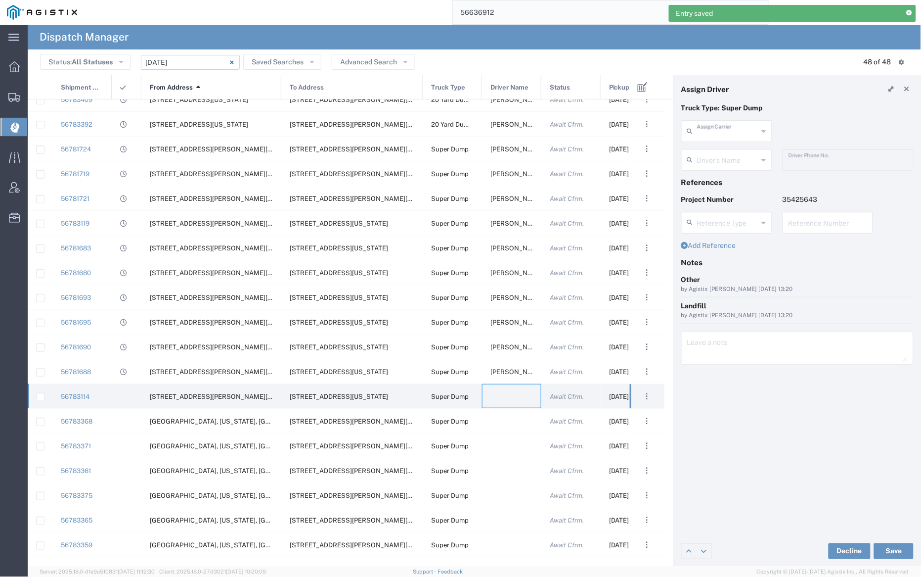
click at [723, 133] on input "text" at bounding box center [727, 130] width 61 height 17
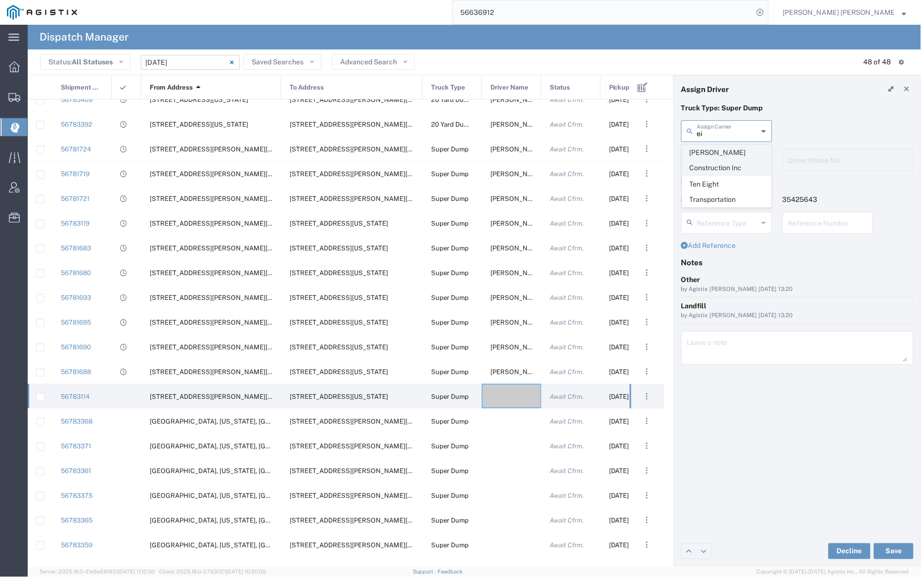
click at [729, 162] on span "[PERSON_NAME] Construction Inc" at bounding box center [727, 160] width 89 height 31
type input "[PERSON_NAME] Construction Inc"
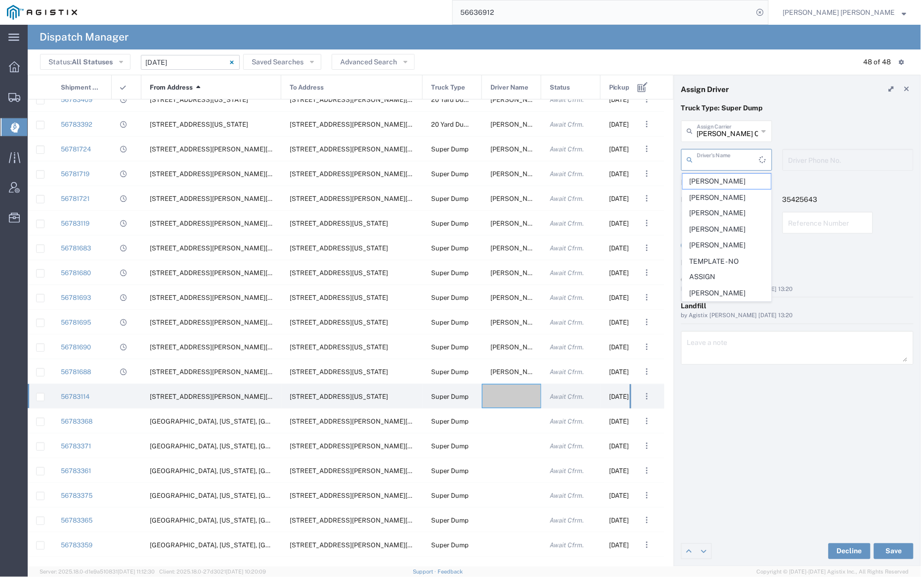
click at [728, 160] on input "text" at bounding box center [728, 158] width 62 height 17
click at [733, 288] on span "[PERSON_NAME]" at bounding box center [727, 286] width 89 height 15
type input "[PERSON_NAME]"
type input "[PHONE_NUMBER]"
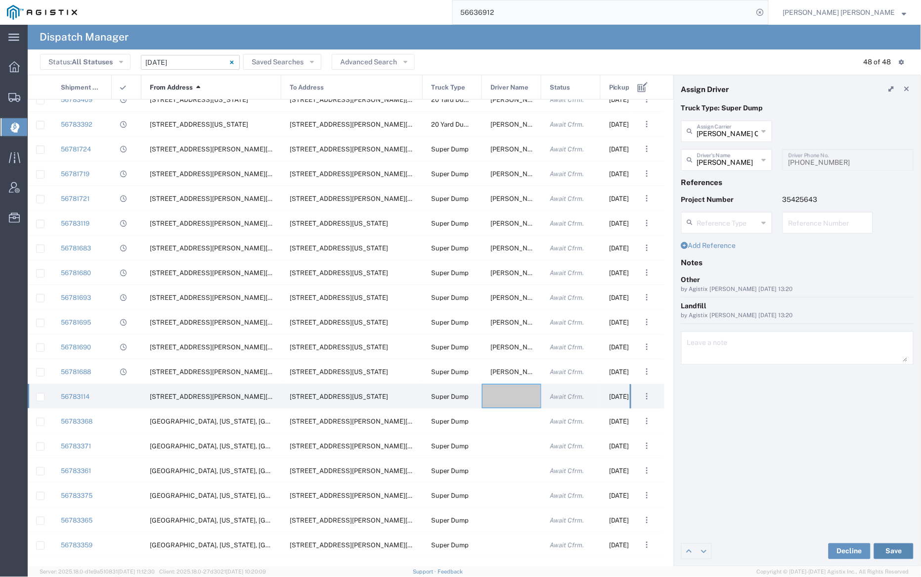
click at [896, 550] on button "Save" at bounding box center [894, 551] width 40 height 16
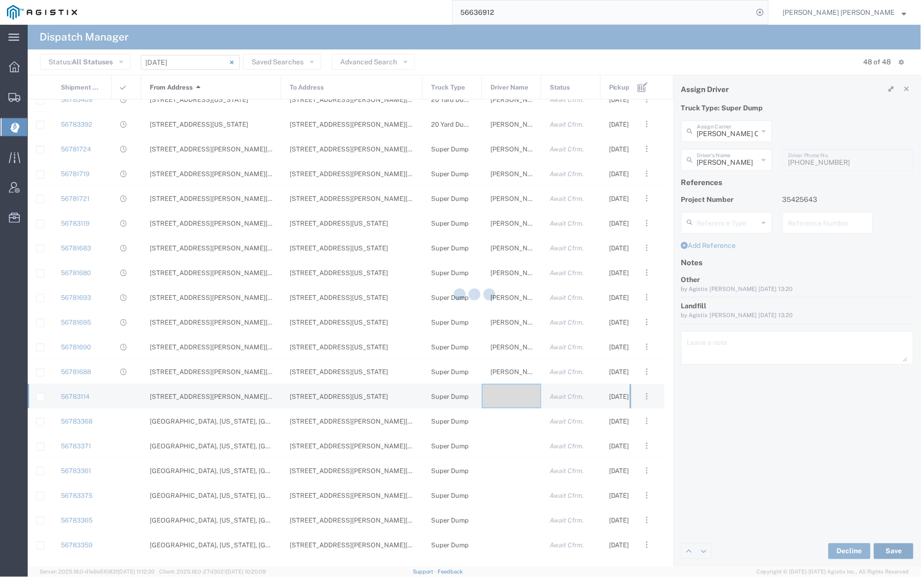
type input "[PERSON_NAME]"
type input "[PERSON_NAME] Construction Inc"
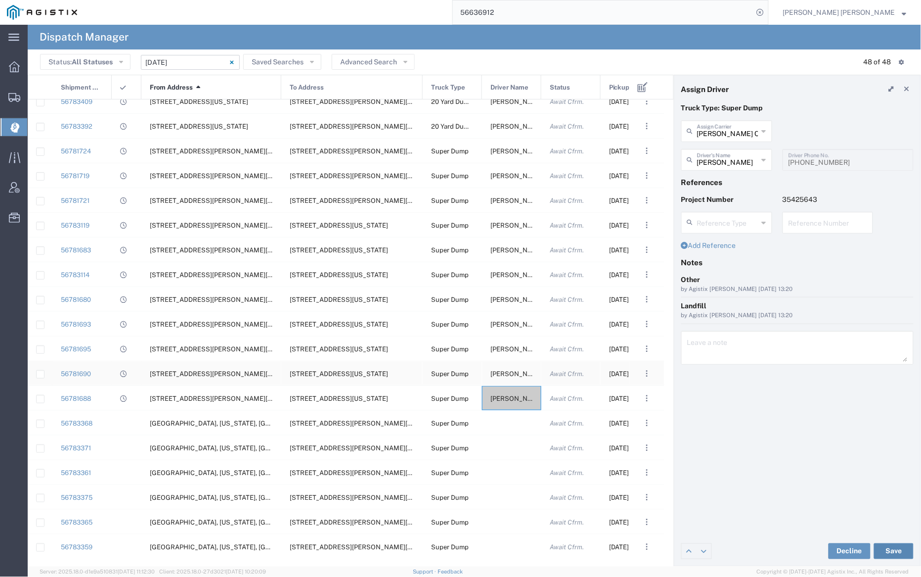
scroll to position [0, 0]
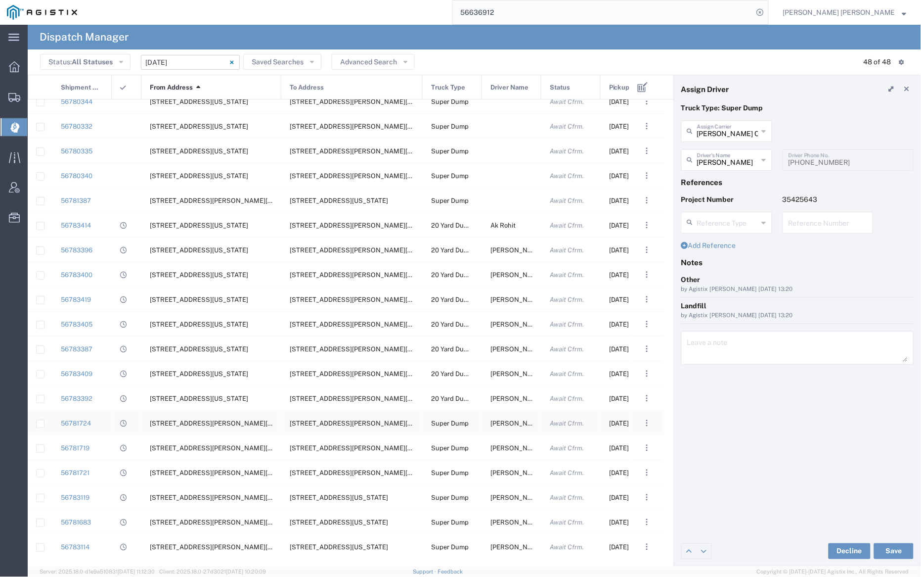
click at [507, 419] on span "[PERSON_NAME]" at bounding box center [517, 422] width 53 height 7
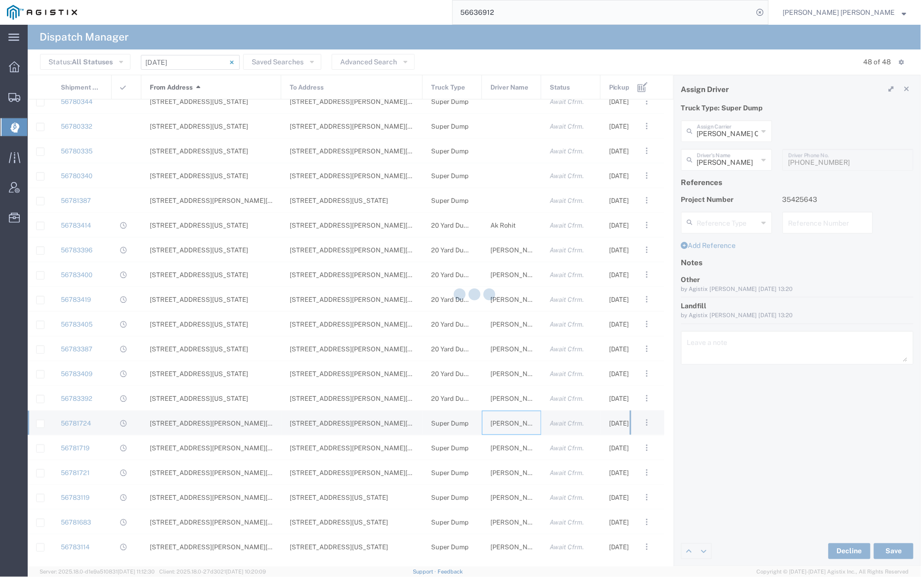
type input "Manzoni Trucking"
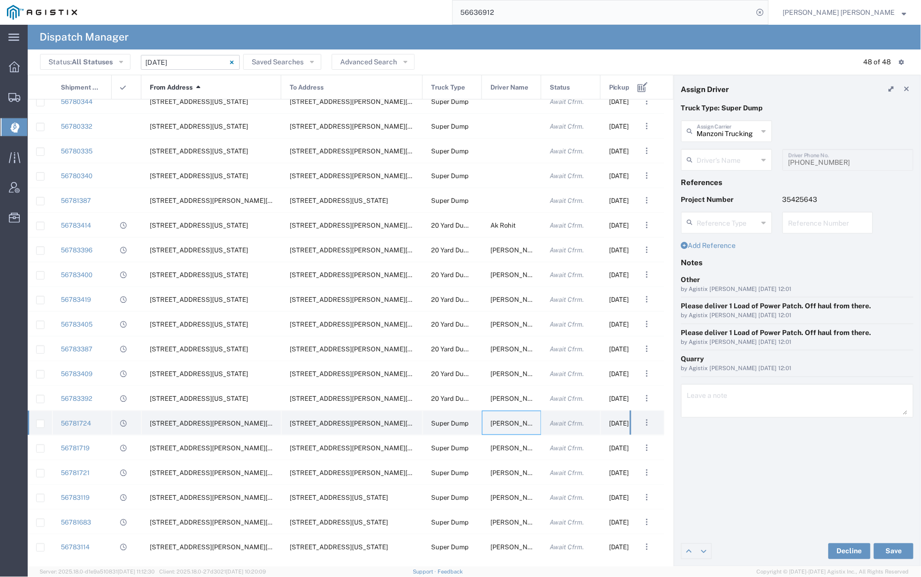
type input "[PERSON_NAME]"
type input "[PHONE_NUMBER]"
click at [710, 138] on input "text" at bounding box center [727, 130] width 61 height 17
click at [725, 145] on span "Neles Trucking" at bounding box center [727, 152] width 89 height 15
type input "Neles Trucking"
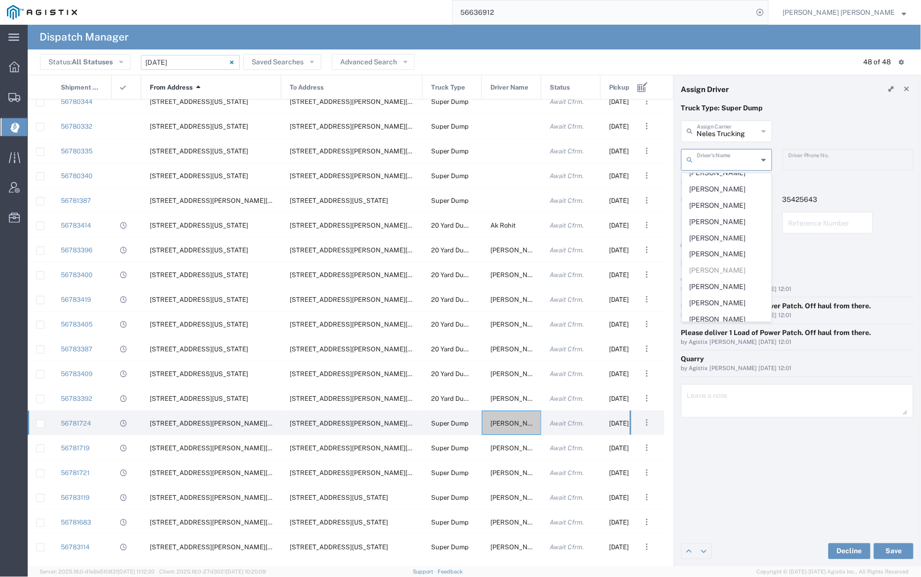
click at [727, 155] on input "text" at bounding box center [727, 158] width 61 height 17
click at [735, 308] on span "[PERSON_NAME]" at bounding box center [727, 311] width 89 height 15
type input "[PERSON_NAME]"
type input "[PHONE_NUMBER]"
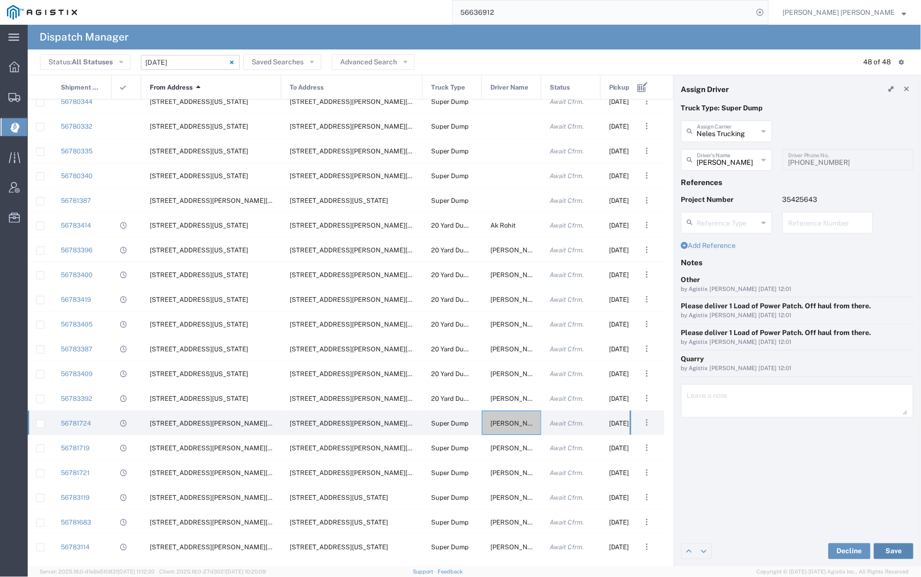
click at [899, 551] on button "Save" at bounding box center [894, 551] width 40 height 16
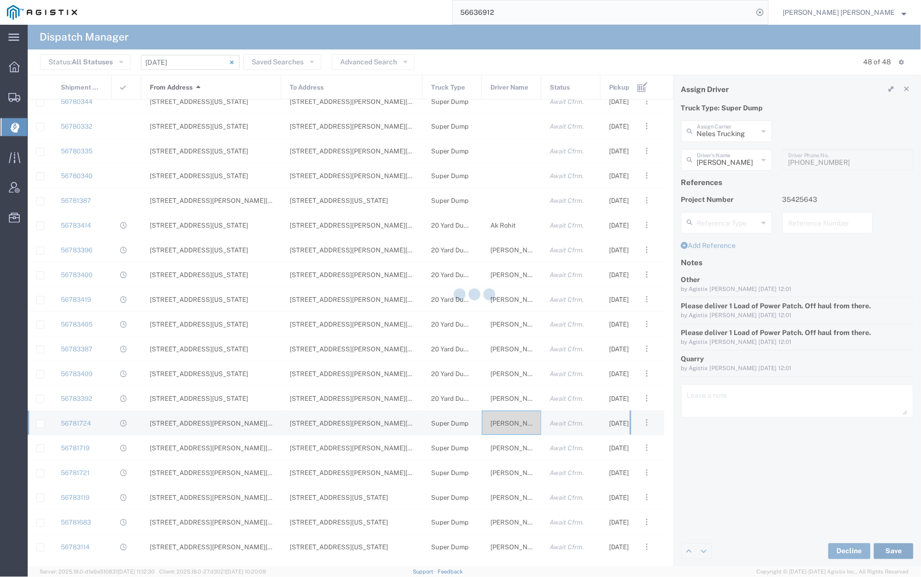
type input "[PERSON_NAME]"
type input "Neles Trucking"
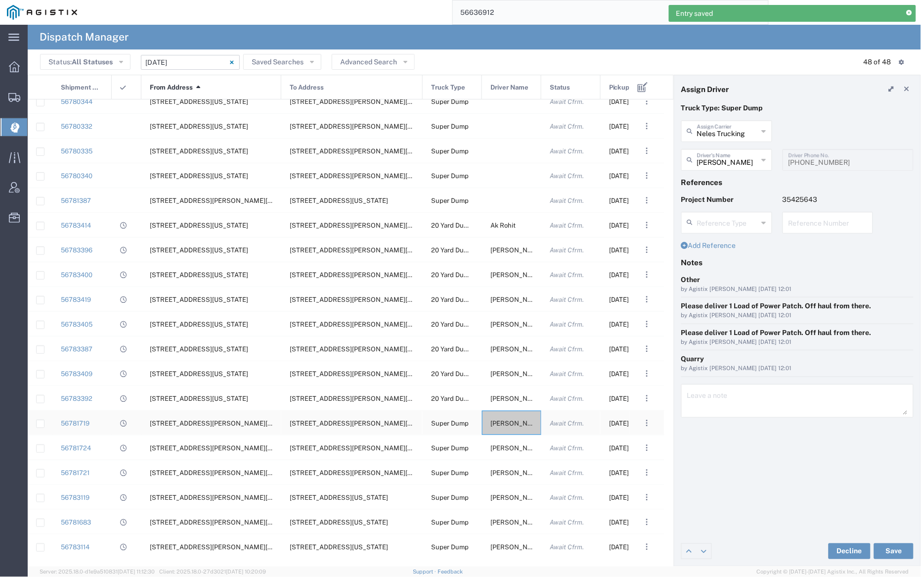
click at [510, 419] on span "[PERSON_NAME]" at bounding box center [517, 422] width 53 height 7
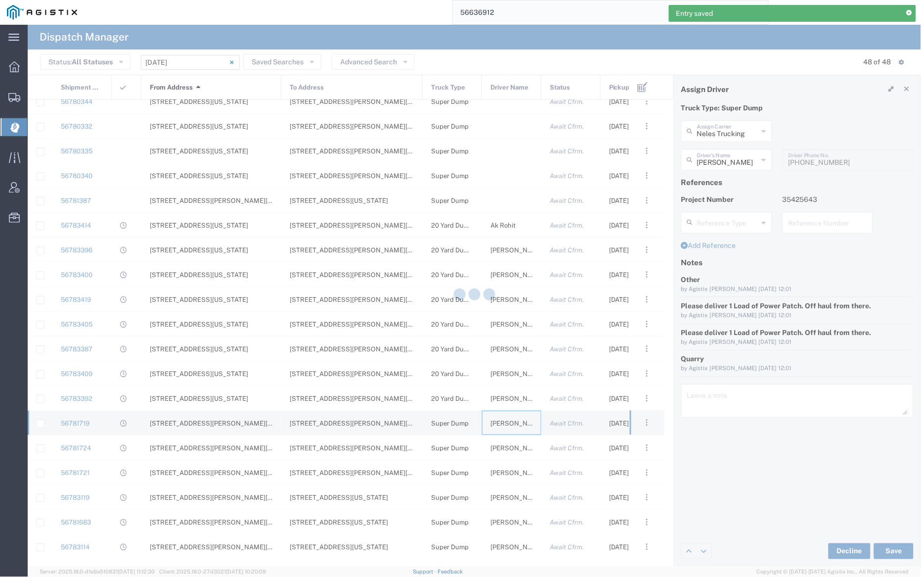
type input "[PERSON_NAME] Transportation"
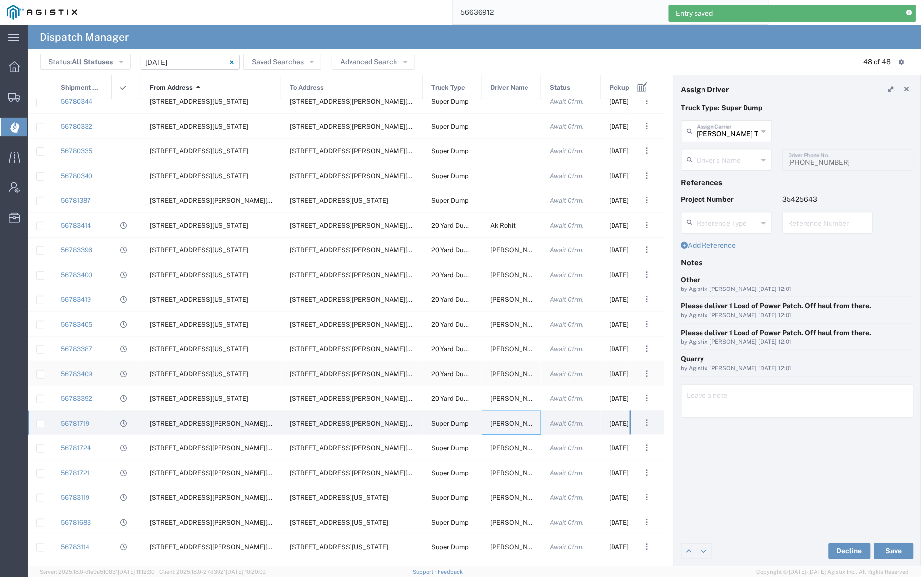
type input "[PERSON_NAME]"
type input "7073334890"
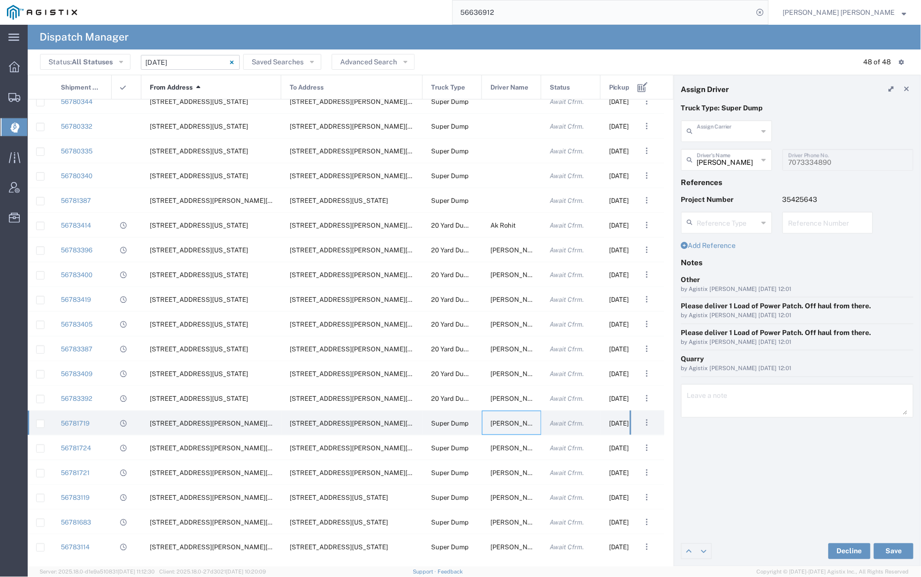
click at [726, 135] on input "text" at bounding box center [727, 130] width 61 height 17
click at [731, 152] on span "[PERSON_NAME] Construction Inc" at bounding box center [727, 160] width 89 height 31
type input "[PERSON_NAME] Construction Inc"
click at [730, 159] on input "text" at bounding box center [728, 158] width 62 height 17
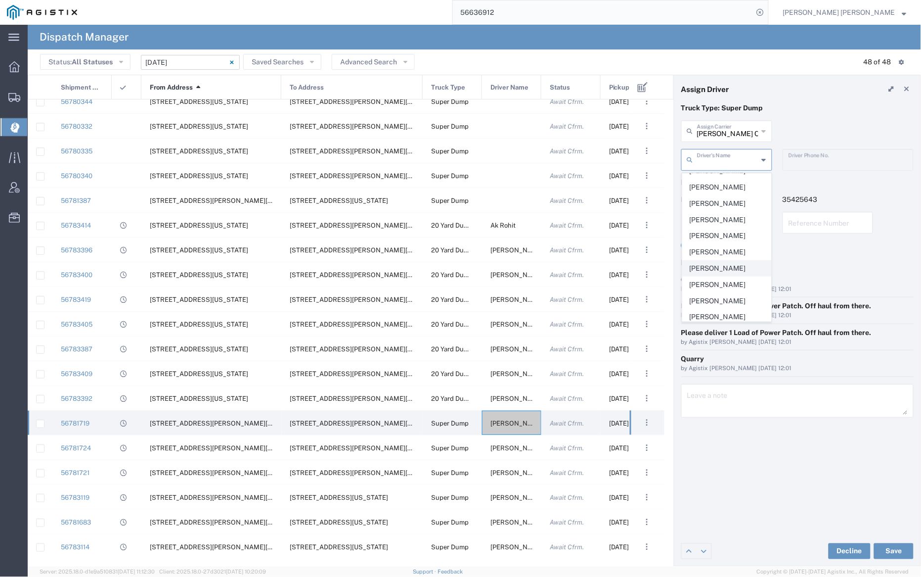
click at [734, 268] on span "[PERSON_NAME]" at bounding box center [727, 268] width 89 height 15
type input "[PERSON_NAME]"
type input "7072927224"
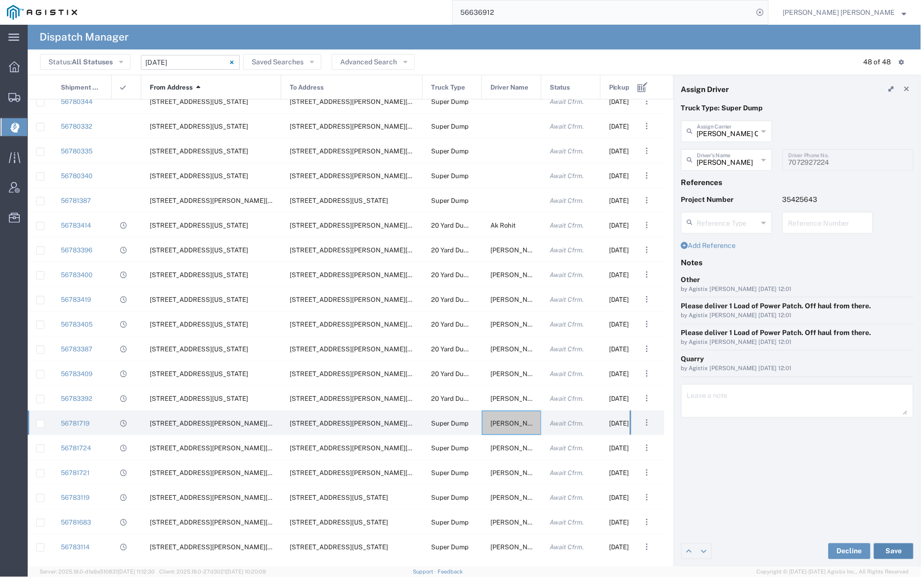
click at [893, 551] on button "Save" at bounding box center [894, 551] width 40 height 16
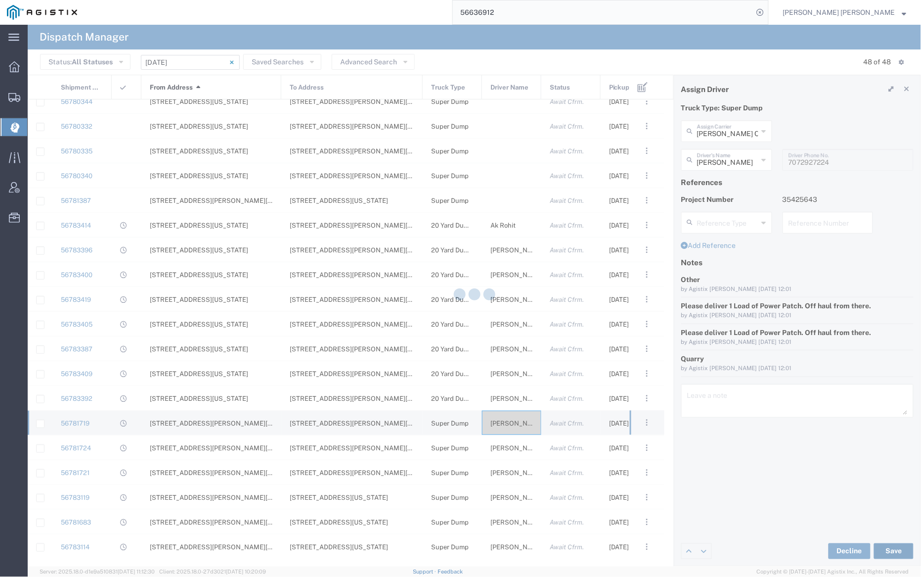
type input "[PERSON_NAME]"
type input "[PERSON_NAME] Construction Inc"
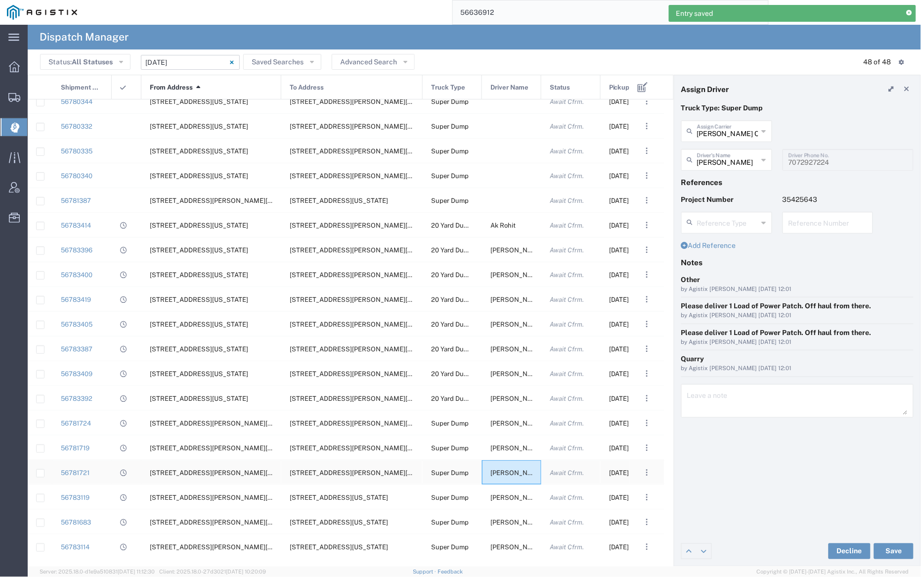
click at [510, 471] on span "[PERSON_NAME]" at bounding box center [517, 472] width 53 height 7
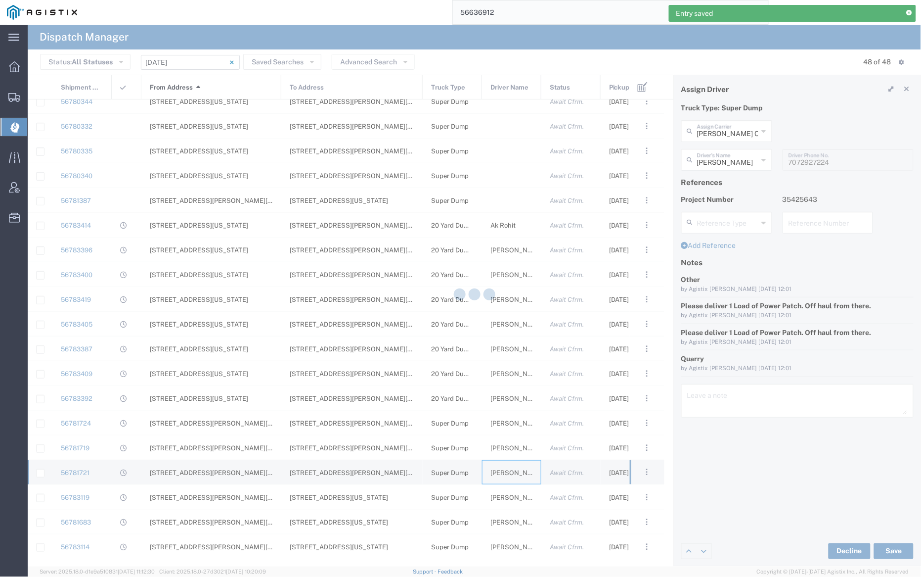
type input "A1 Truckline Inc"
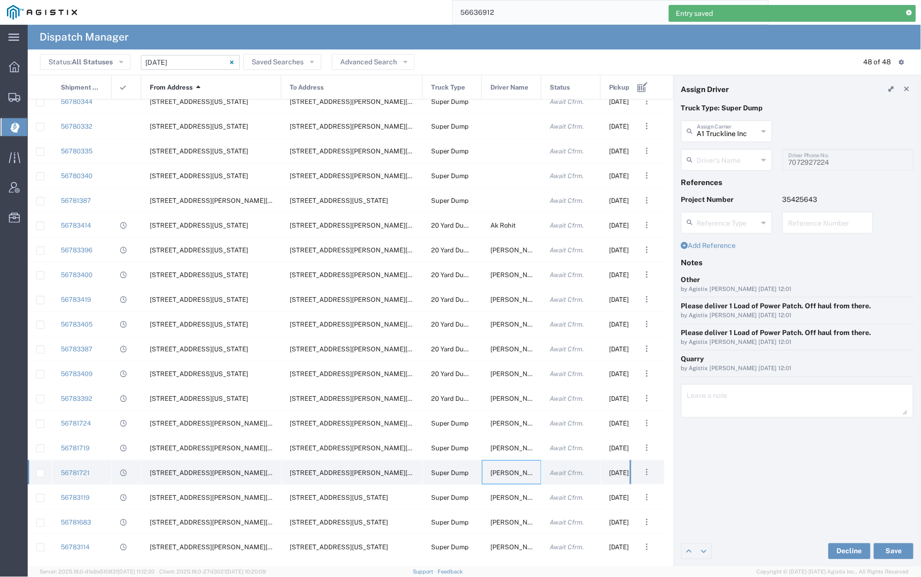
type input "[PERSON_NAME]"
type input "7076997422"
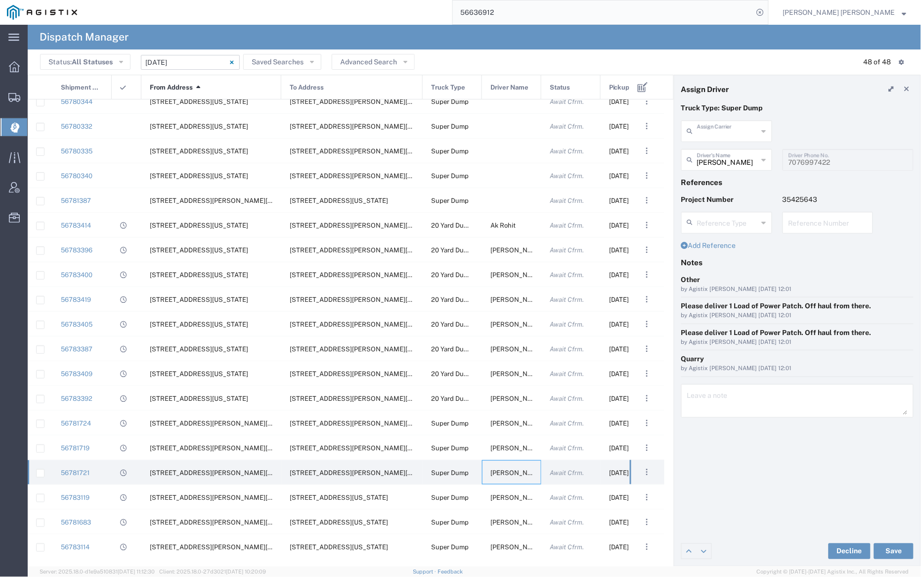
click at [715, 136] on input "text" at bounding box center [727, 130] width 61 height 17
click at [719, 151] on span "Neles Trucking" at bounding box center [727, 152] width 89 height 15
type input "Neles Trucking"
click at [719, 159] on input "text" at bounding box center [728, 158] width 62 height 17
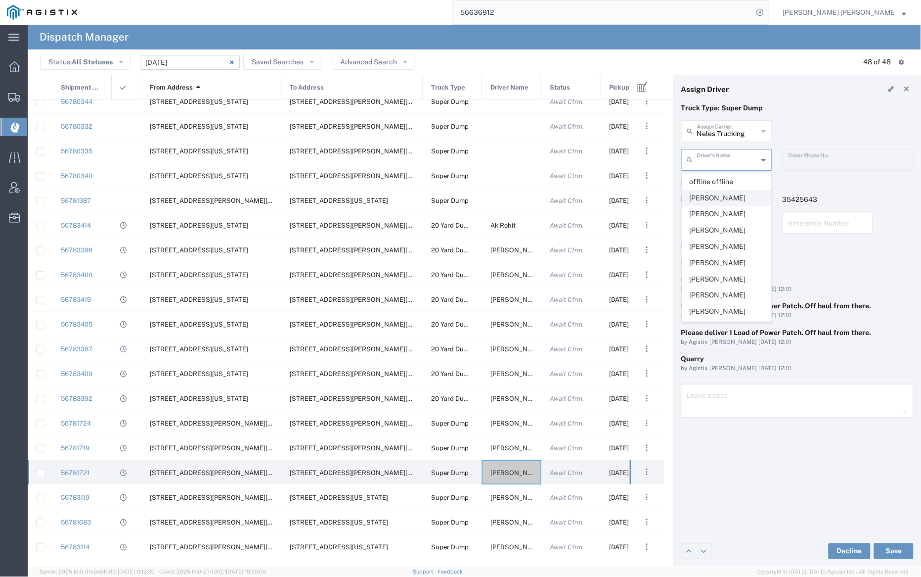
click at [726, 206] on span "[PERSON_NAME]" at bounding box center [727, 197] width 89 height 15
type input "[PERSON_NAME]"
type input "[PHONE_NUMBER]"
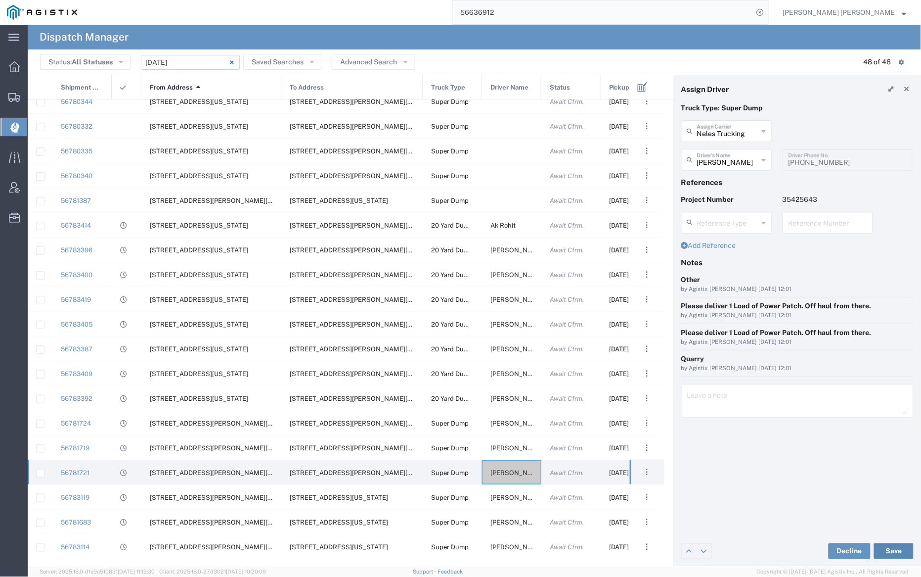
click at [897, 547] on button "Save" at bounding box center [894, 551] width 40 height 16
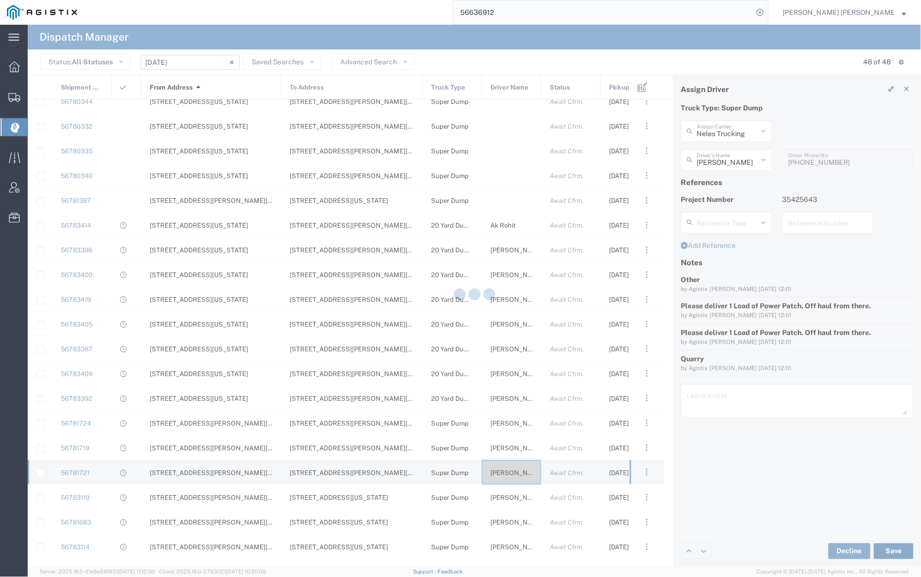
type input "[PERSON_NAME]"
type input "Neles Trucking"
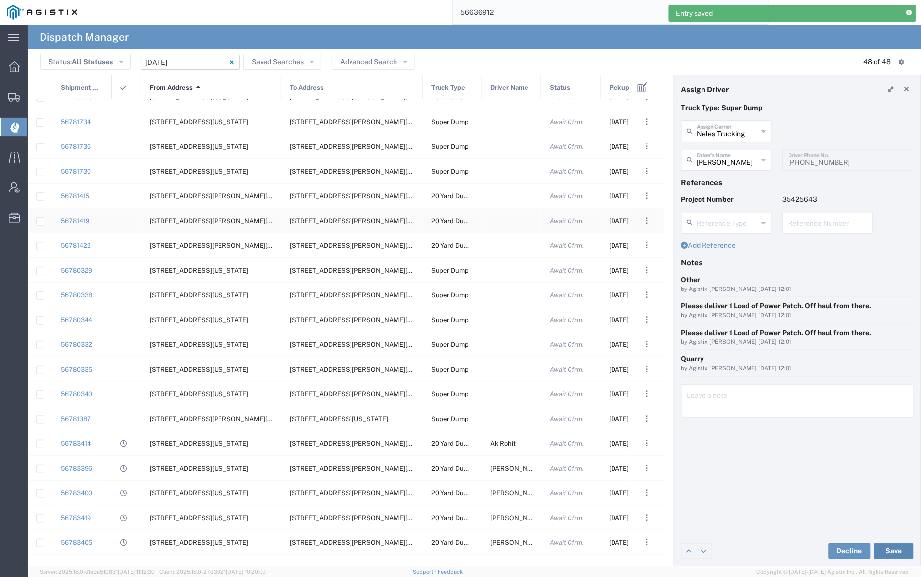
scroll to position [236, 0]
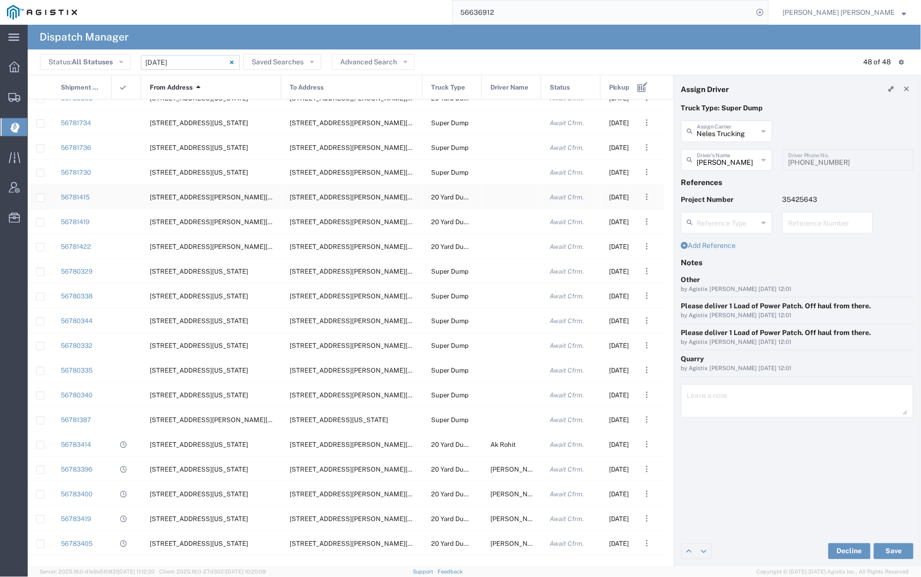
click at [514, 197] on div at bounding box center [511, 196] width 59 height 24
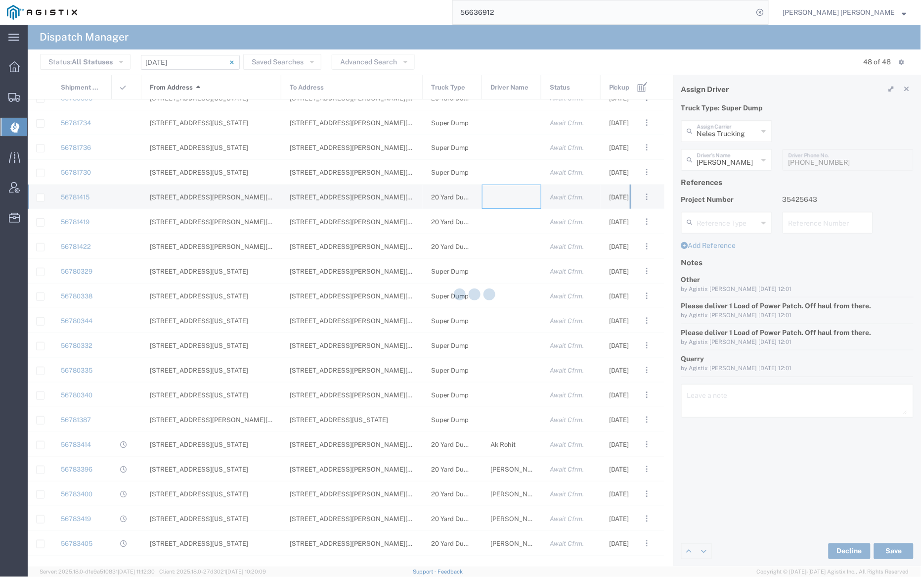
type input "[PERSON_NAME] Trucking"
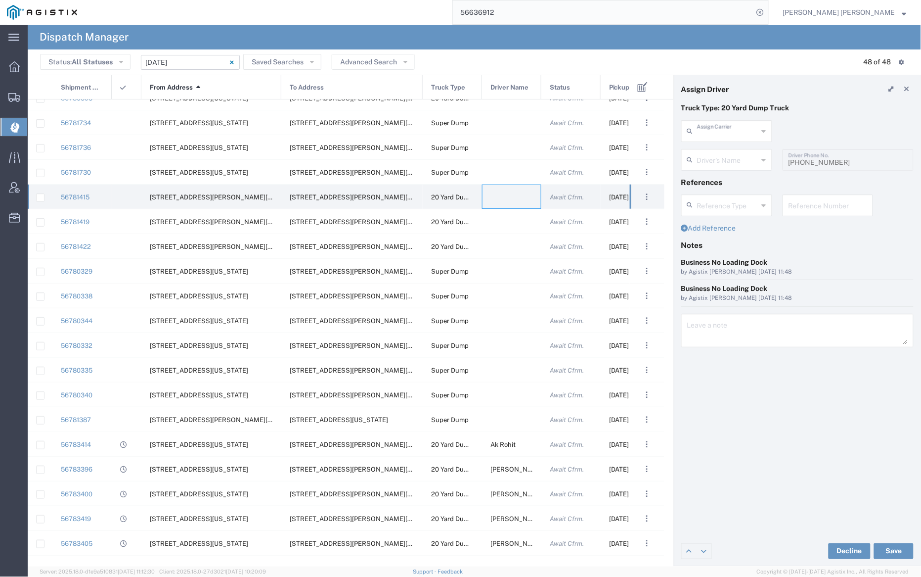
click at [725, 130] on input "text" at bounding box center [727, 130] width 61 height 17
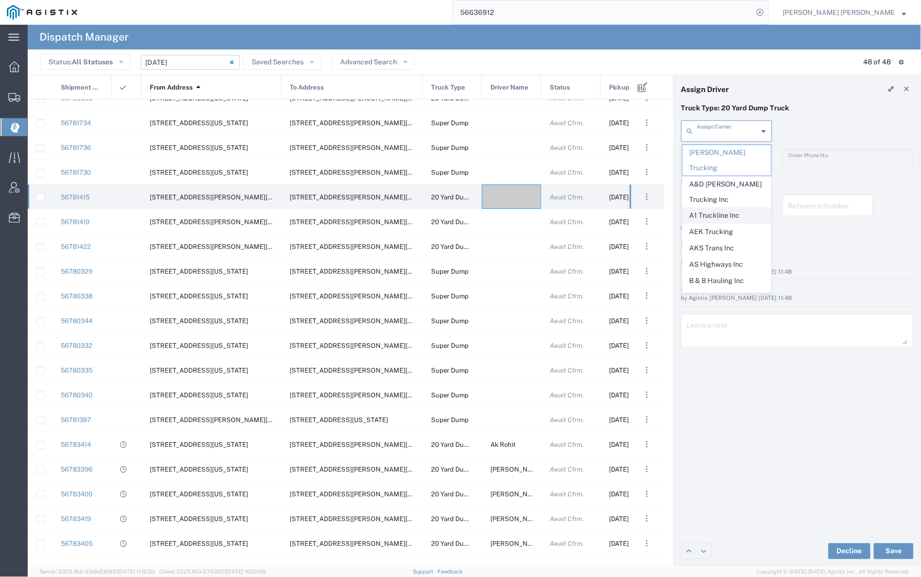
click at [735, 208] on span "A1 Truckline Inc" at bounding box center [727, 215] width 89 height 15
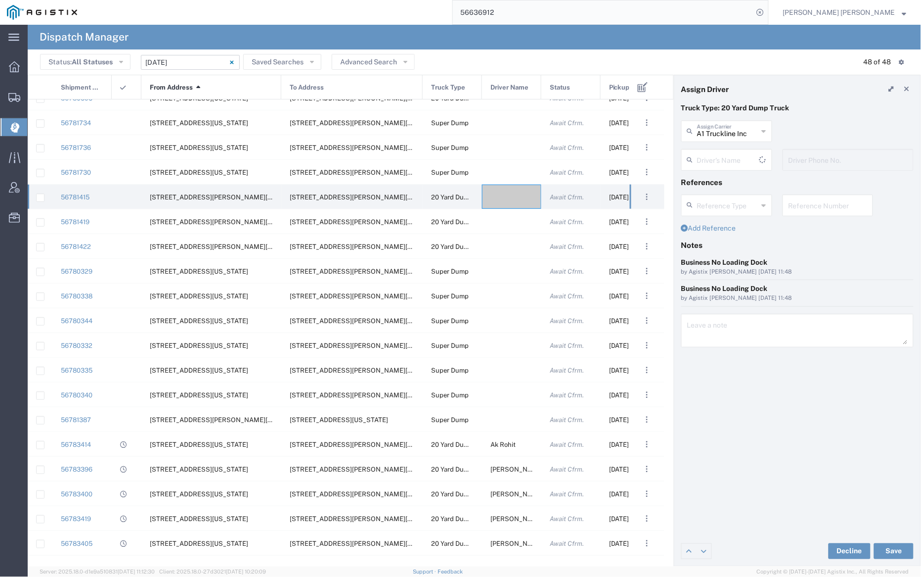
click at [728, 160] on input "text" at bounding box center [728, 158] width 62 height 17
click at [732, 177] on span "[PERSON_NAME]" at bounding box center [727, 181] width 89 height 15
click at [894, 549] on button "Save" at bounding box center [894, 551] width 40 height 16
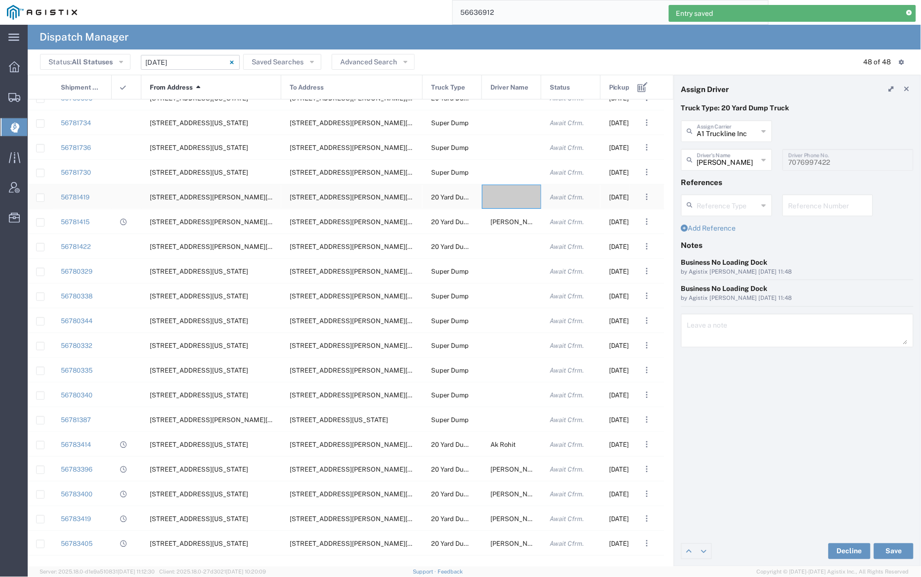
click at [507, 193] on div at bounding box center [511, 196] width 59 height 24
click at [715, 132] on input "text" at bounding box center [727, 130] width 61 height 17
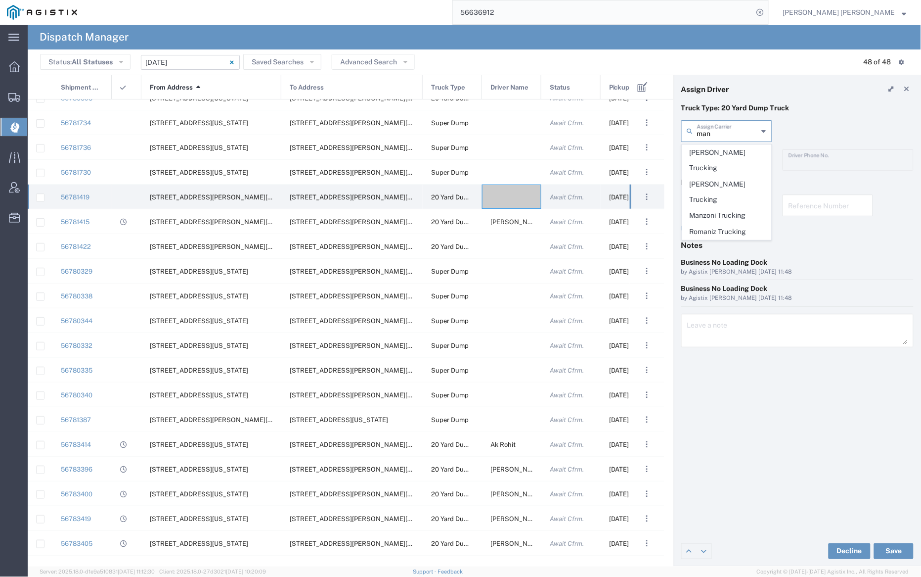
drag, startPoint x: 718, startPoint y: 199, endPoint x: 714, endPoint y: 175, distance: 24.5
click at [718, 208] on span "Manzoni Trucking" at bounding box center [727, 215] width 89 height 15
click at [714, 157] on input "text" at bounding box center [728, 158] width 62 height 17
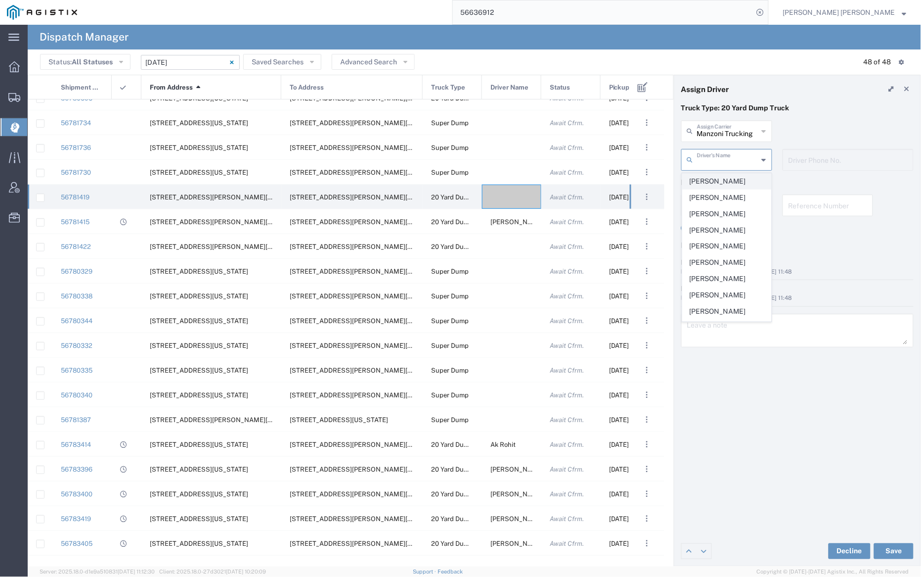
click at [717, 179] on span "[PERSON_NAME]" at bounding box center [727, 181] width 89 height 15
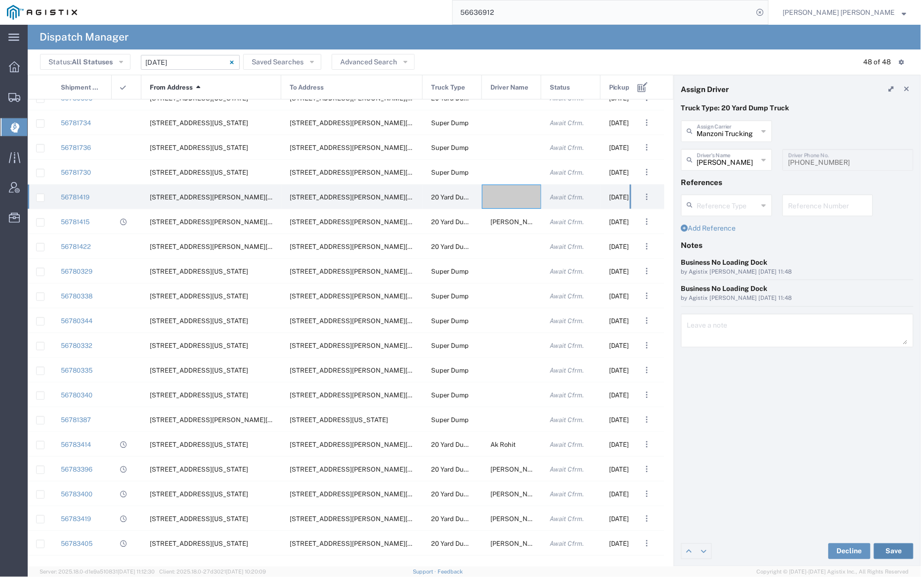
click at [889, 545] on button "Save" at bounding box center [894, 551] width 40 height 16
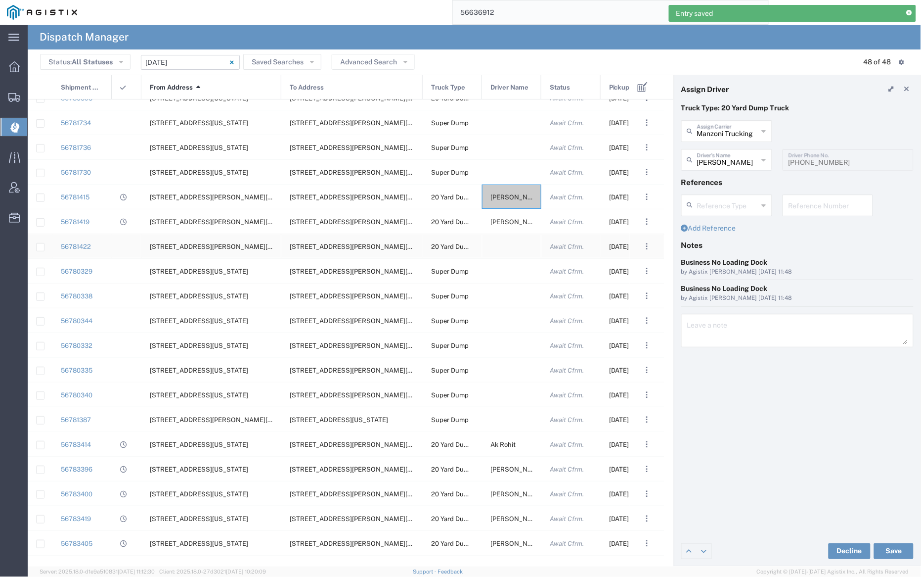
click at [508, 244] on div at bounding box center [511, 246] width 59 height 24
click at [715, 129] on input "text" at bounding box center [727, 130] width 61 height 17
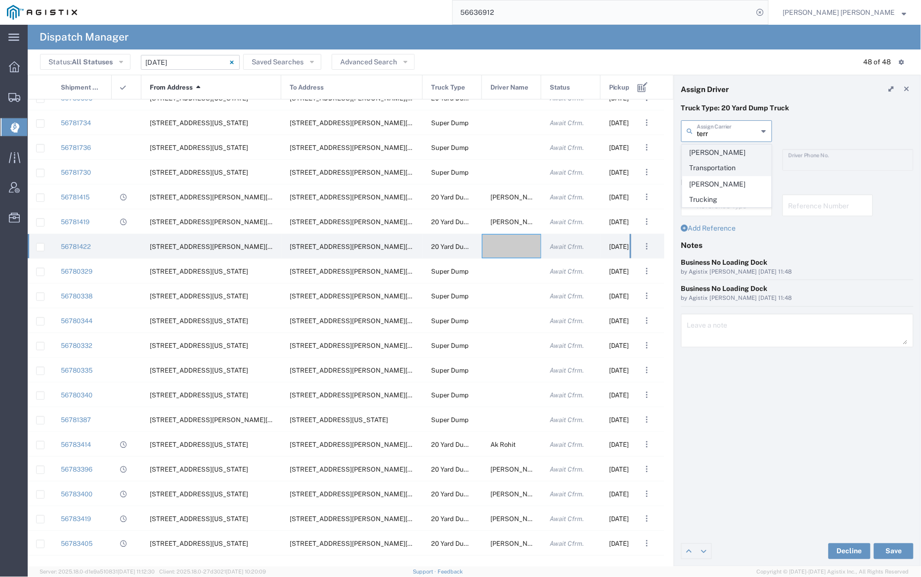
click at [724, 151] on span "[PERSON_NAME] Transportation" at bounding box center [727, 160] width 89 height 31
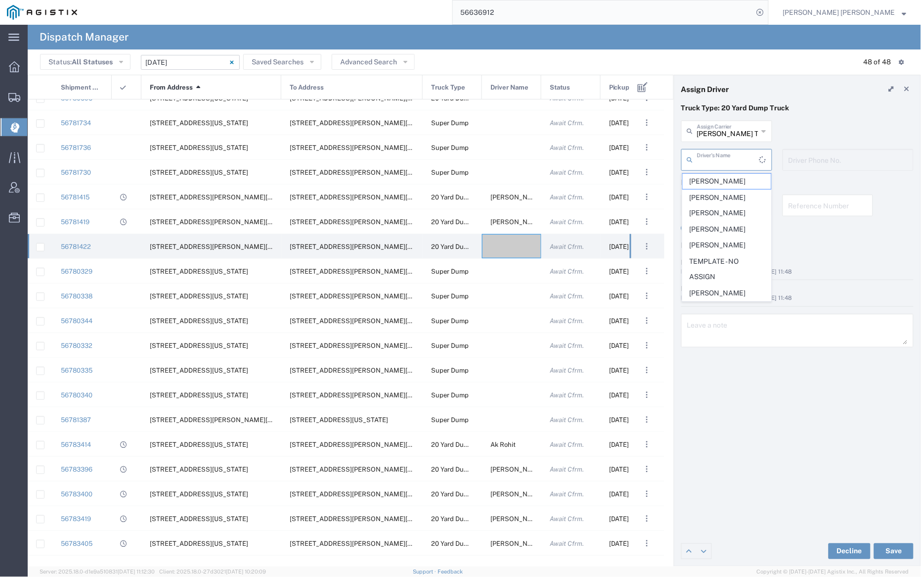
click at [725, 158] on input "text" at bounding box center [728, 158] width 62 height 17
click at [732, 177] on span "[PERSON_NAME]" at bounding box center [727, 181] width 89 height 15
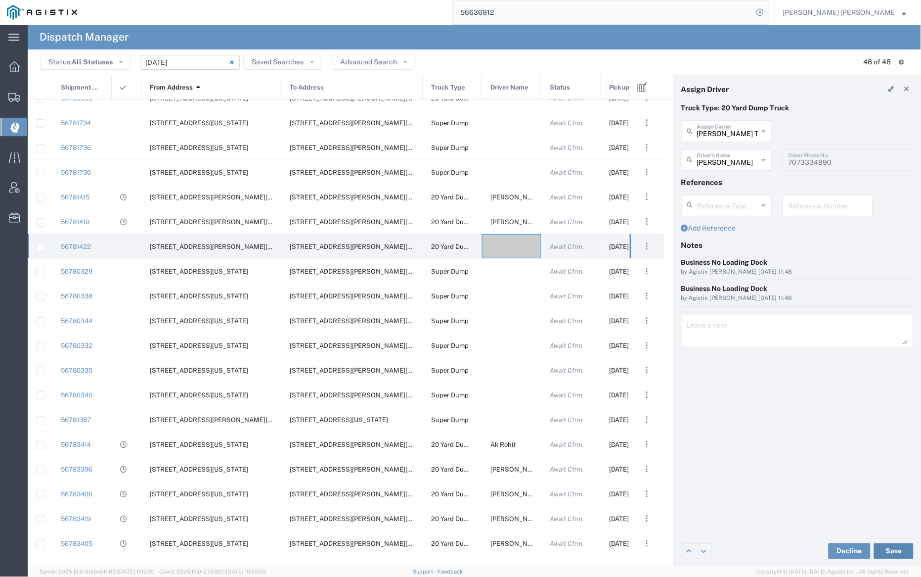
click at [893, 547] on button "Save" at bounding box center [894, 551] width 40 height 16
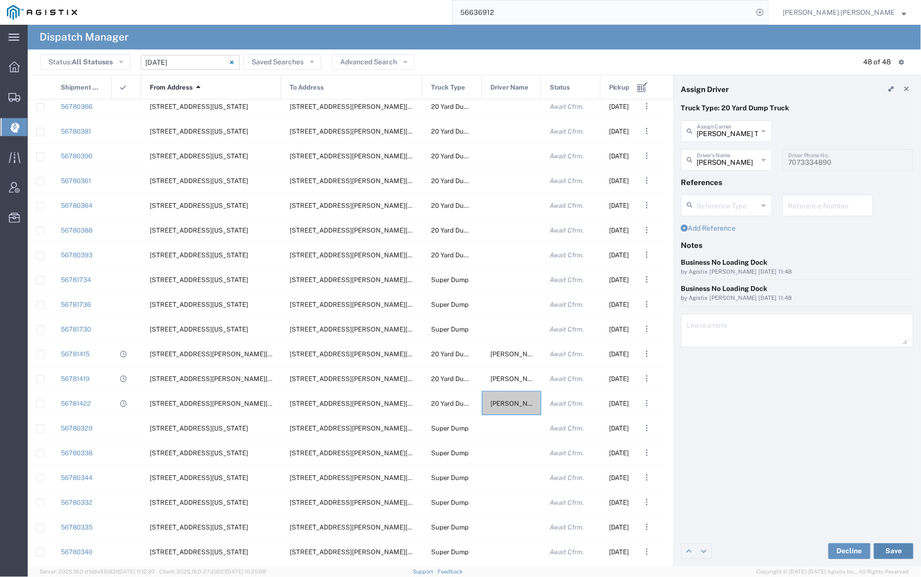
scroll to position [60, 0]
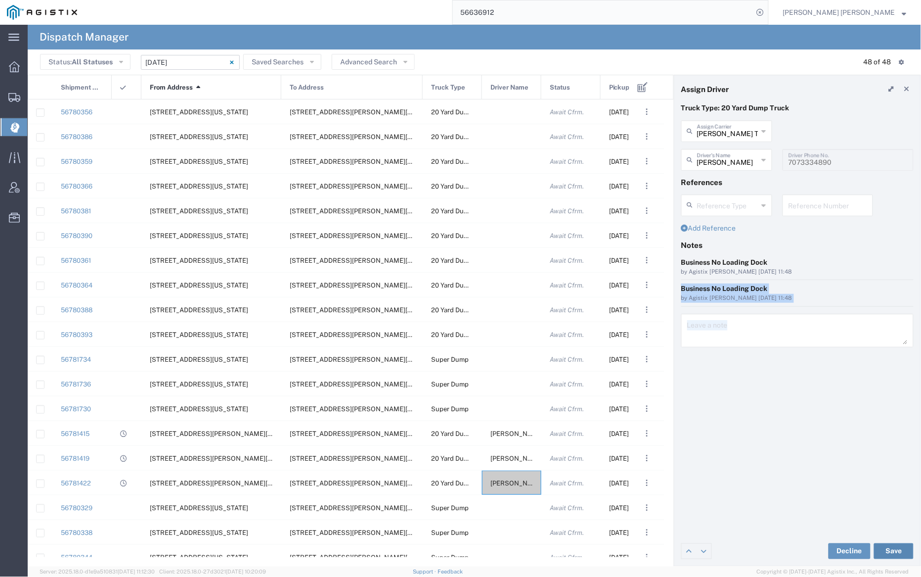
drag, startPoint x: 841, startPoint y: 455, endPoint x: 882, endPoint y: 549, distance: 101.9
click at [880, 545] on agx-dispatcher-edit "Assign Driver Truck Type: 20 Yard Dump Truck [PERSON_NAME] Transportation Assig…" at bounding box center [798, 320] width 246 height 491
